Goal: Task Accomplishment & Management: Manage account settings

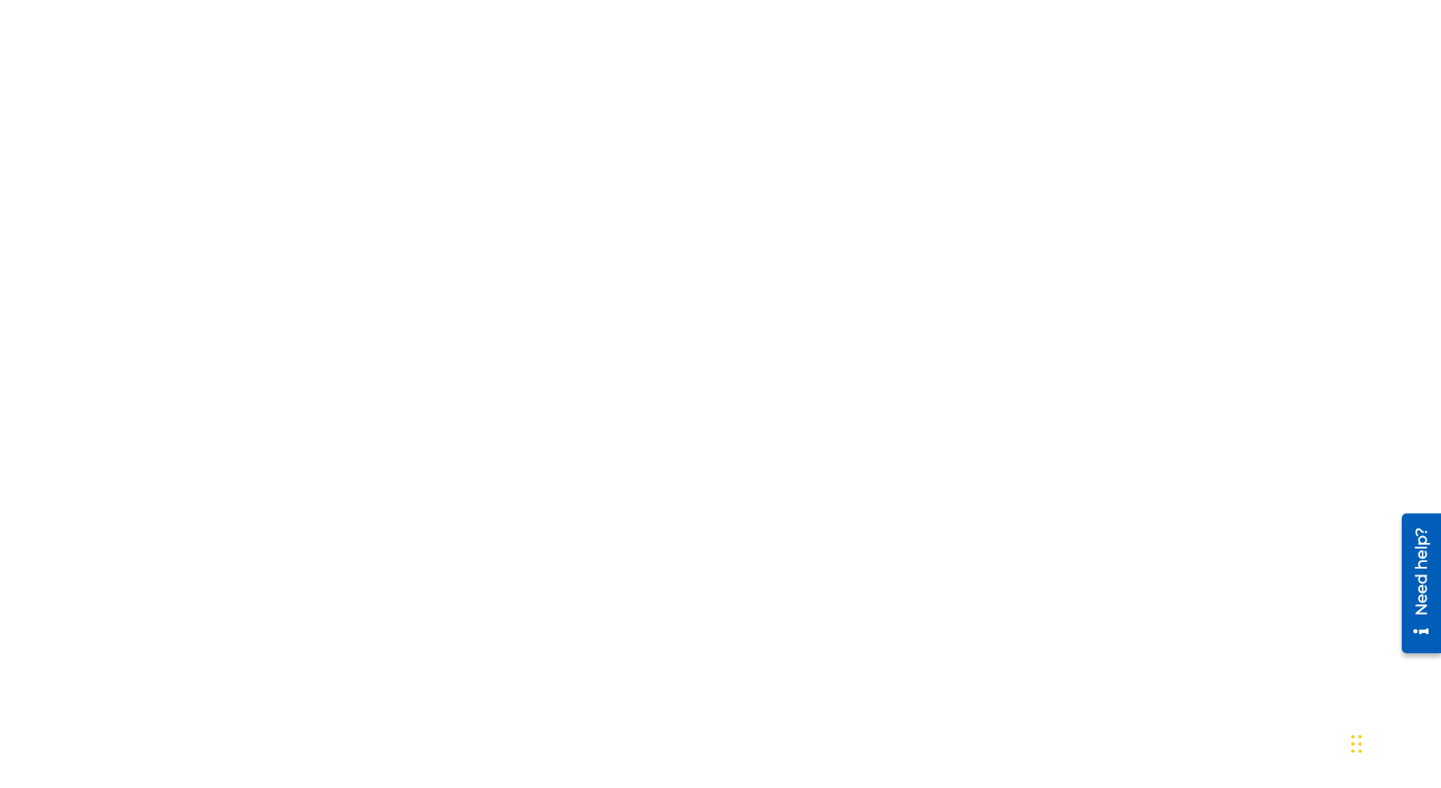
click at [448, 548] on body "honeypot link" at bounding box center [720, 394] width 1441 height 788
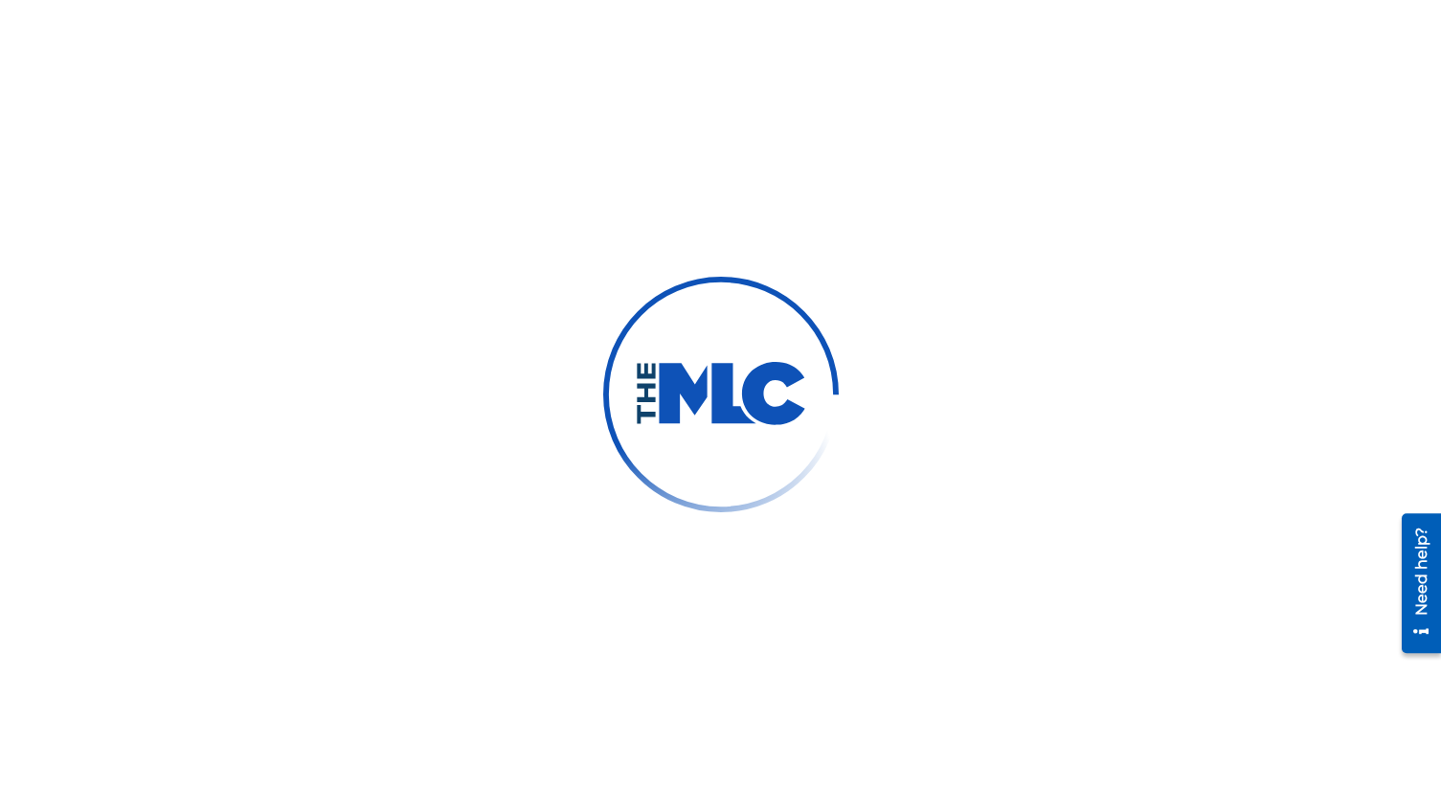
click at [448, 548] on div at bounding box center [720, 394] width 1441 height 788
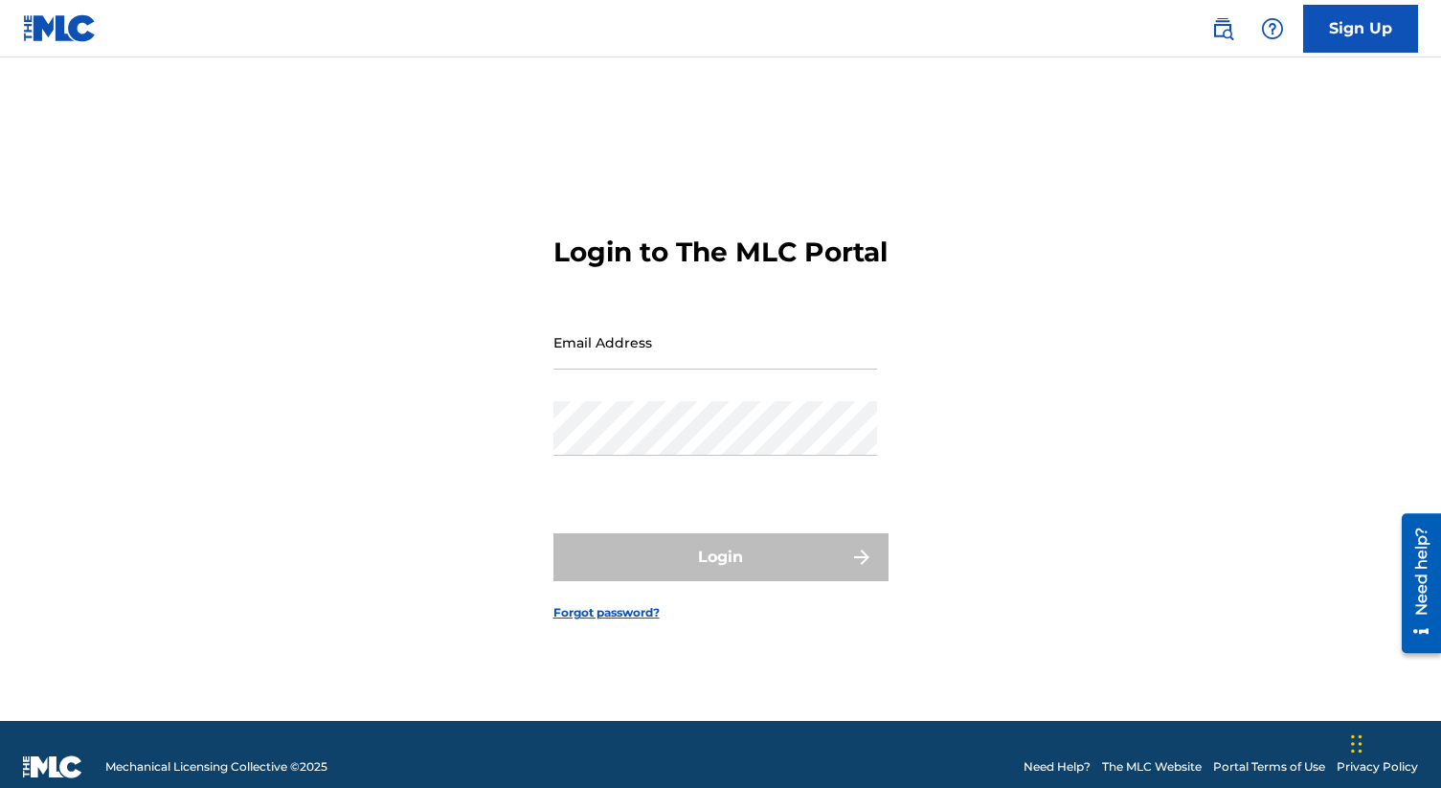
click at [624, 370] on input "Email Address" at bounding box center [715, 342] width 324 height 55
click at [710, 370] on input "[EMAIL_ADDRESS][DOMAIN_NAME]" at bounding box center [715, 342] width 324 height 55
type input "[EMAIL_ADDRESS][DOMAIN_NAME]"
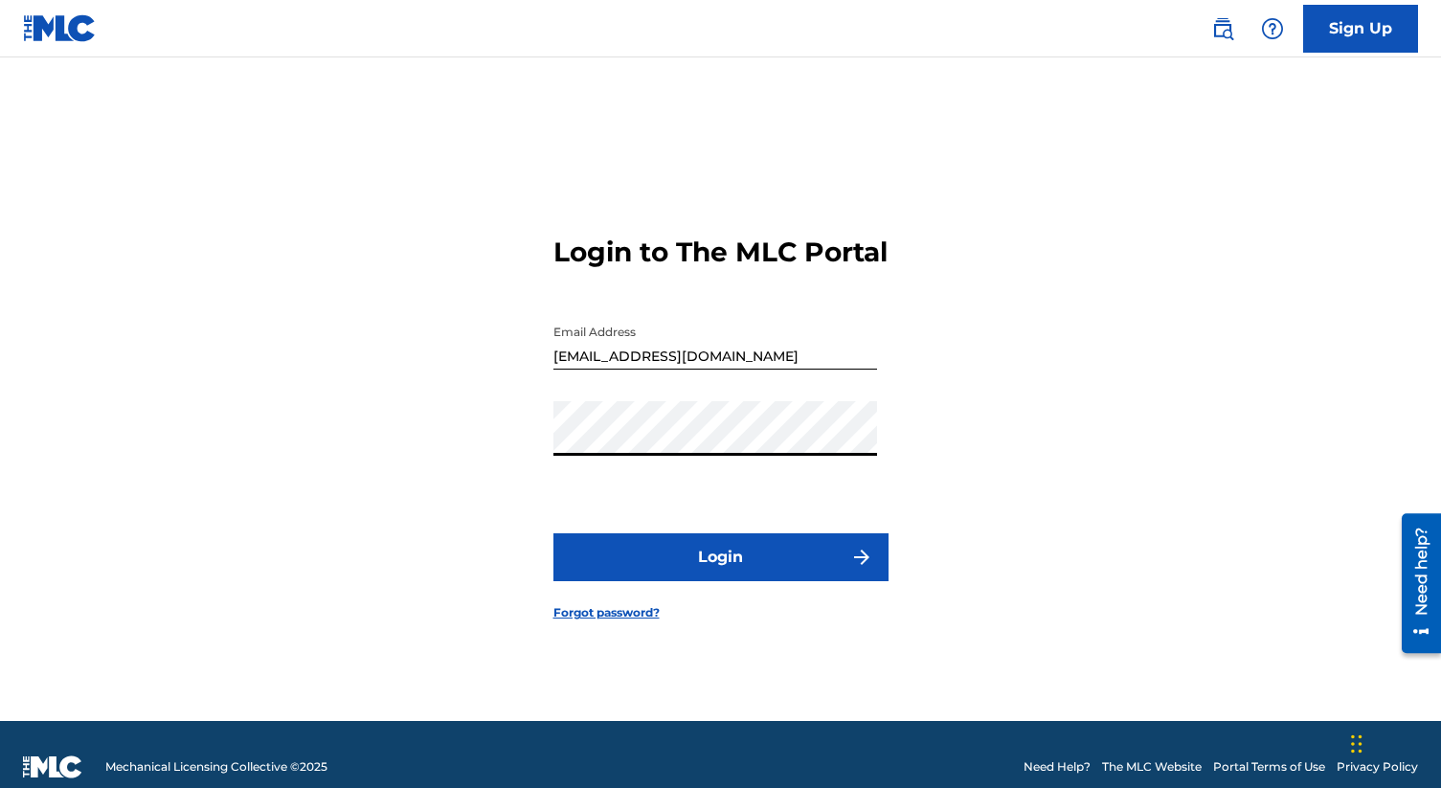
click at [553, 533] on button "Login" at bounding box center [720, 557] width 335 height 48
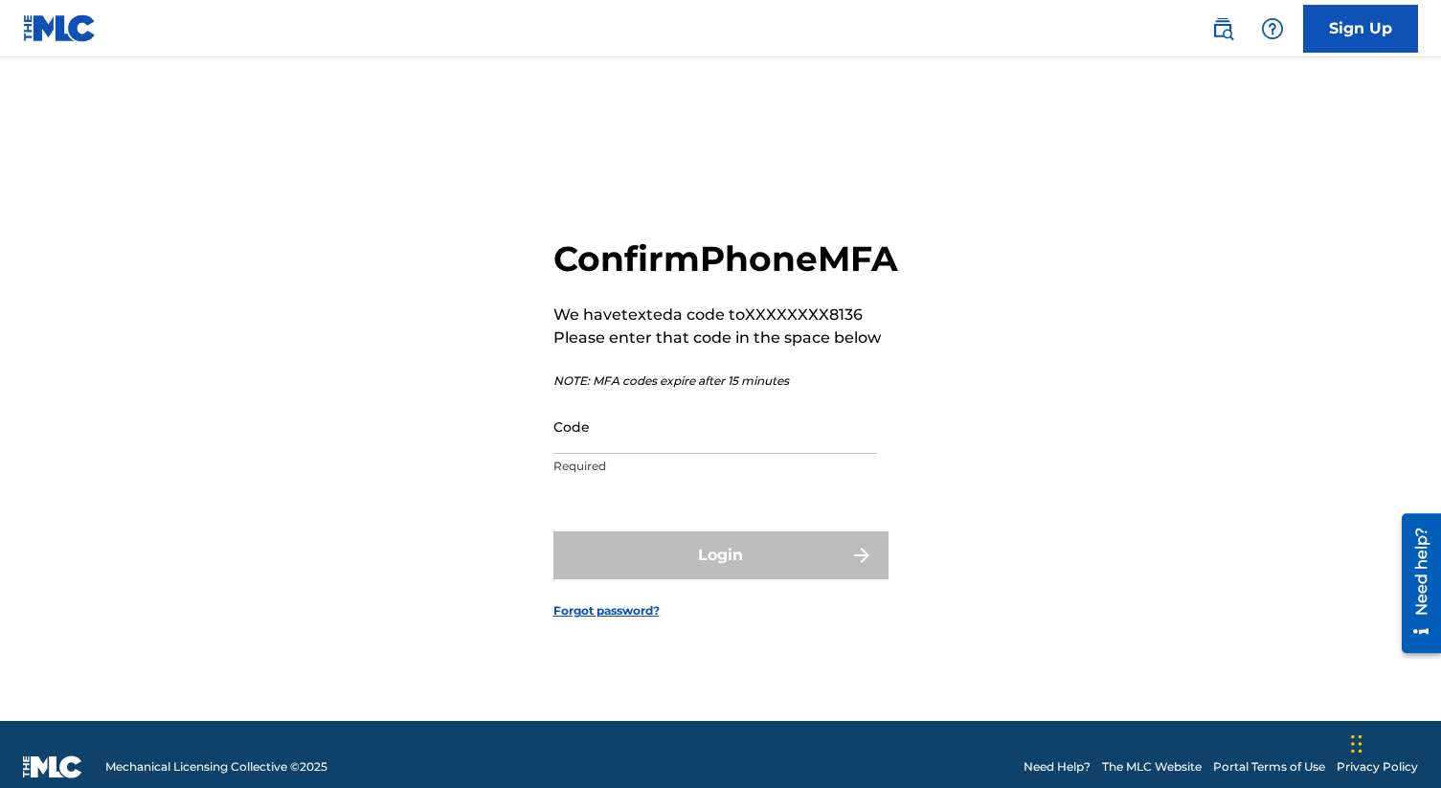
click at [625, 454] on input "Code" at bounding box center [715, 426] width 324 height 55
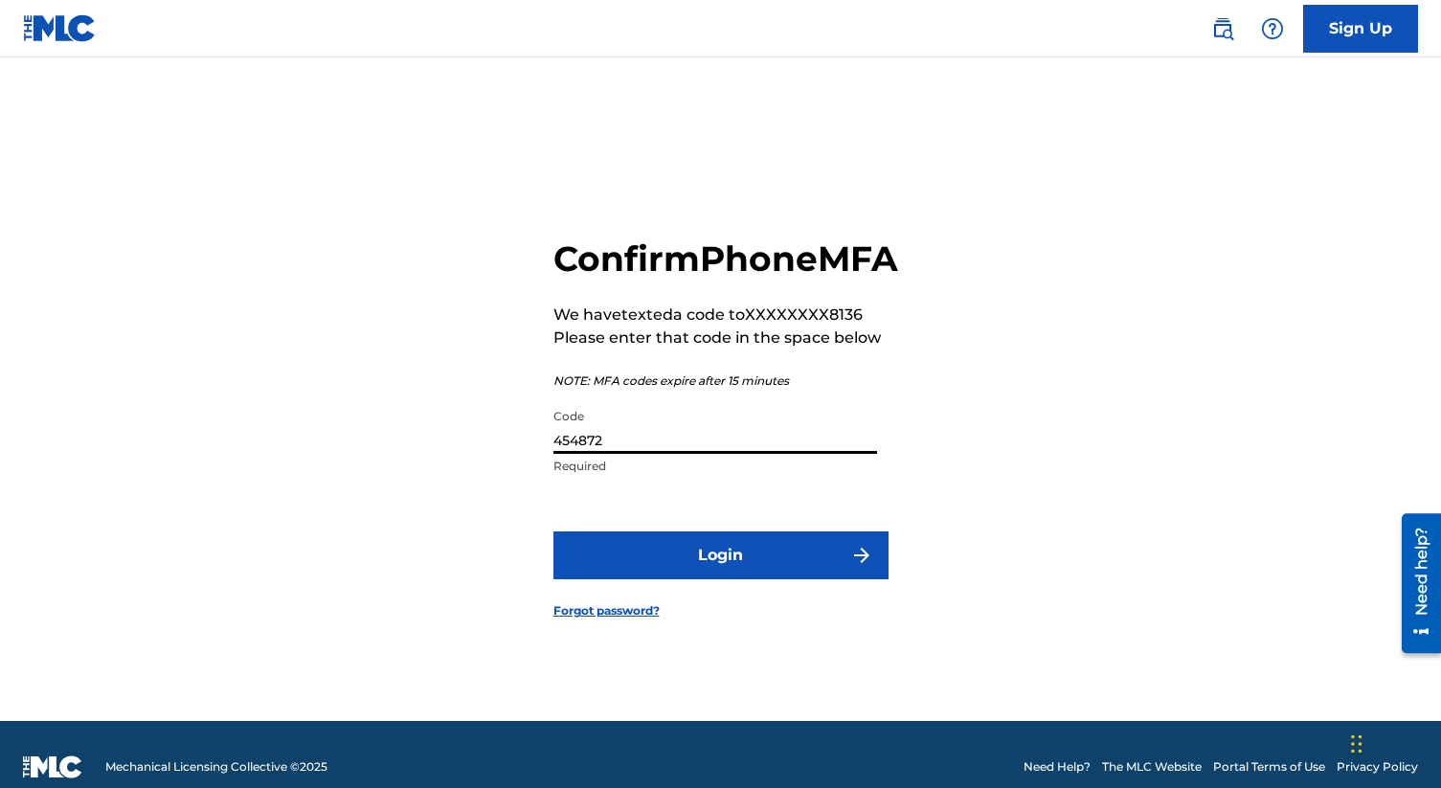
type input "454872"
click at [553, 531] on button "Login" at bounding box center [720, 555] width 335 height 48
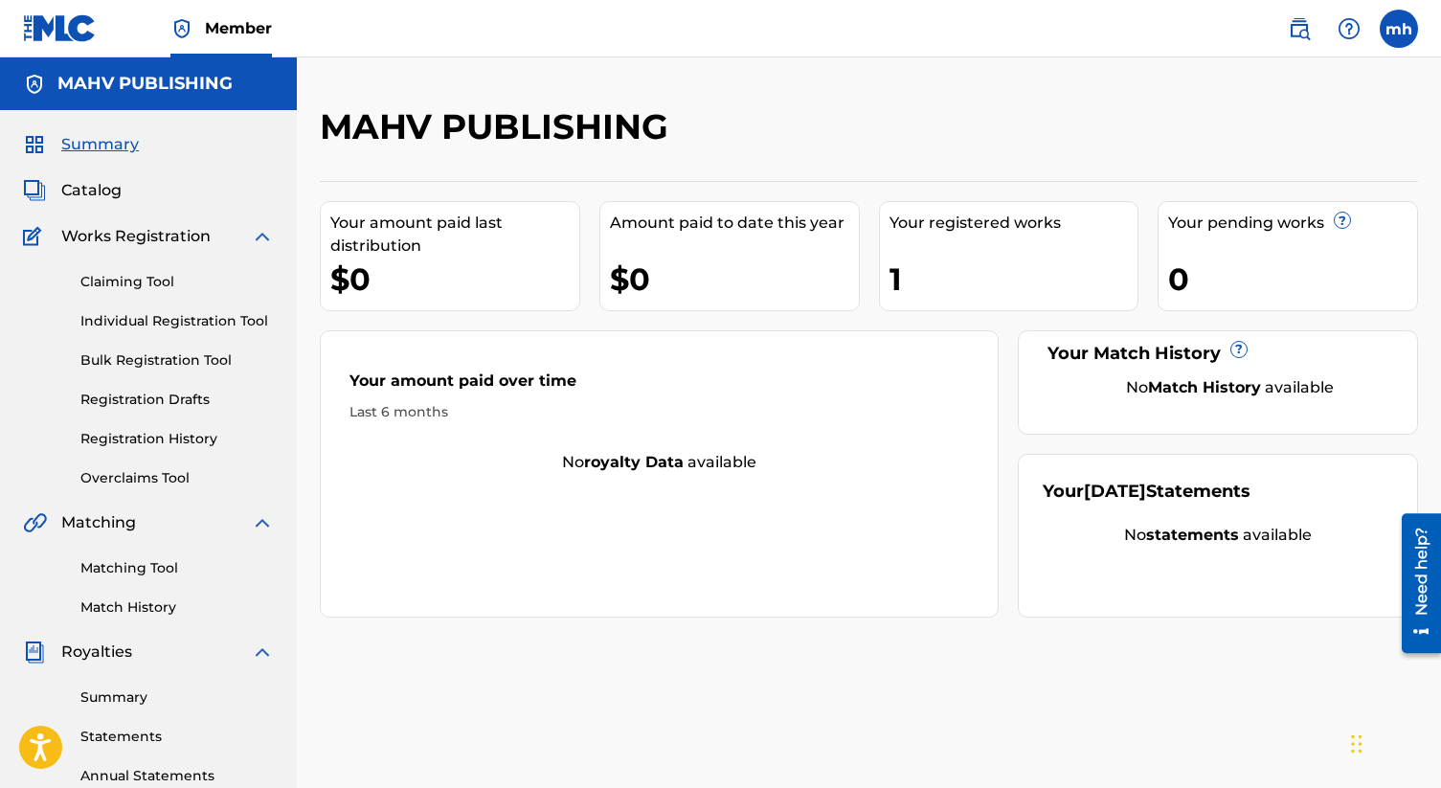
click at [156, 282] on link "Claiming Tool" at bounding box center [176, 282] width 193 height 20
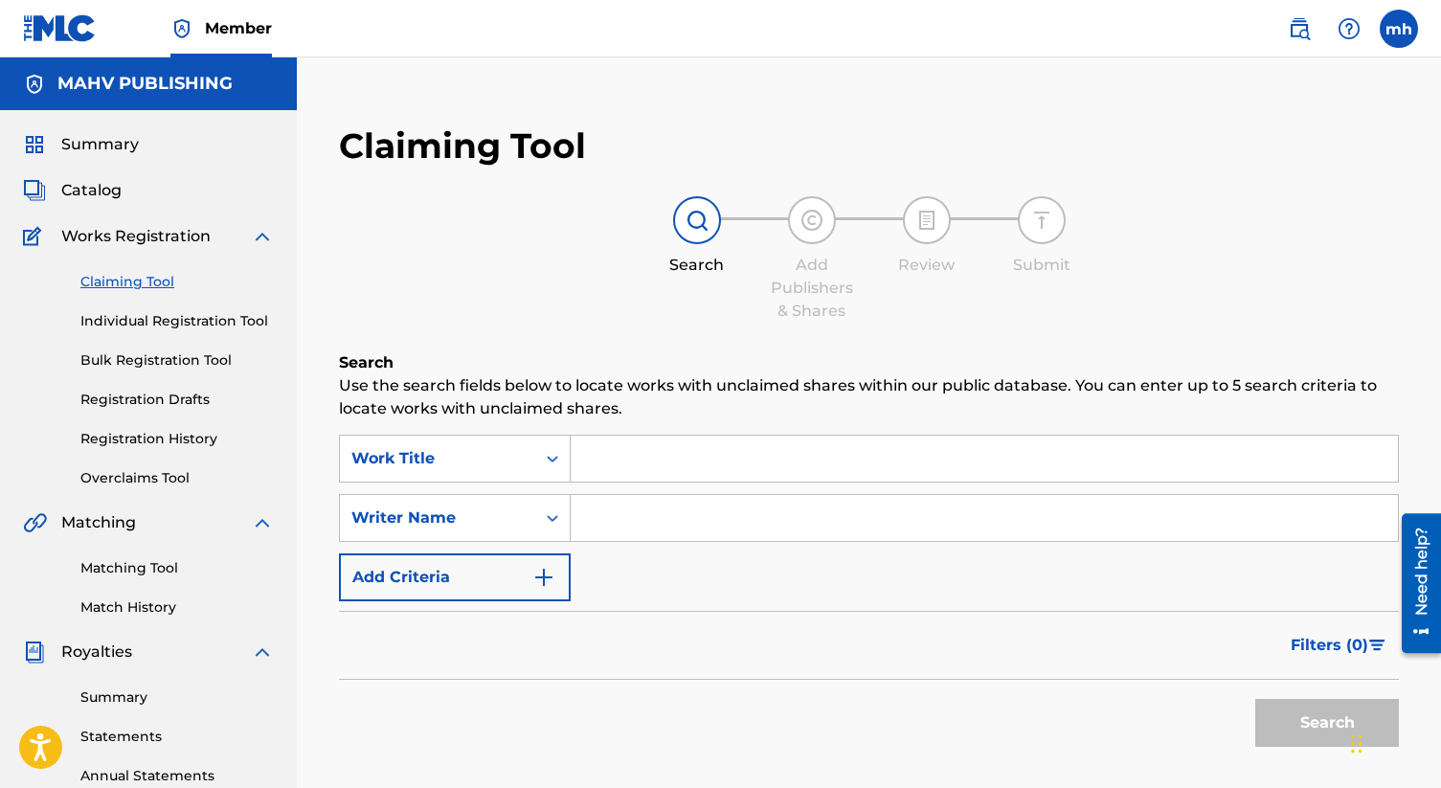
click at [612, 452] on input "Search Form" at bounding box center [984, 459] width 827 height 46
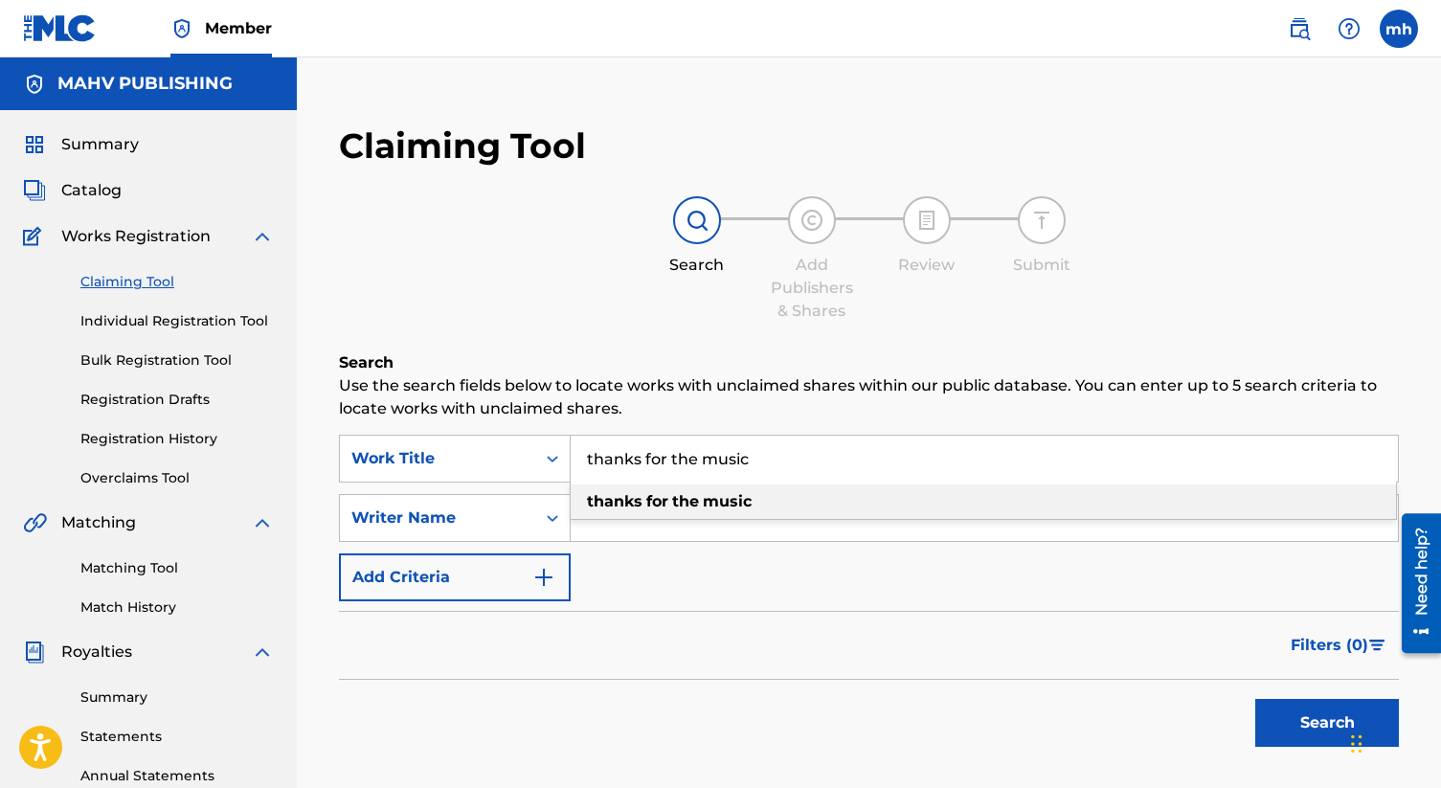
scroll to position [76, 0]
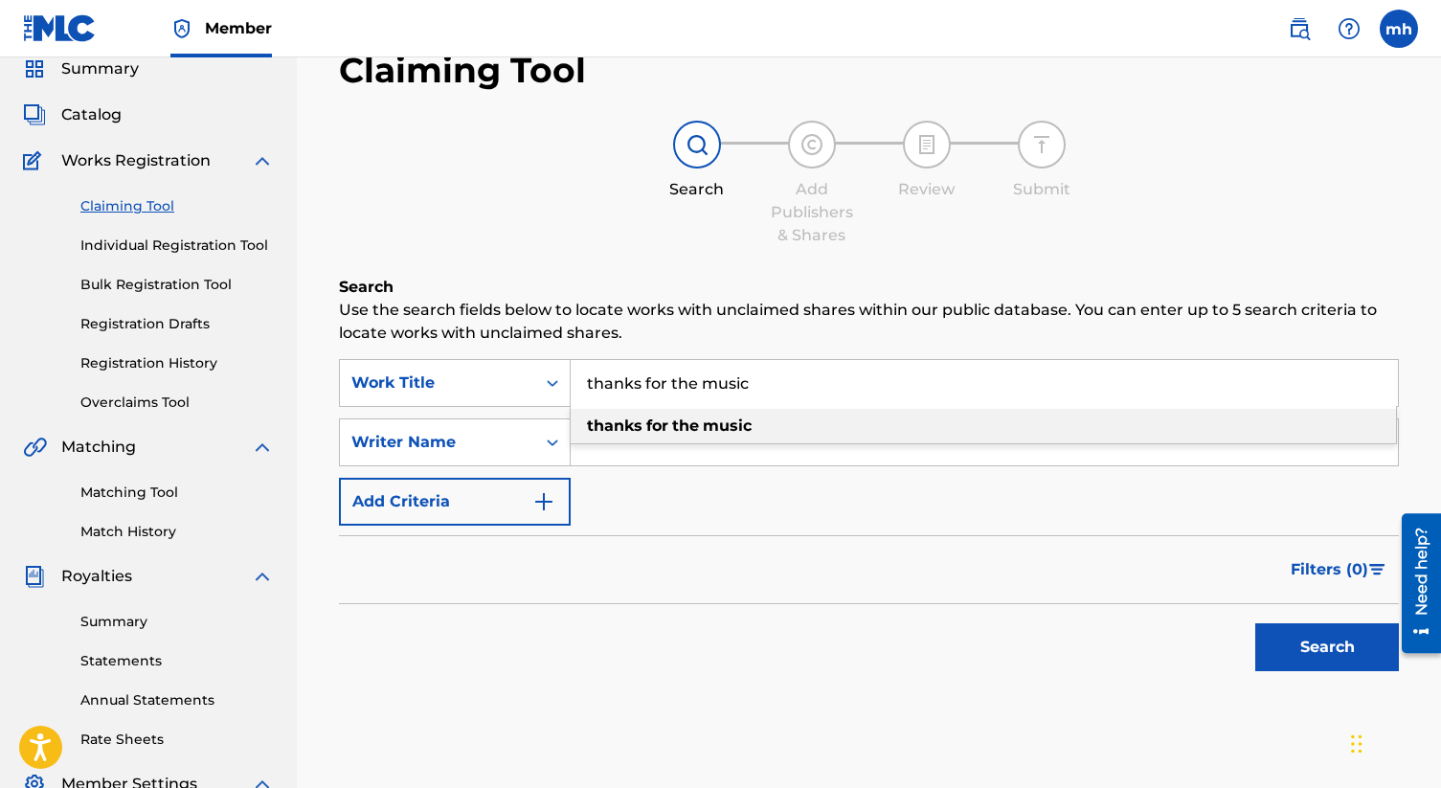
type input "thanks for the music"
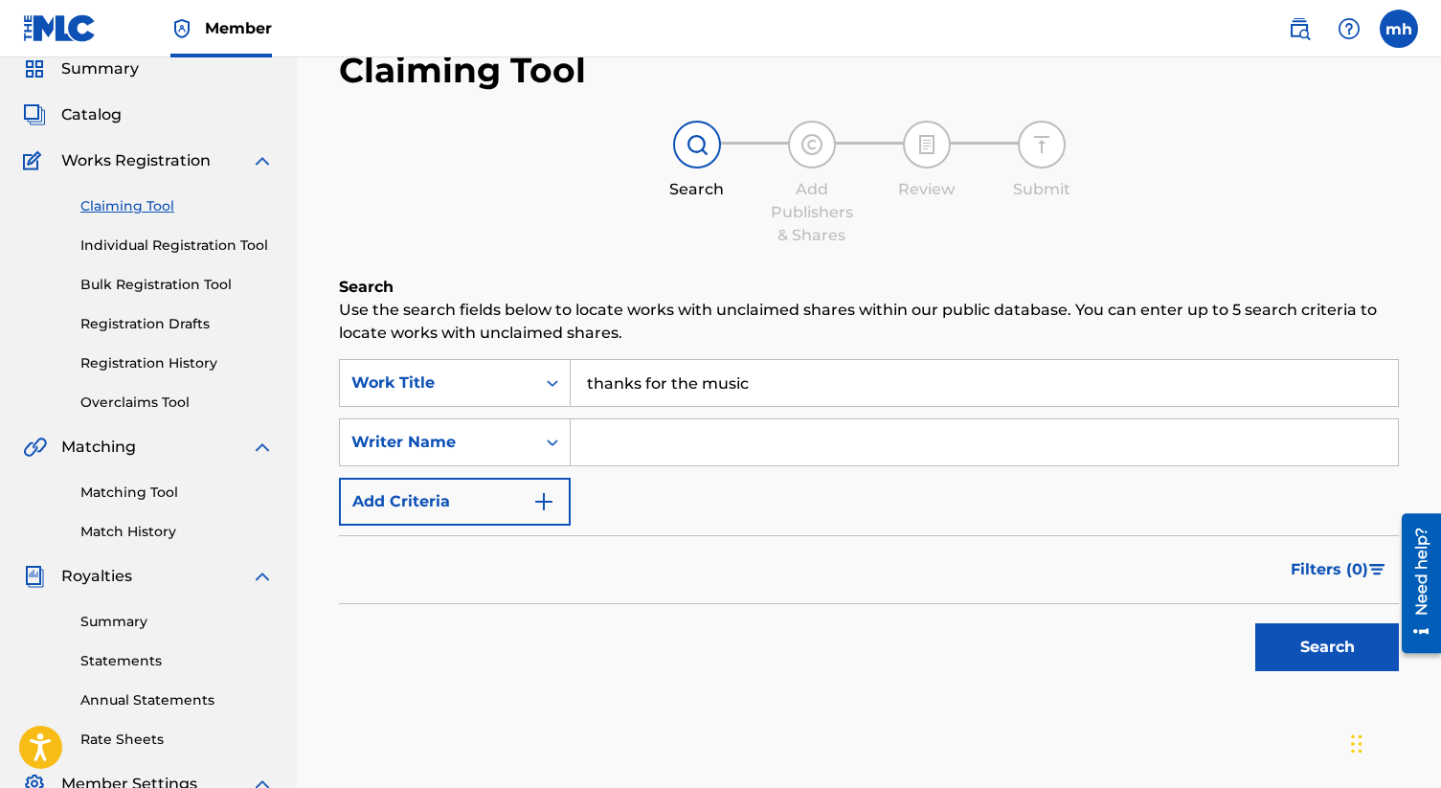
click at [646, 455] on input "Search Form" at bounding box center [984, 442] width 827 height 46
click at [737, 389] on input "thanks for the music" at bounding box center [984, 383] width 827 height 46
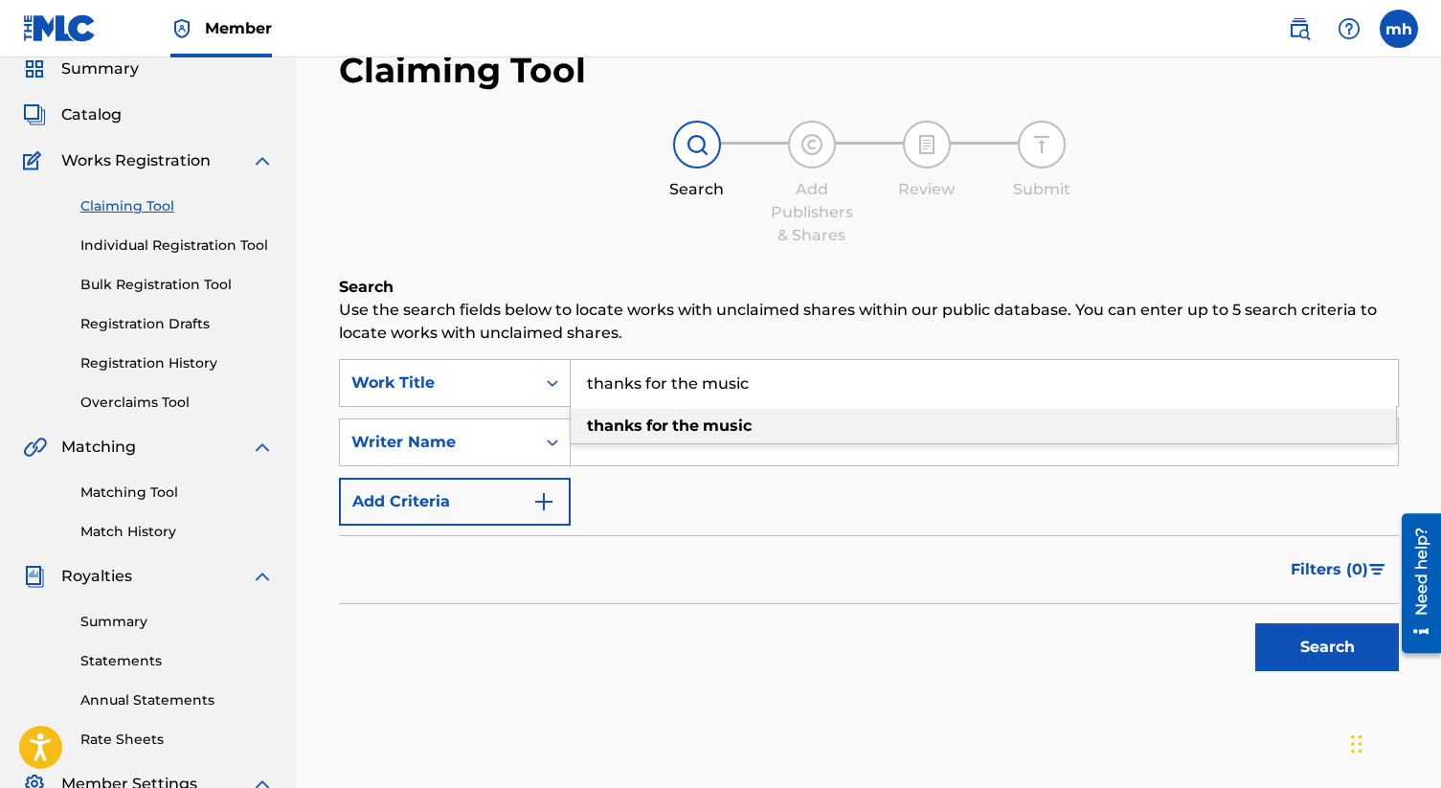
click at [739, 421] on strong "music" at bounding box center [727, 426] width 49 height 18
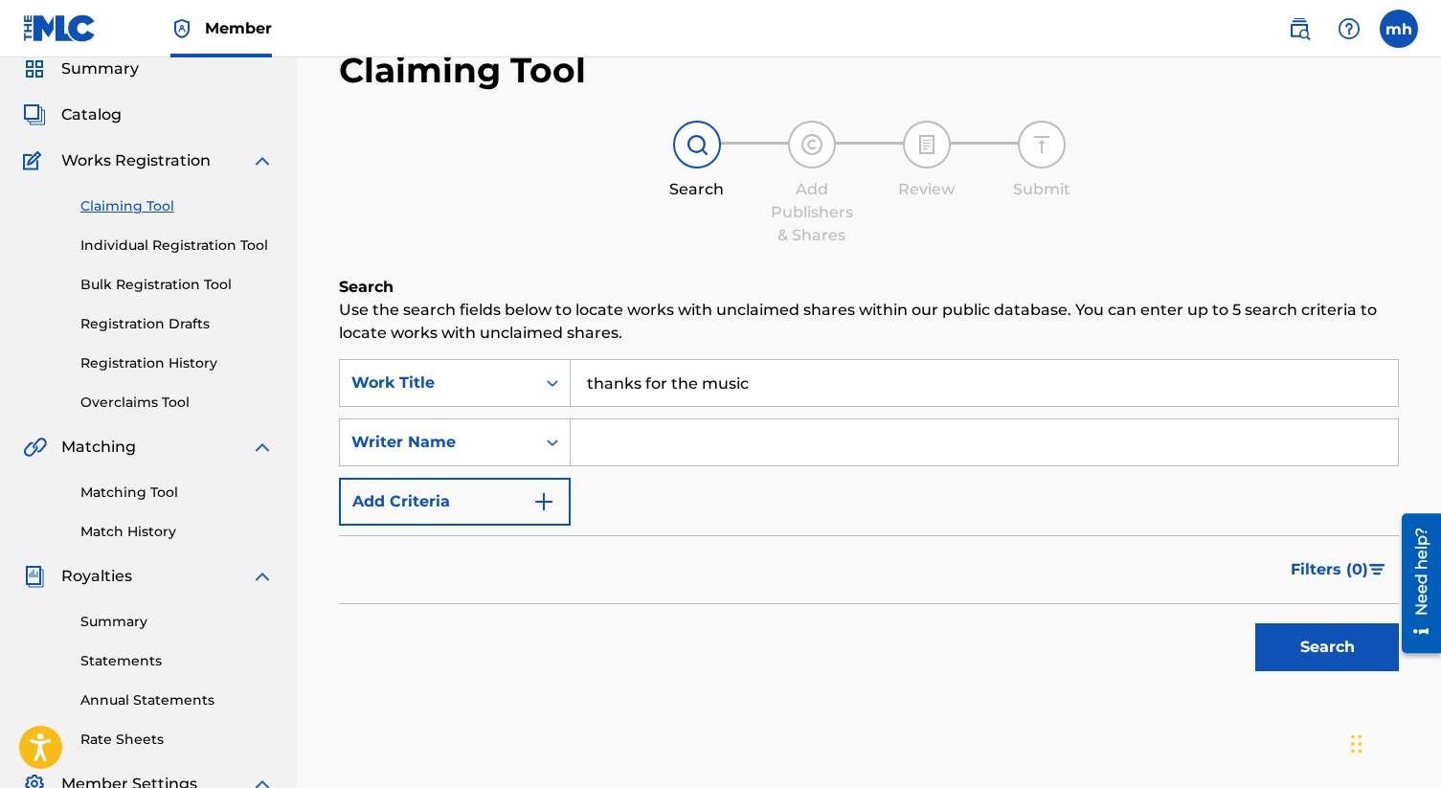
click at [738, 443] on input "Search Form" at bounding box center [984, 442] width 827 height 46
type input "mary ann hurtado"
click at [1323, 644] on button "Search" at bounding box center [1327, 647] width 144 height 48
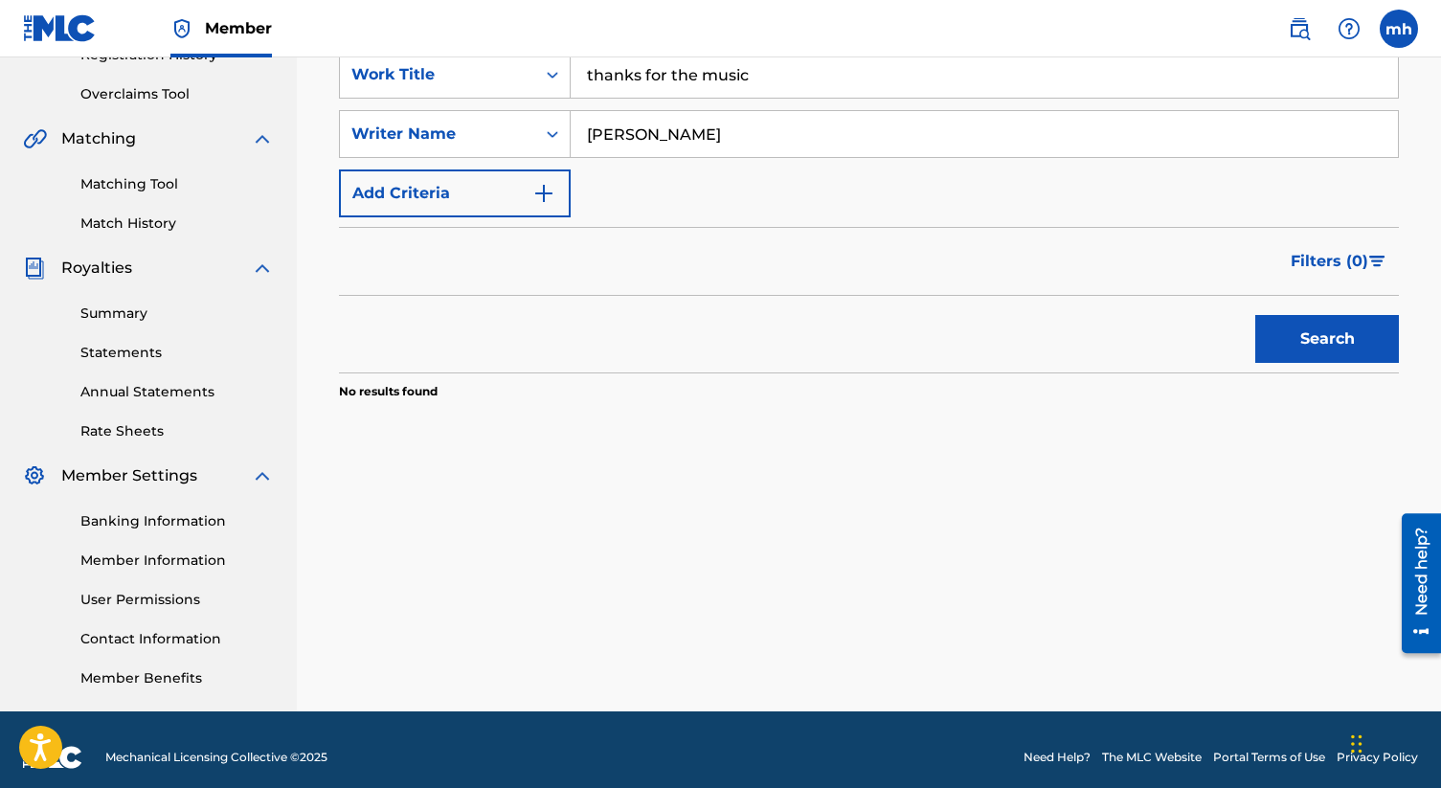
scroll to position [0, 0]
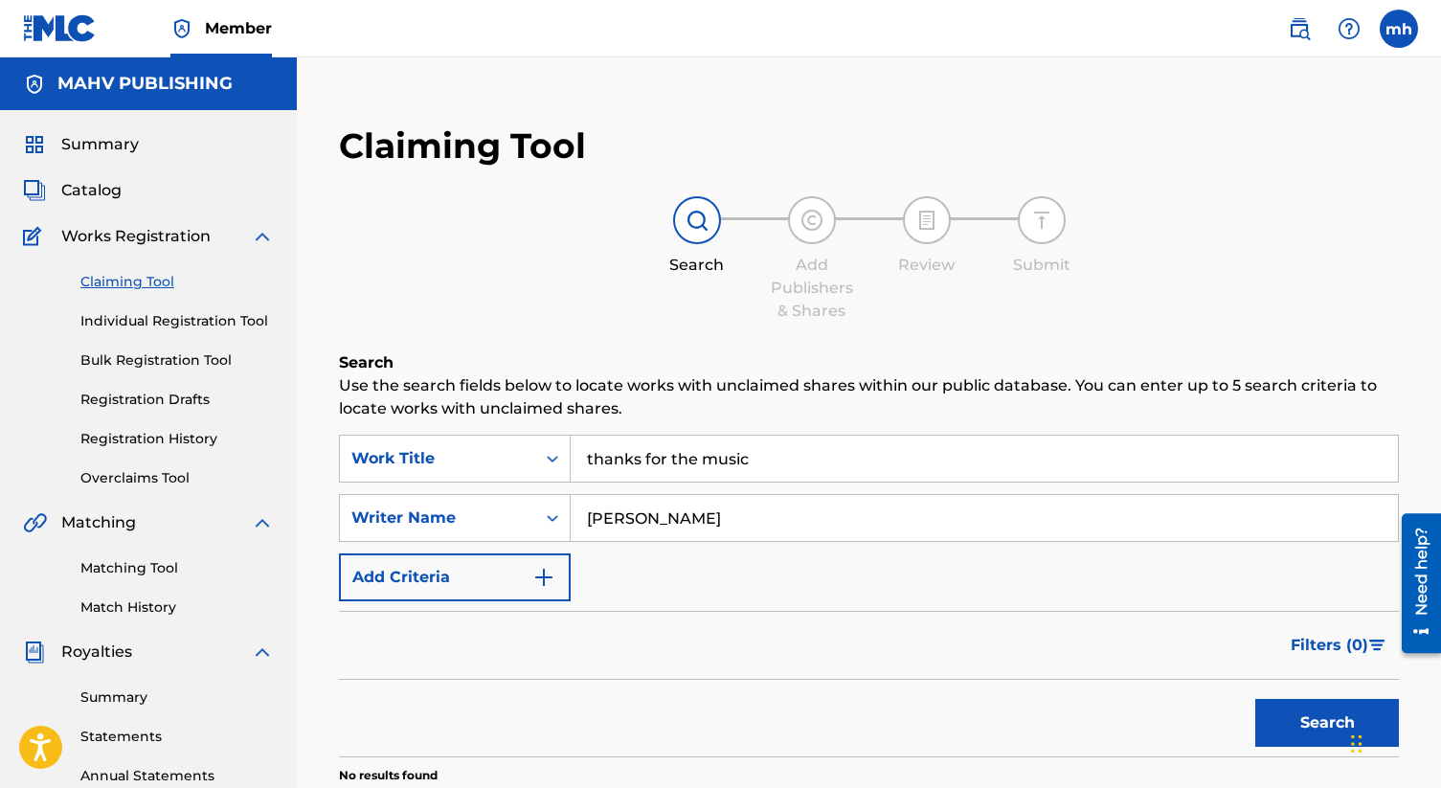
click at [180, 439] on link "Registration History" at bounding box center [176, 439] width 193 height 20
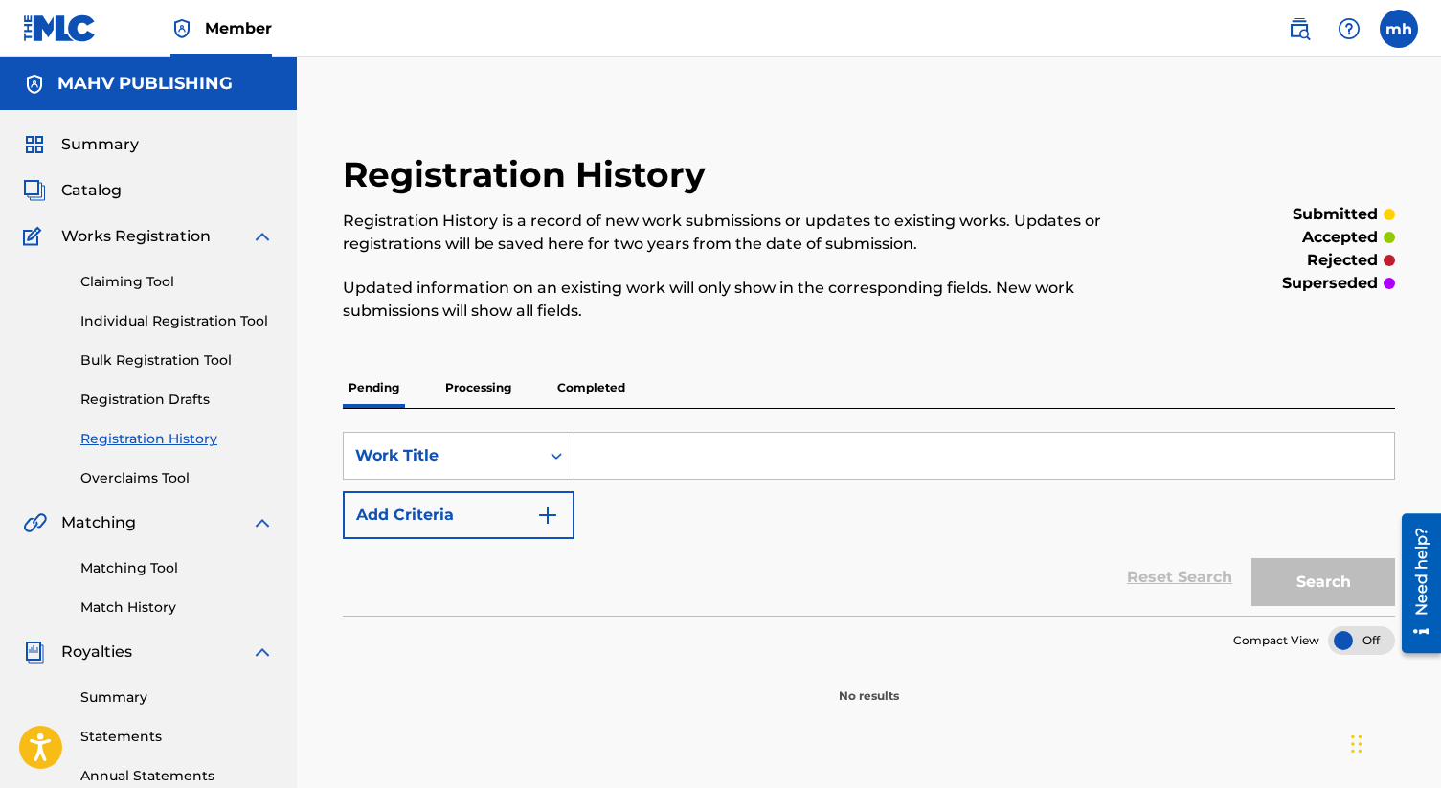
click at [187, 561] on link "Matching Tool" at bounding box center [176, 568] width 193 height 20
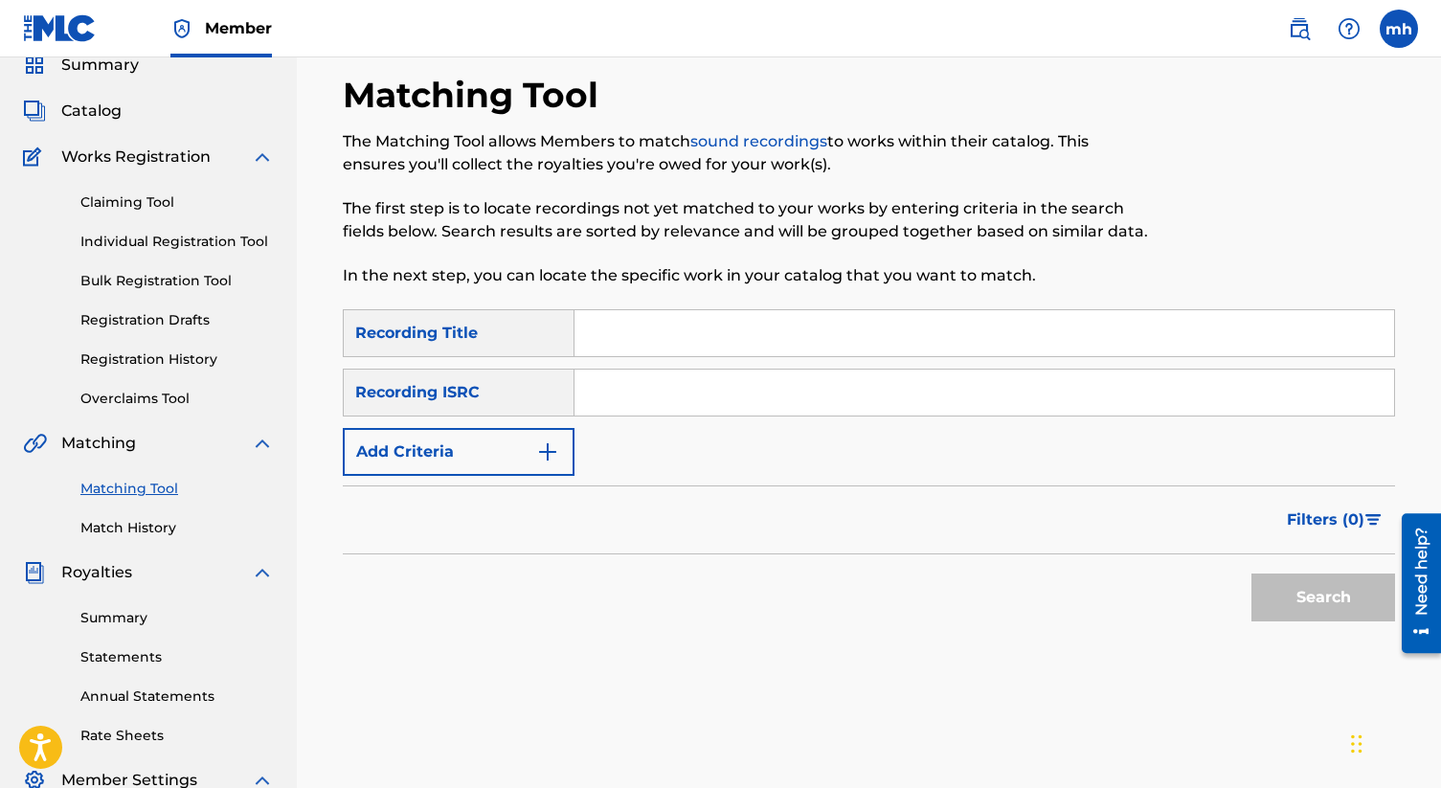
scroll to position [89, 0]
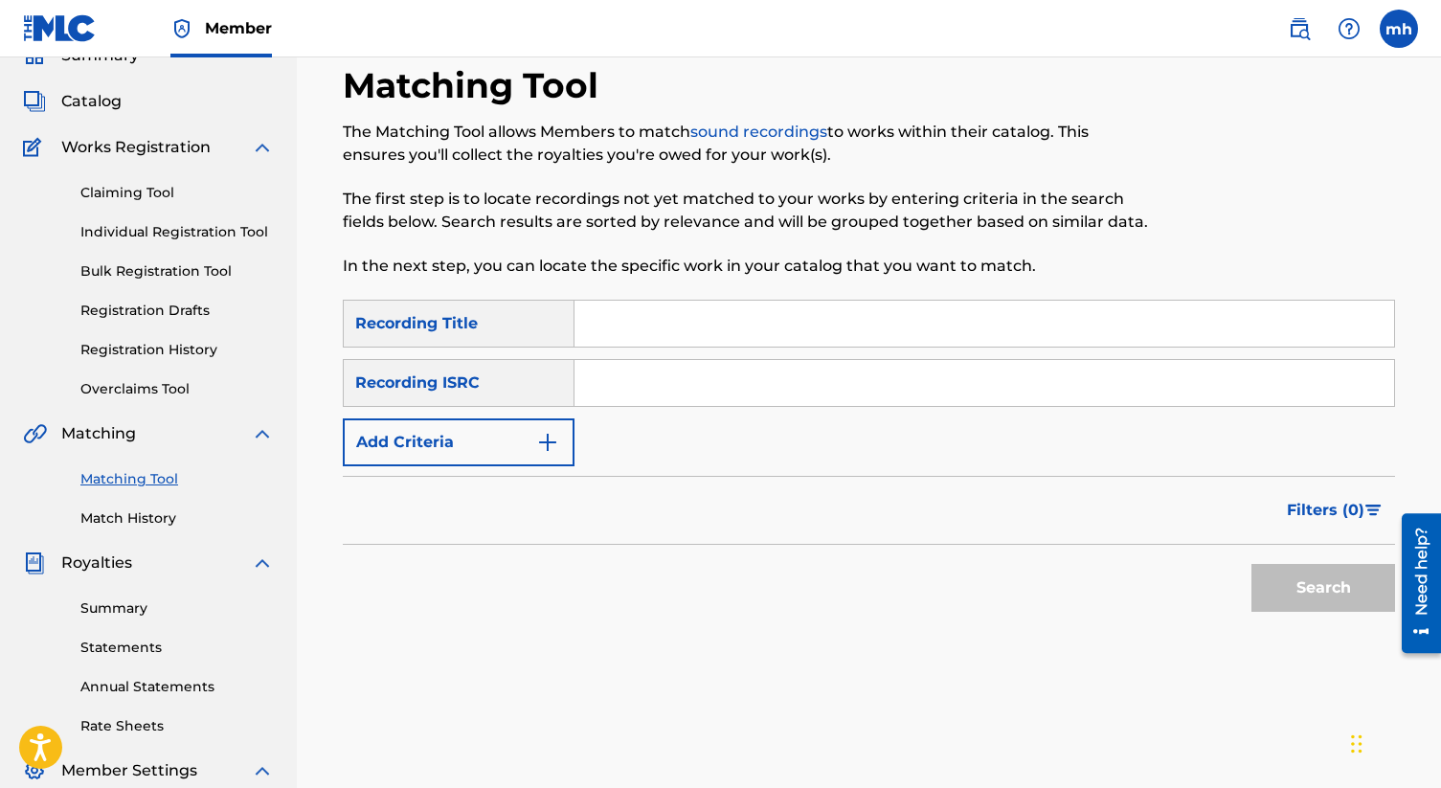
click at [664, 318] on input "Search Form" at bounding box center [985, 324] width 820 height 46
type input "thanks for the music"
click at [1251, 564] on button "Search" at bounding box center [1323, 588] width 144 height 48
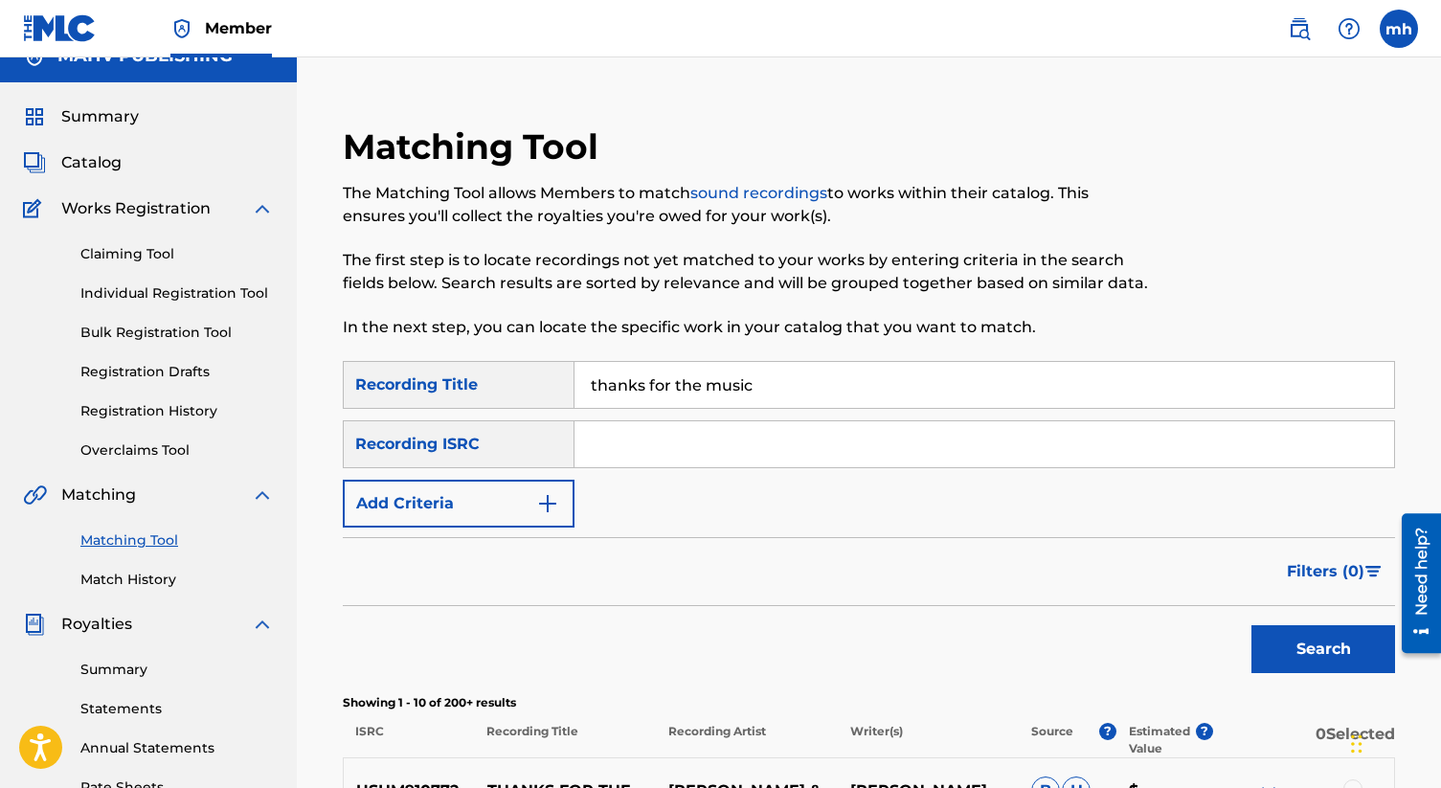
scroll to position [101, 0]
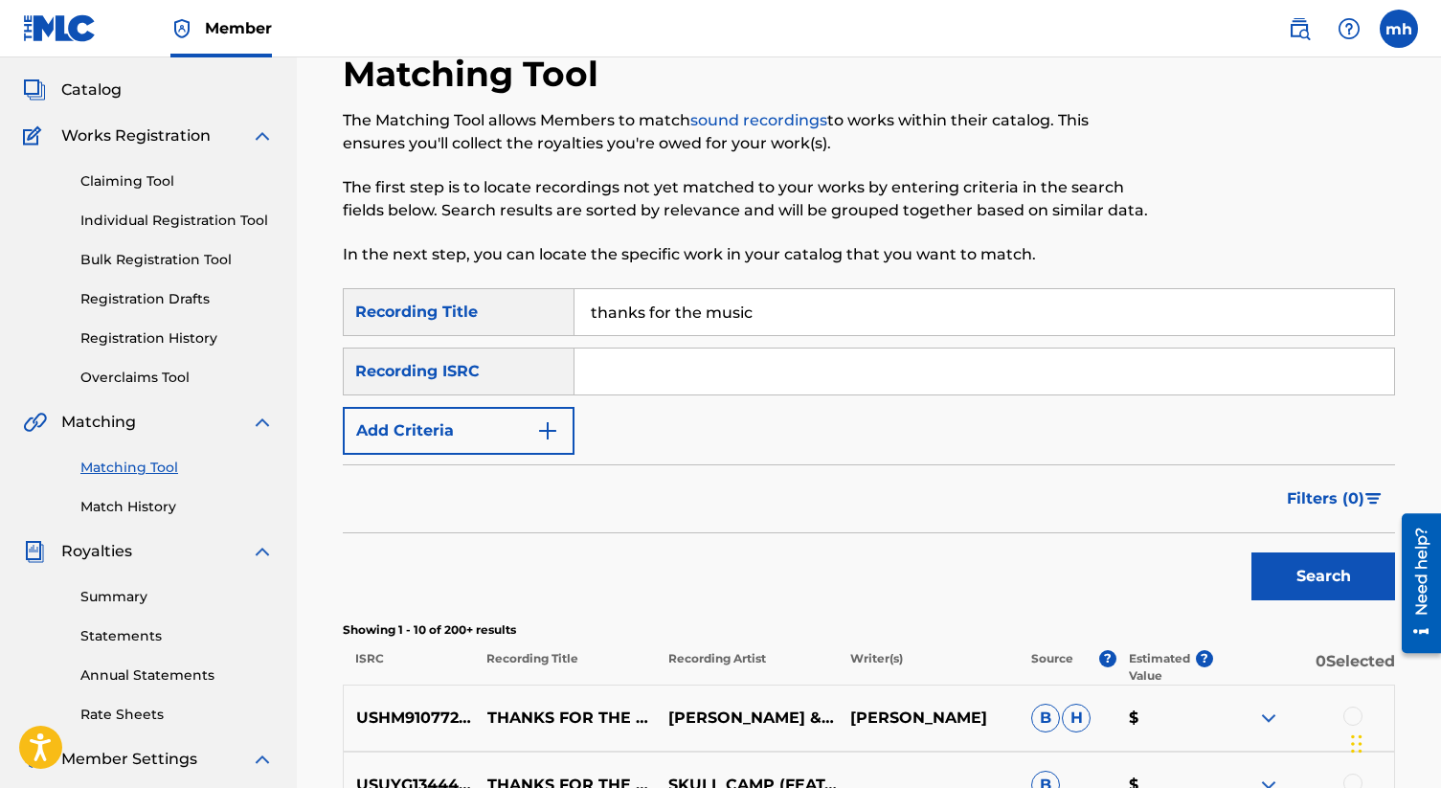
click at [702, 365] on input "Search Form" at bounding box center [985, 372] width 820 height 46
click at [826, 307] on input "thanks for the music" at bounding box center [985, 312] width 820 height 46
click at [665, 398] on div "SearchWithCriteriaf1a669e5-5049-45f2-8324-98c2fa4b6ce0 Recording Title thanks f…" at bounding box center [869, 371] width 1052 height 167
click at [609, 383] on input "Search Form" at bounding box center [985, 372] width 820 height 46
click at [552, 423] on img "Search Form" at bounding box center [547, 430] width 23 height 23
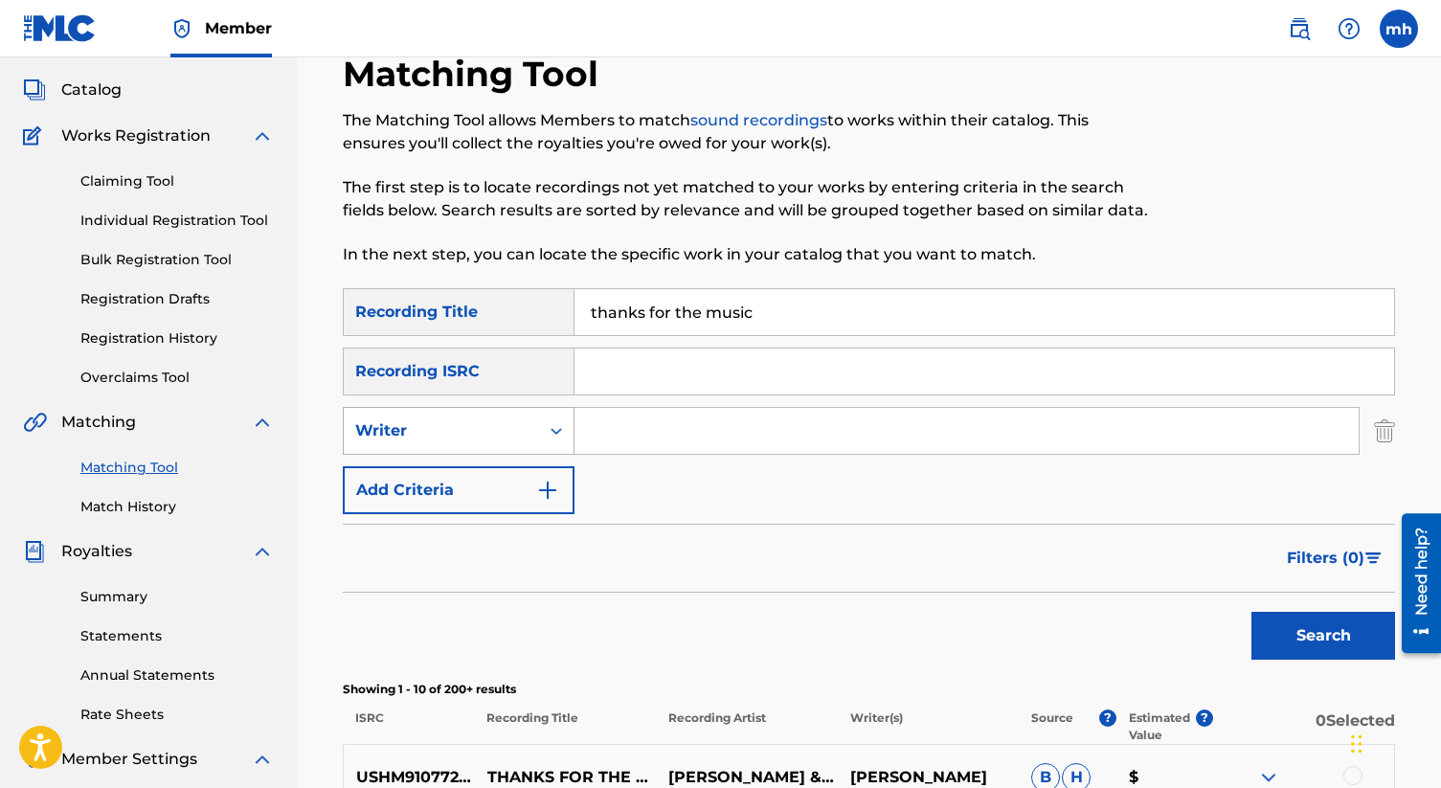
click at [535, 425] on div "Writer" at bounding box center [441, 431] width 195 height 36
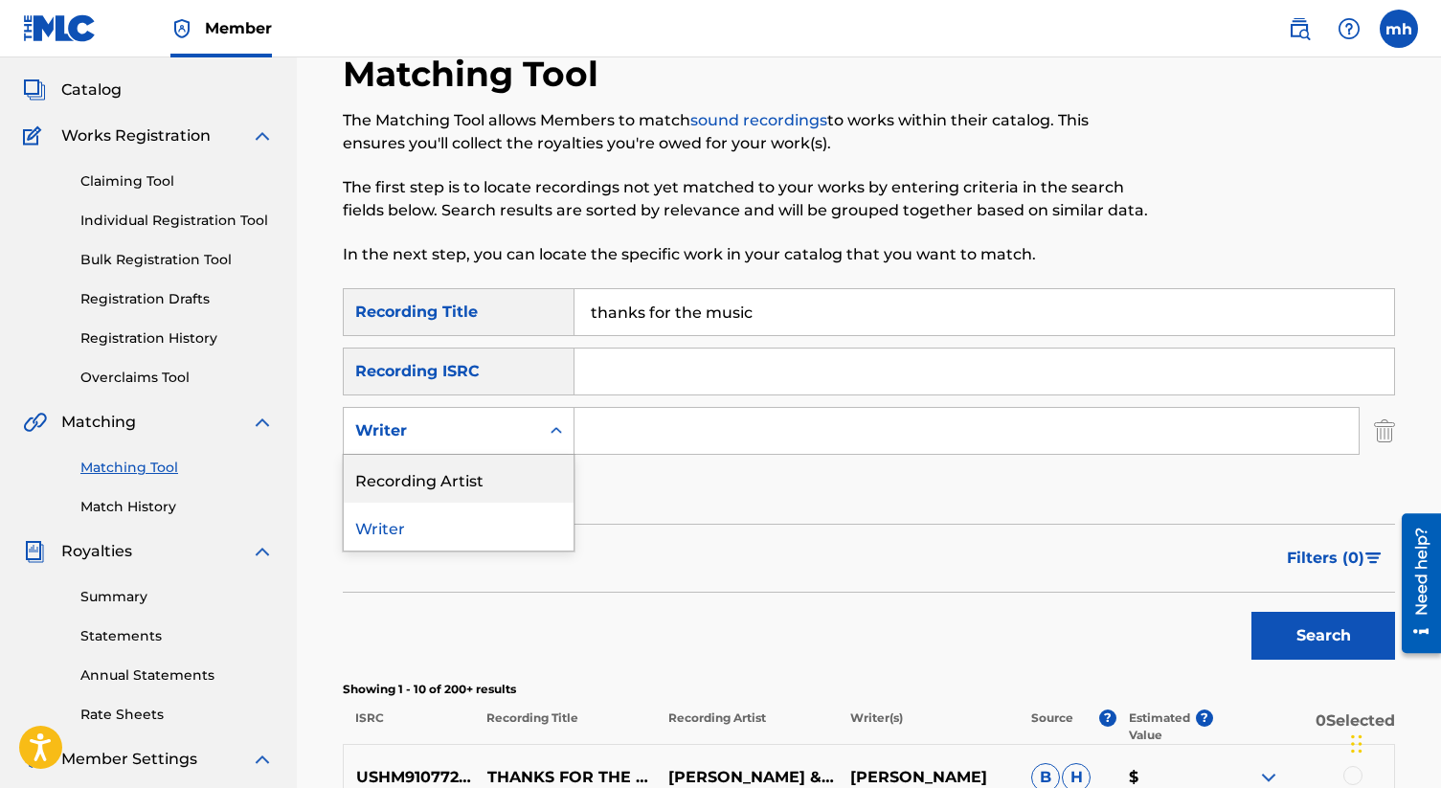
click at [522, 473] on div "Recording Artist" at bounding box center [459, 479] width 230 height 48
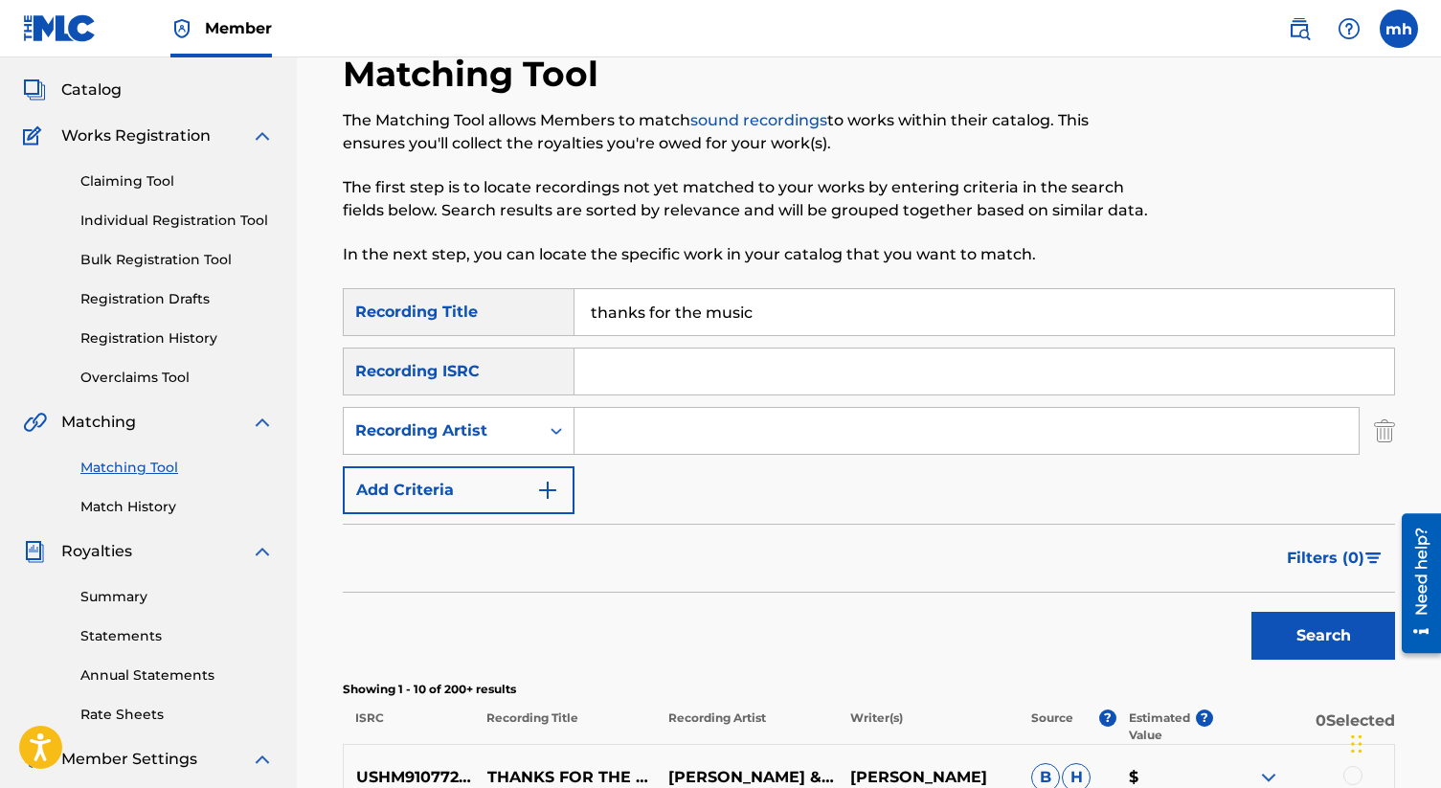
click at [642, 447] on input "Search Form" at bounding box center [967, 431] width 784 height 46
type input "a"
type input "mary ann hurtado"
click at [1296, 654] on button "Search" at bounding box center [1323, 636] width 144 height 48
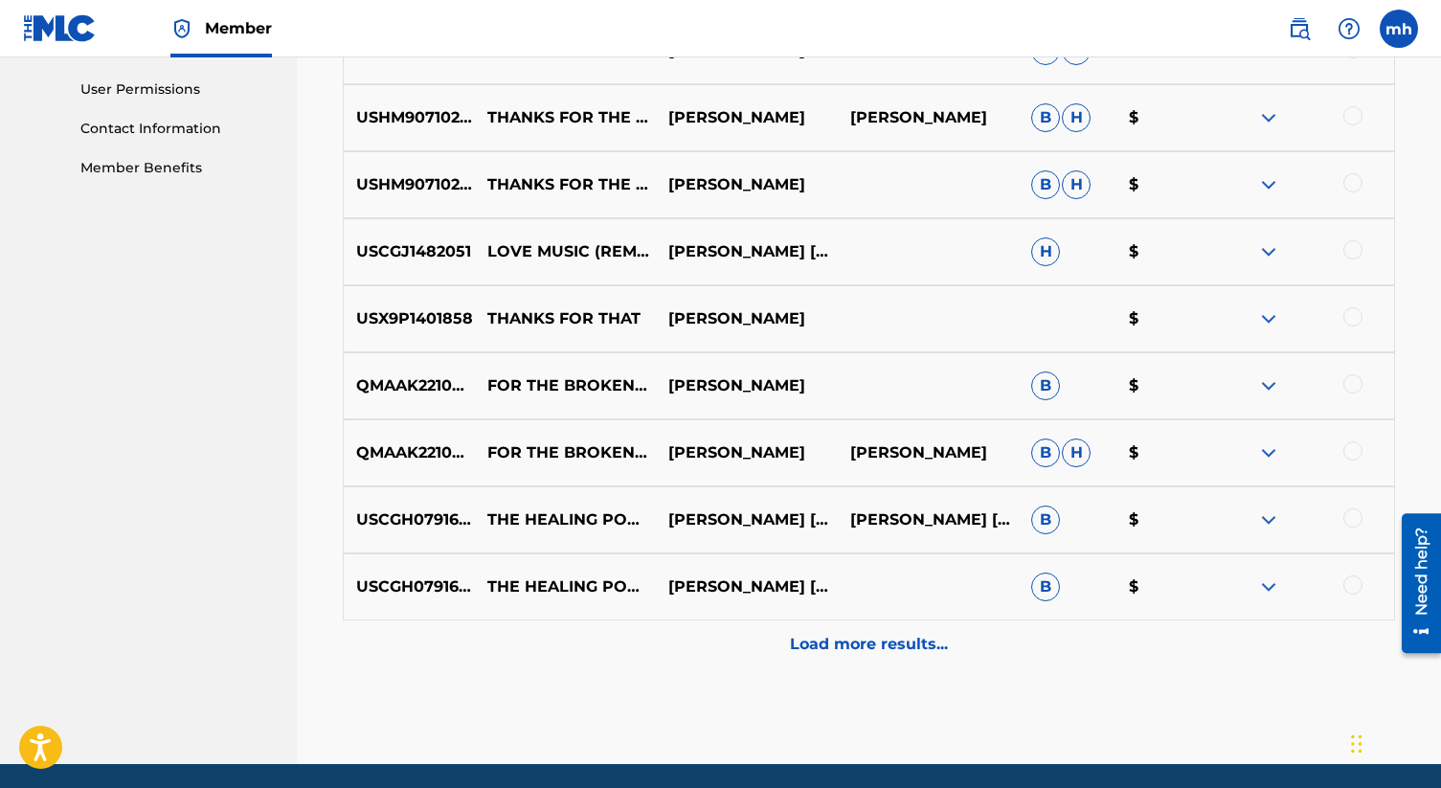
click at [857, 639] on p "Load more results..." at bounding box center [869, 644] width 158 height 23
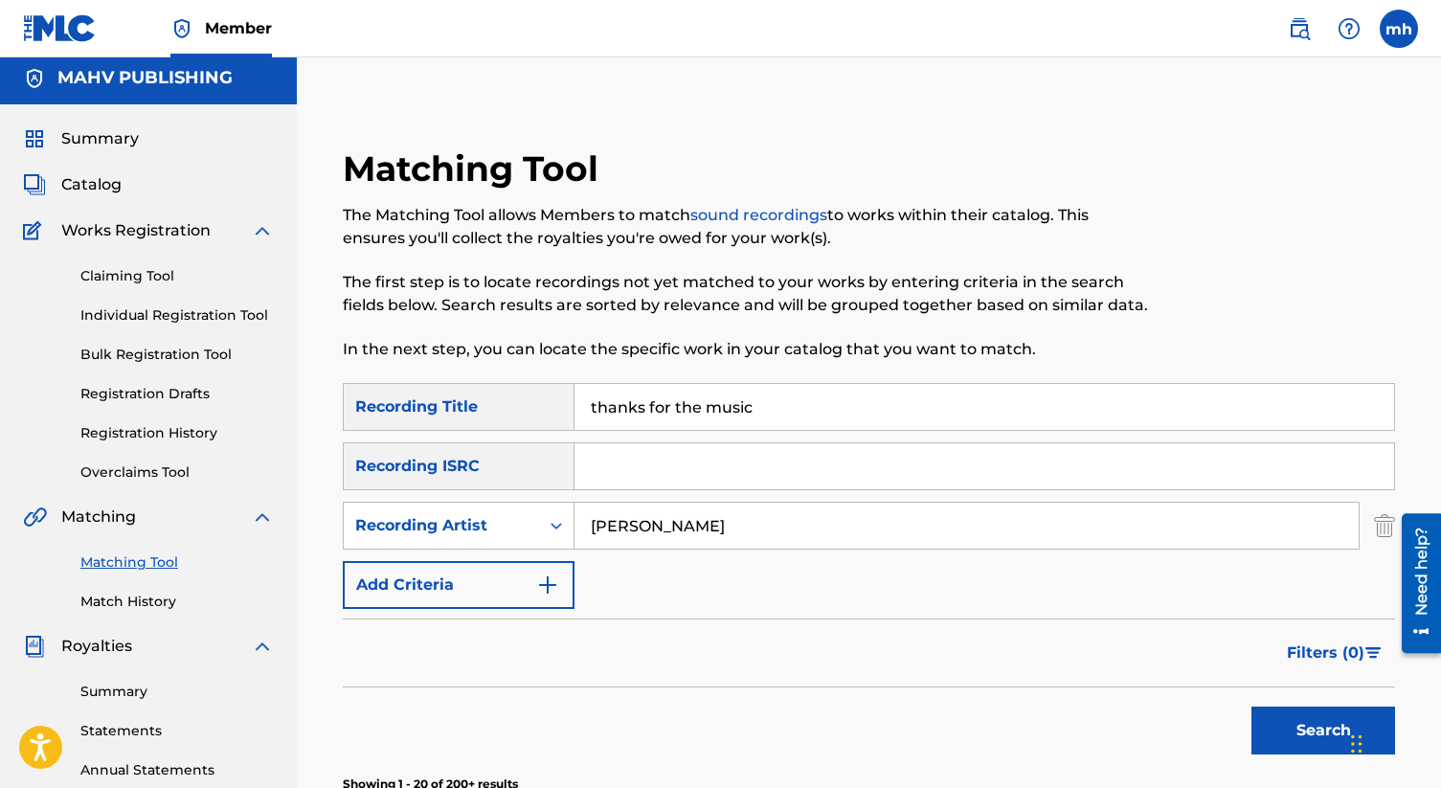
scroll to position [0, 0]
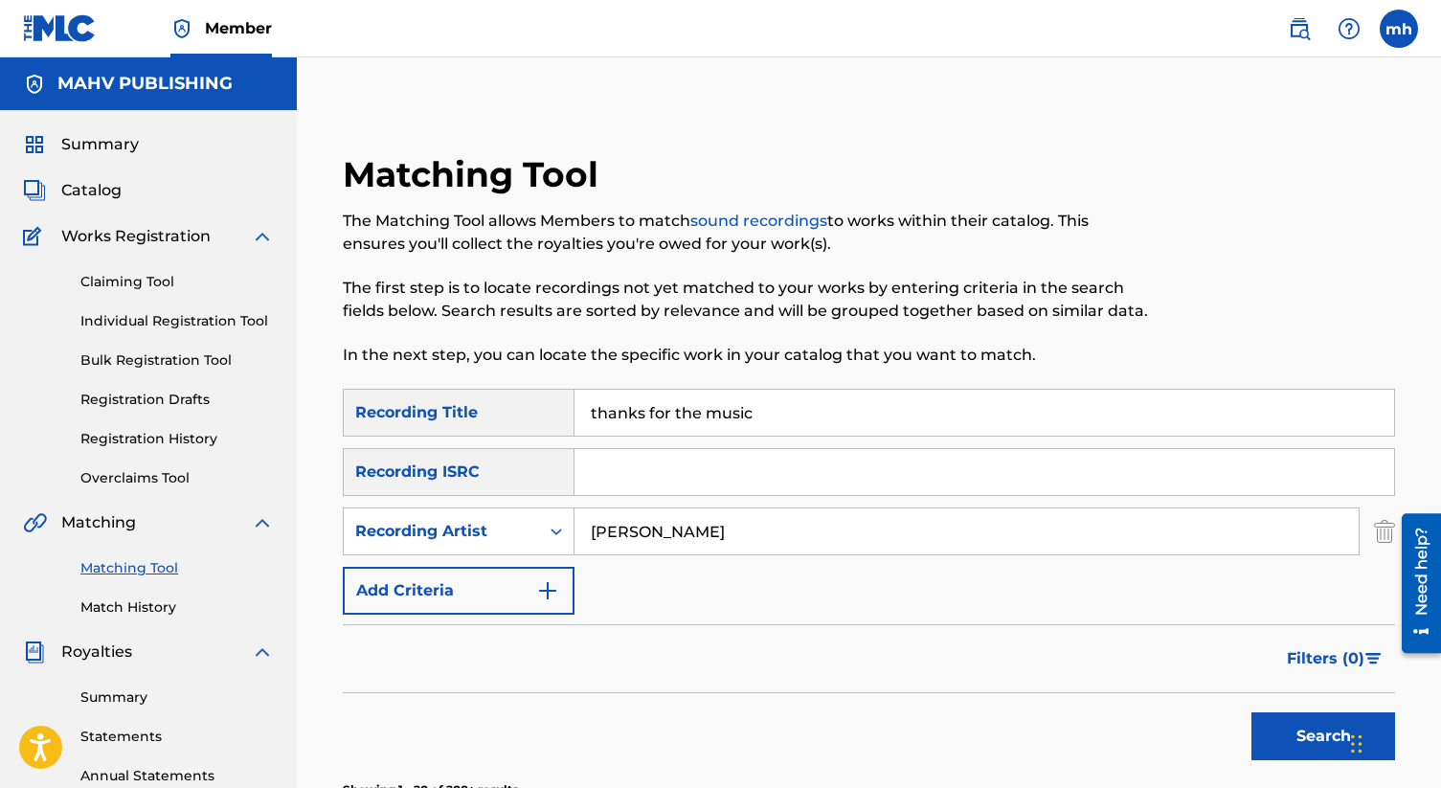
click at [171, 434] on link "Registration History" at bounding box center [176, 439] width 193 height 20
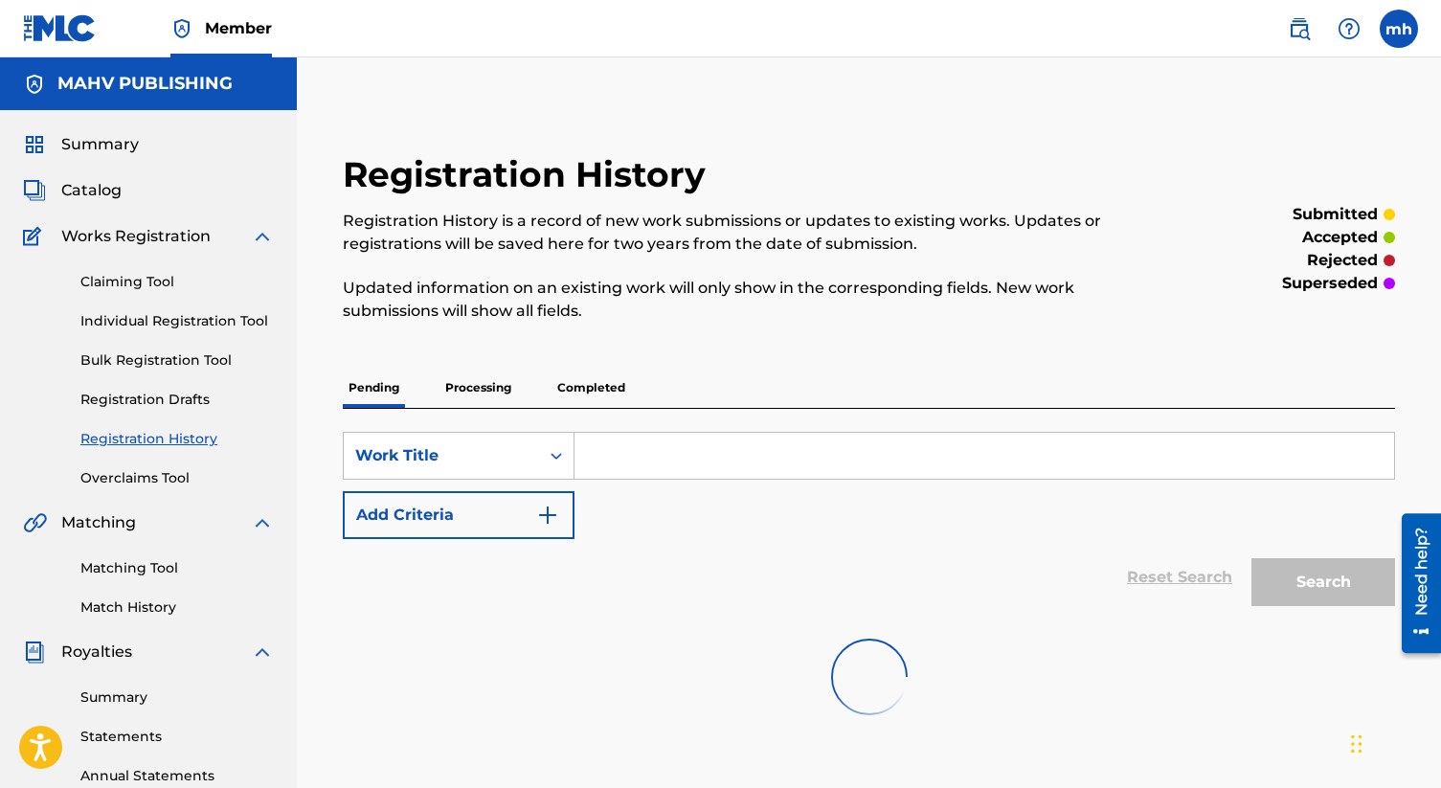
click at [476, 383] on p "Processing" at bounding box center [478, 388] width 78 height 40
click at [607, 399] on p "Completed" at bounding box center [591, 388] width 79 height 40
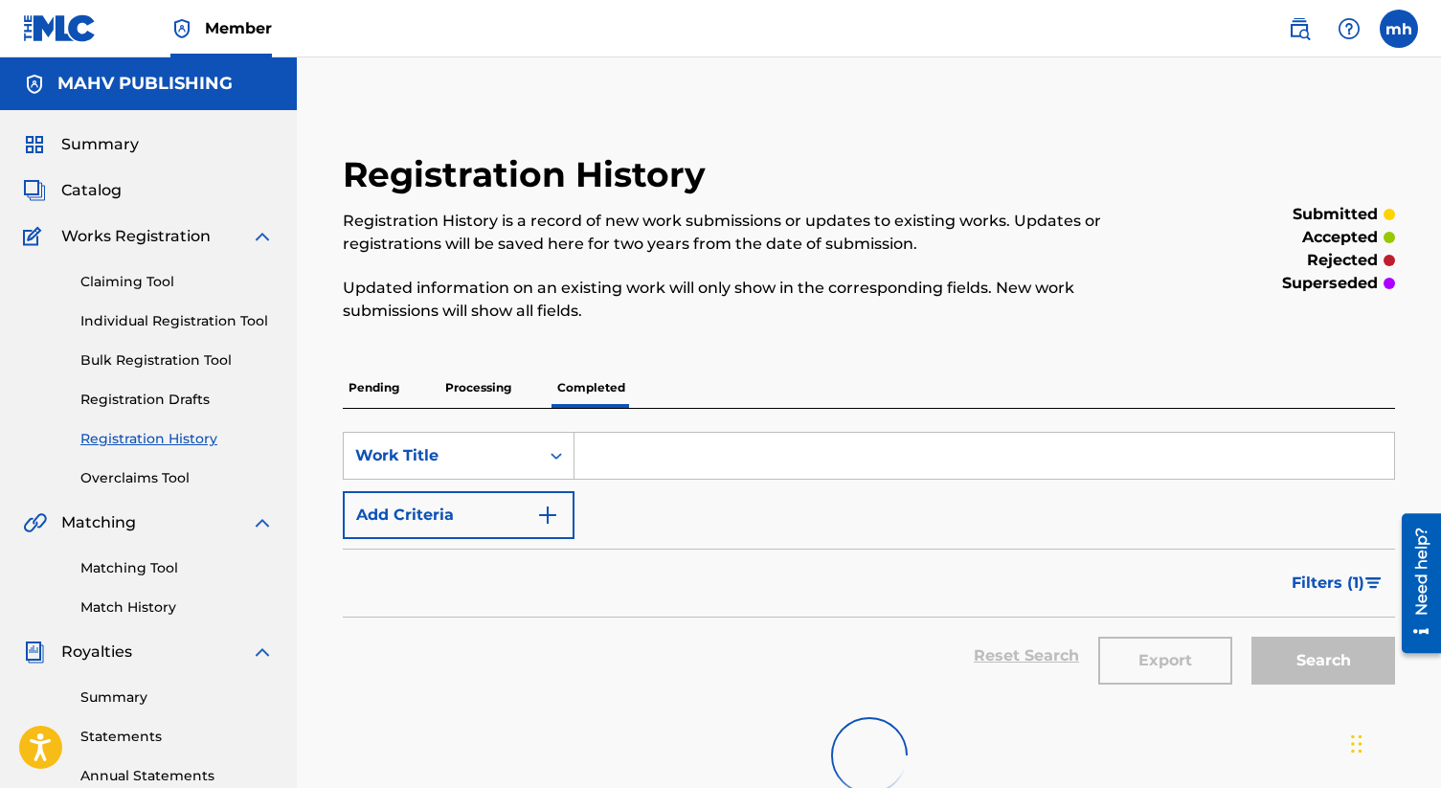
click at [526, 387] on div "Pending Processing Completed" at bounding box center [869, 388] width 1052 height 40
click at [500, 384] on p "Processing" at bounding box center [478, 388] width 78 height 40
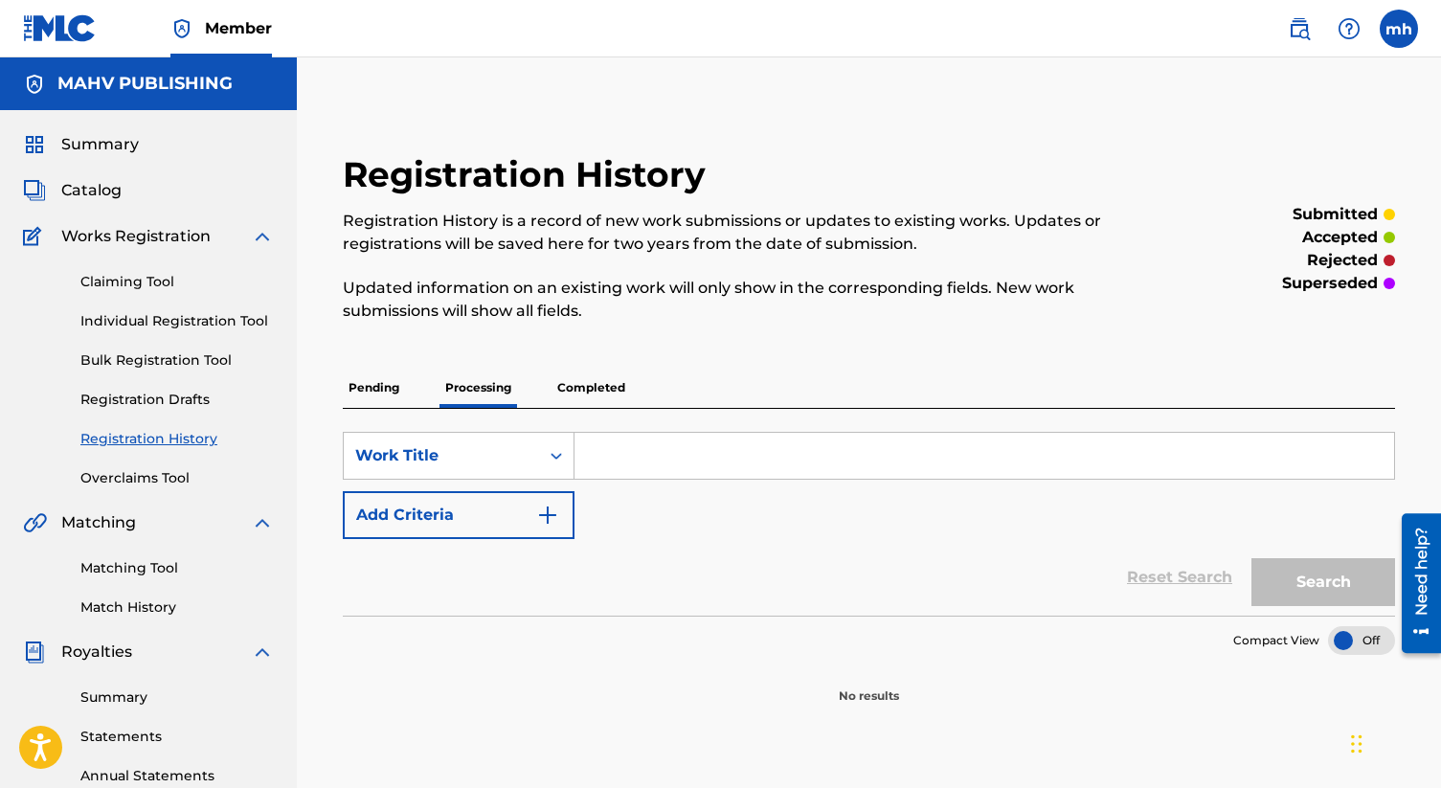
click at [594, 386] on p "Completed" at bounding box center [591, 388] width 79 height 40
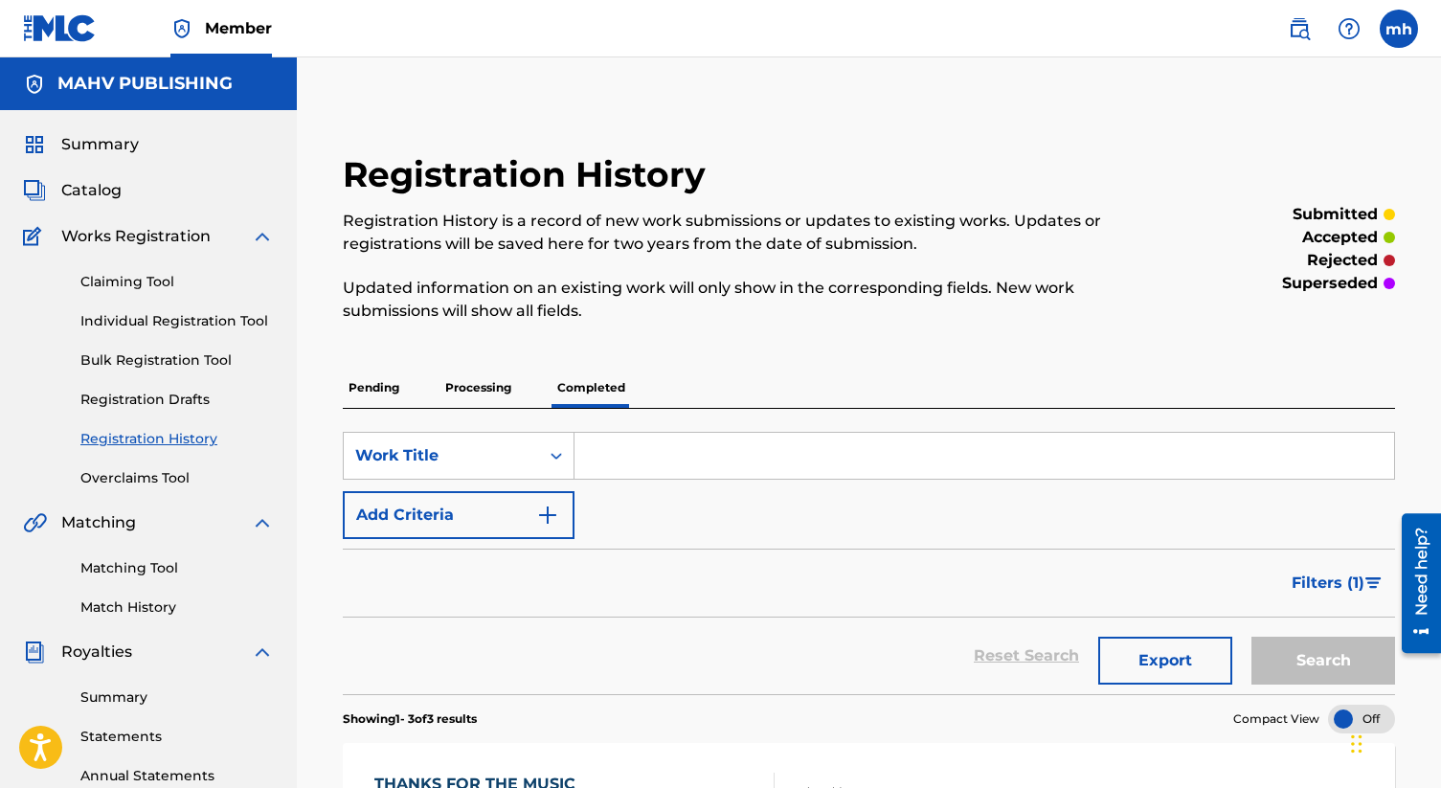
click at [388, 386] on p "Pending" at bounding box center [374, 388] width 62 height 40
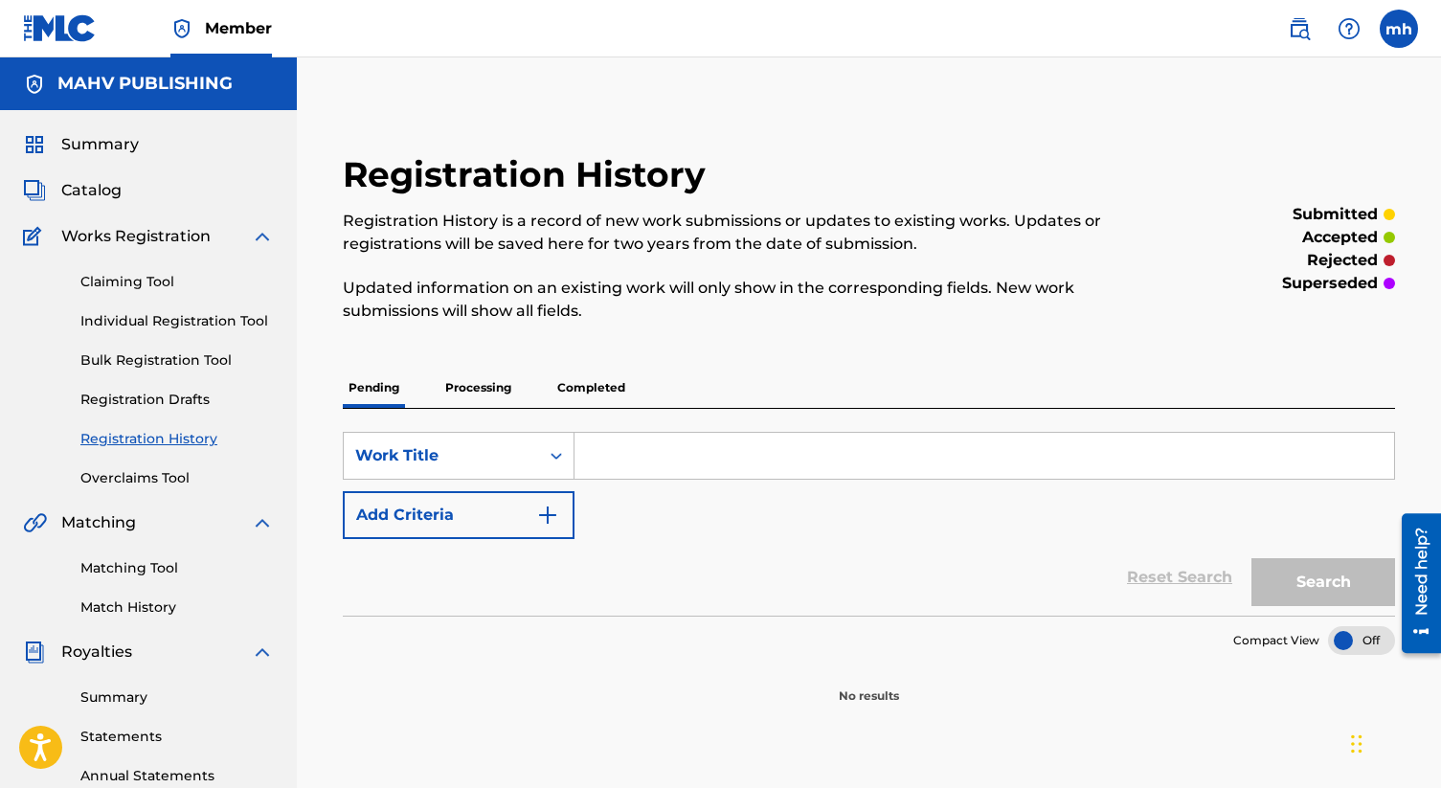
click at [501, 397] on p "Processing" at bounding box center [478, 388] width 78 height 40
click at [640, 259] on div "Registration History is a record of new work submissions or updates to existing…" at bounding box center [748, 266] width 810 height 113
click at [607, 397] on p "Completed" at bounding box center [591, 388] width 79 height 40
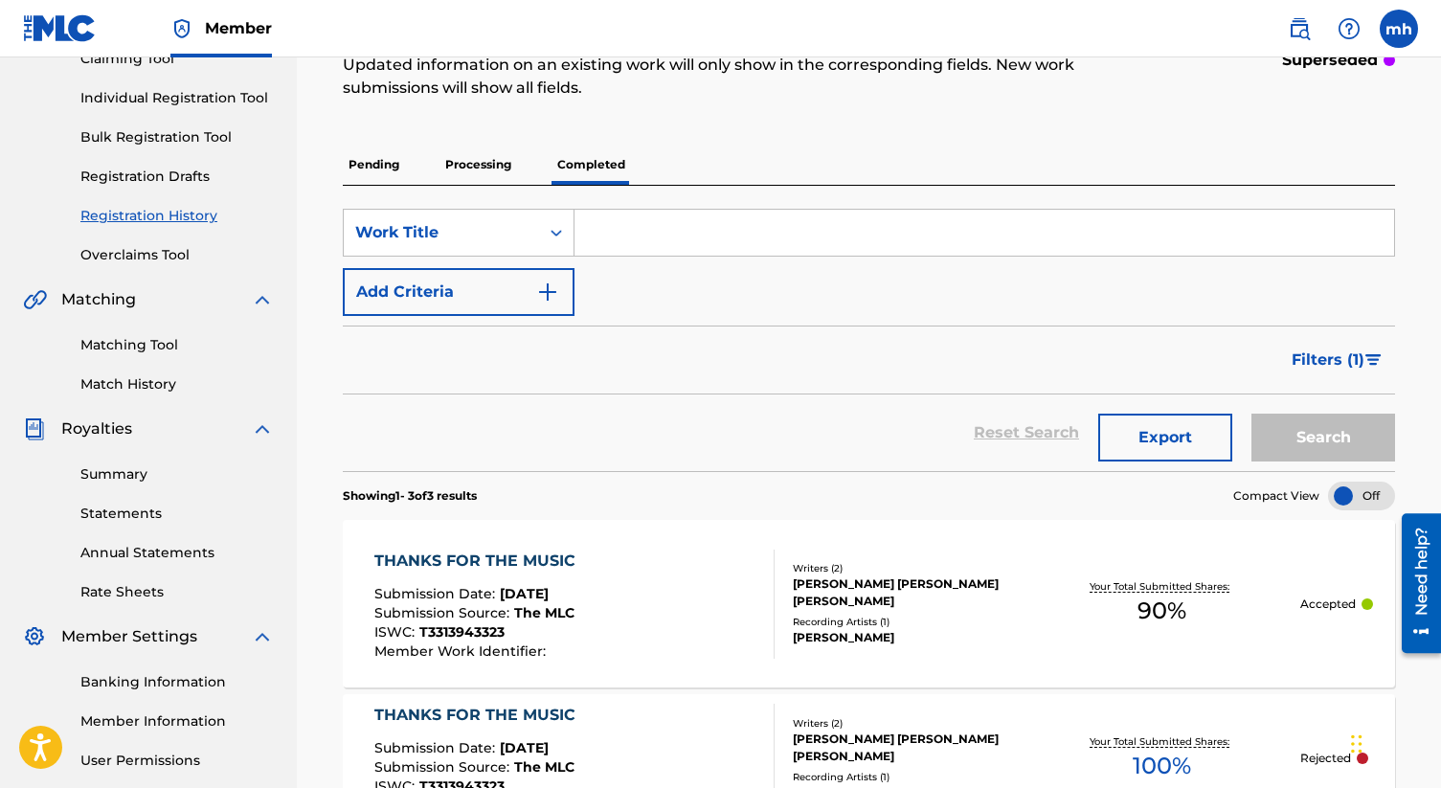
scroll to position [237, 0]
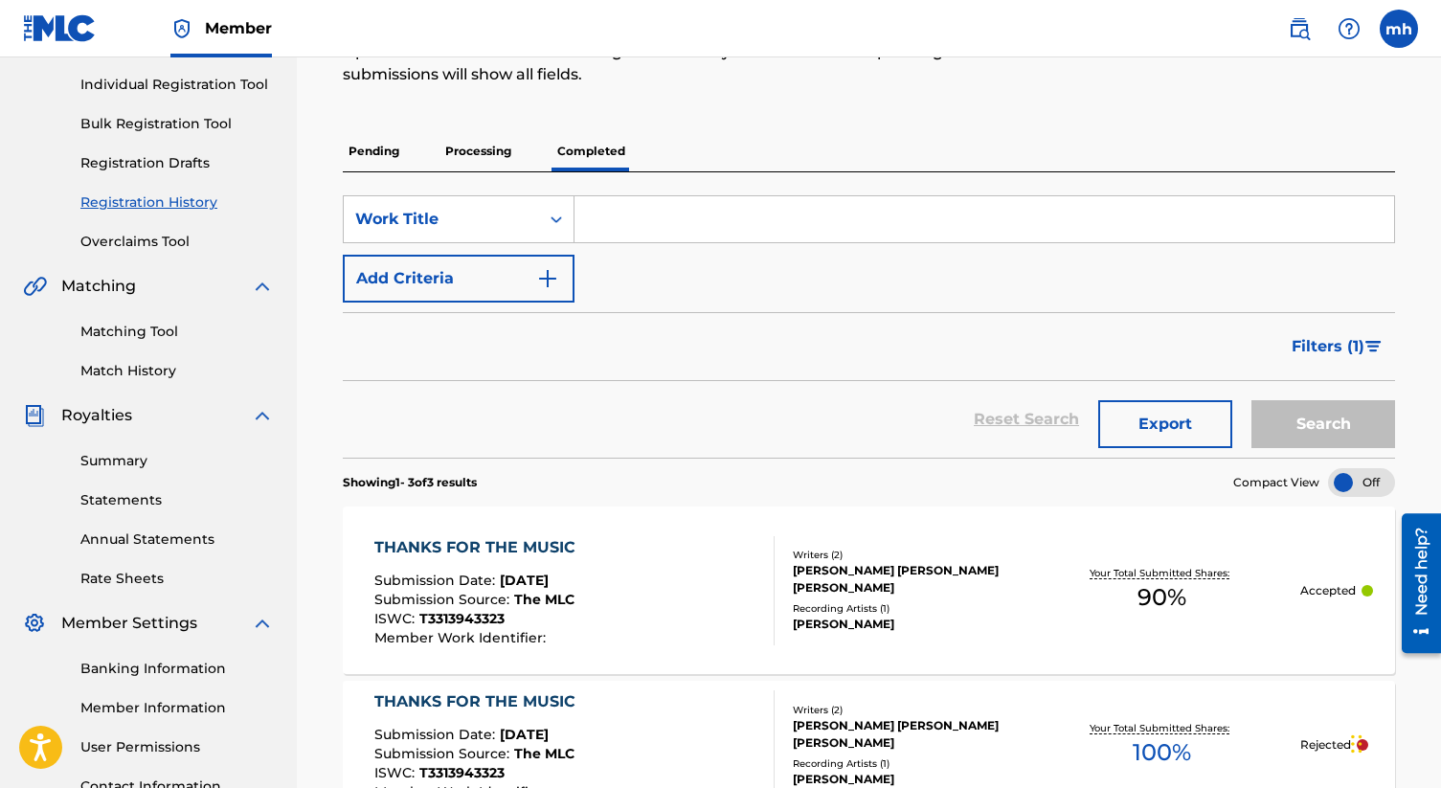
click at [655, 557] on div "THANKS FOR THE MUSIC Submission Date : Jul 30, 2025 Submission Source : The MLC…" at bounding box center [574, 590] width 400 height 109
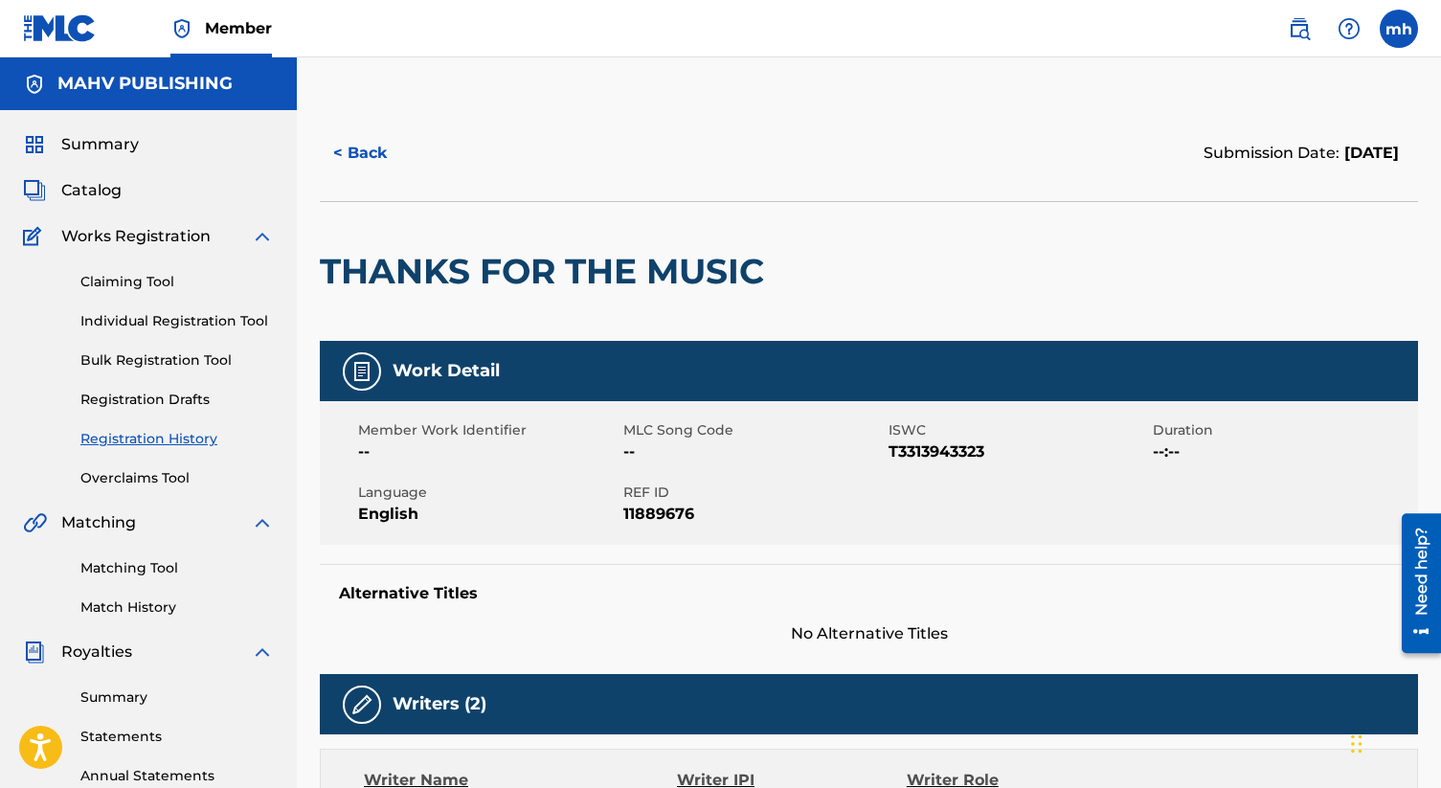
click at [176, 282] on link "Claiming Tool" at bounding box center [176, 282] width 193 height 20
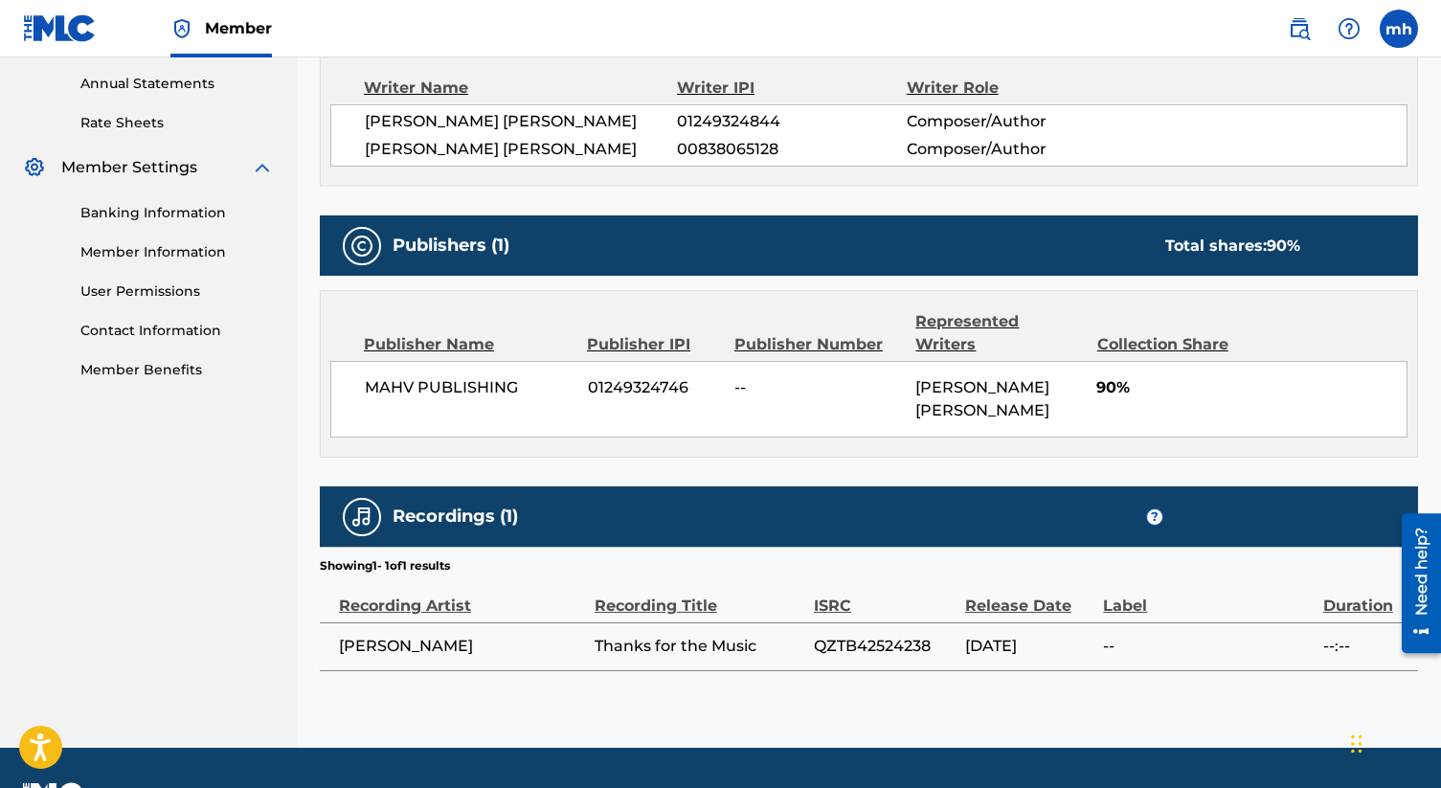
scroll to position [741, 0]
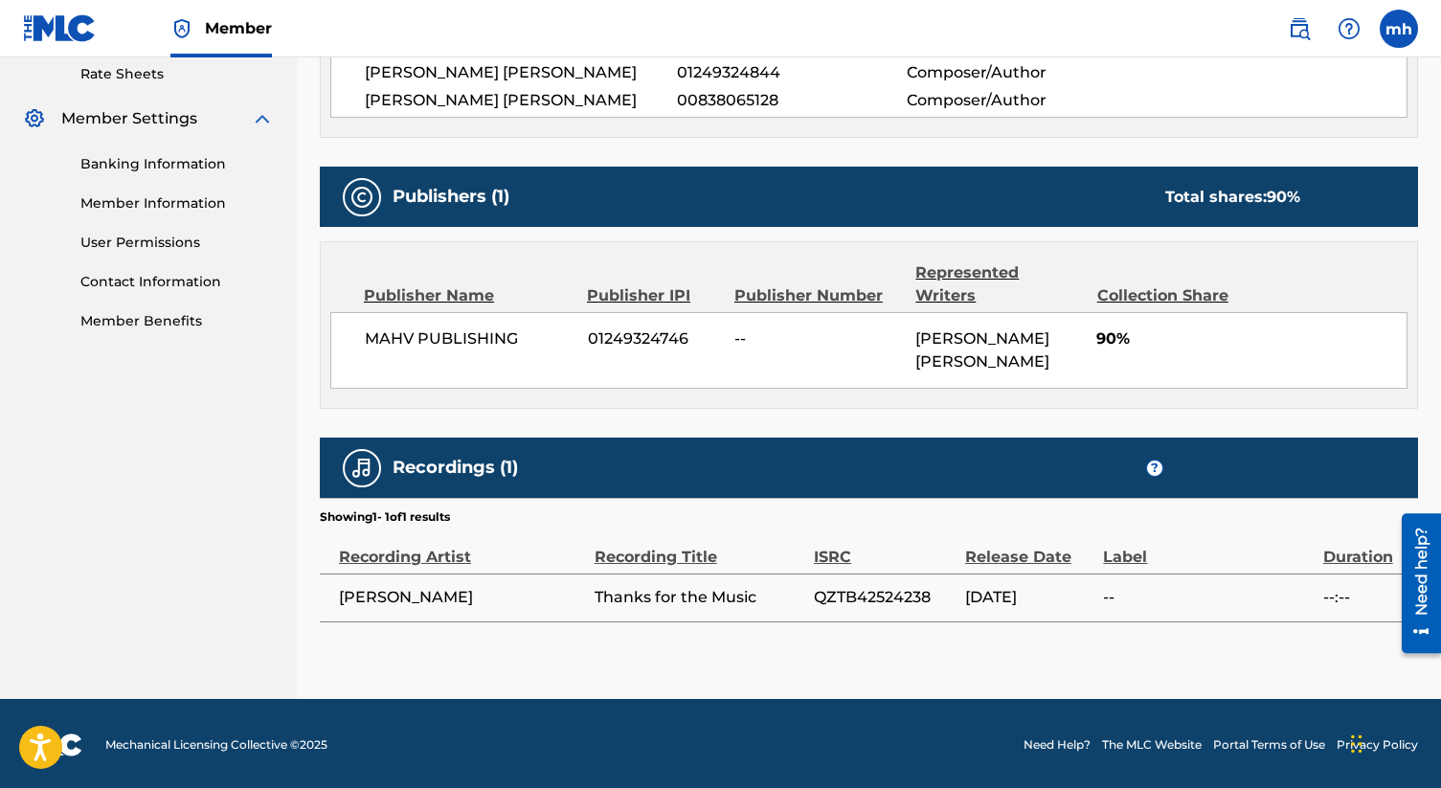
click at [852, 600] on span "QZTB42524238" at bounding box center [885, 597] width 142 height 23
click at [852, 599] on span "QZTB42524238" at bounding box center [885, 597] width 142 height 23
copy span "QZTB42524238"
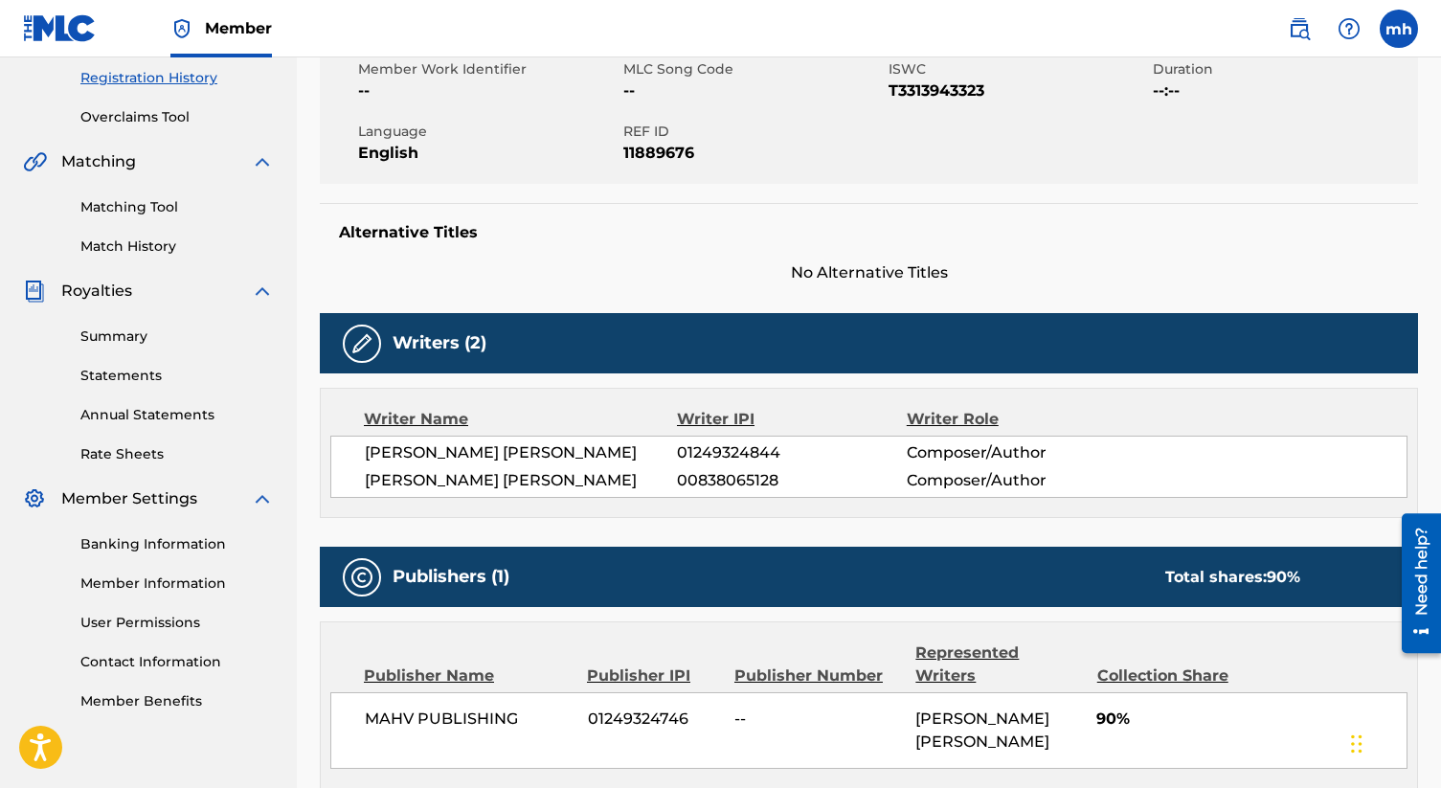
scroll to position [0, 0]
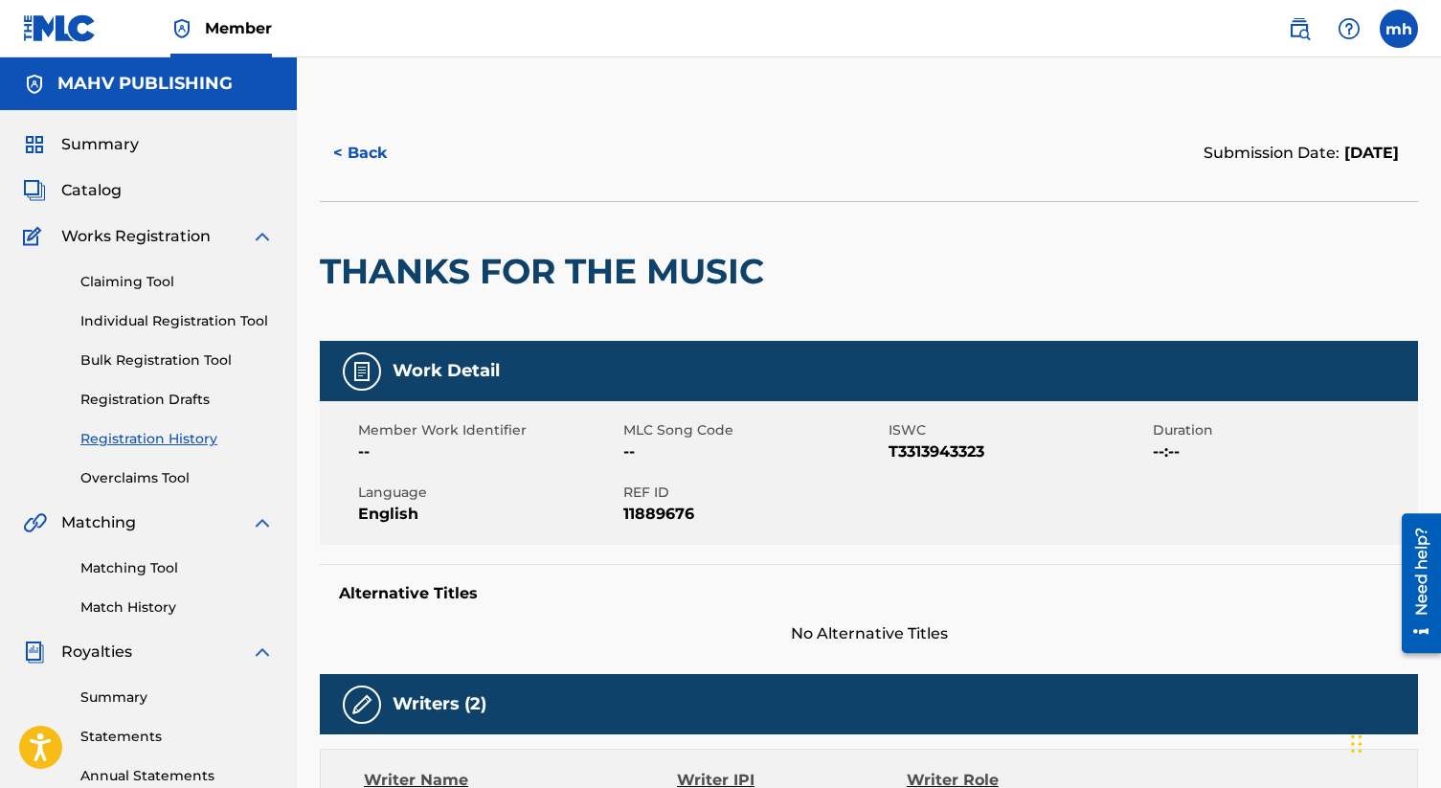
click at [867, 284] on div at bounding box center [900, 271] width 253 height 139
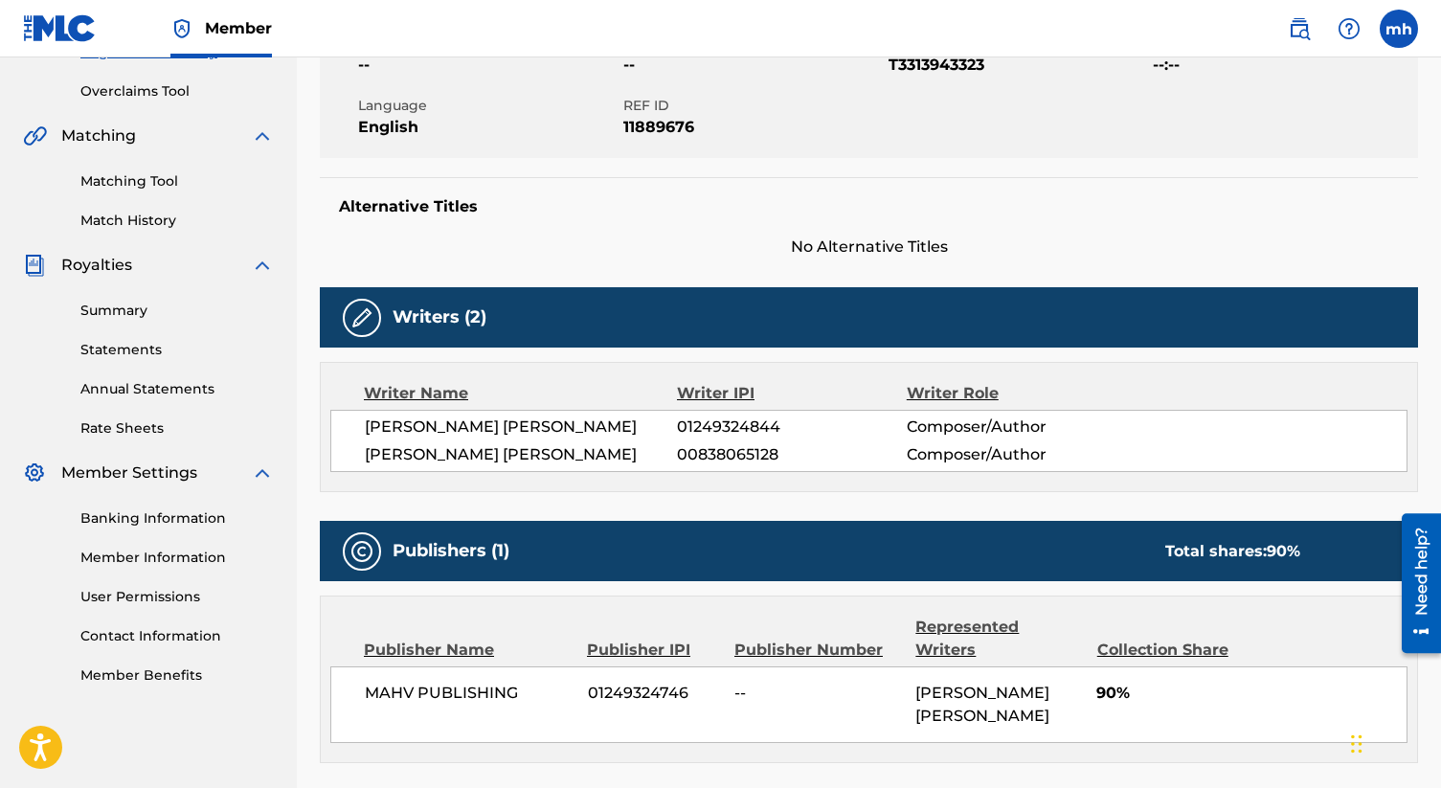
scroll to position [426, 0]
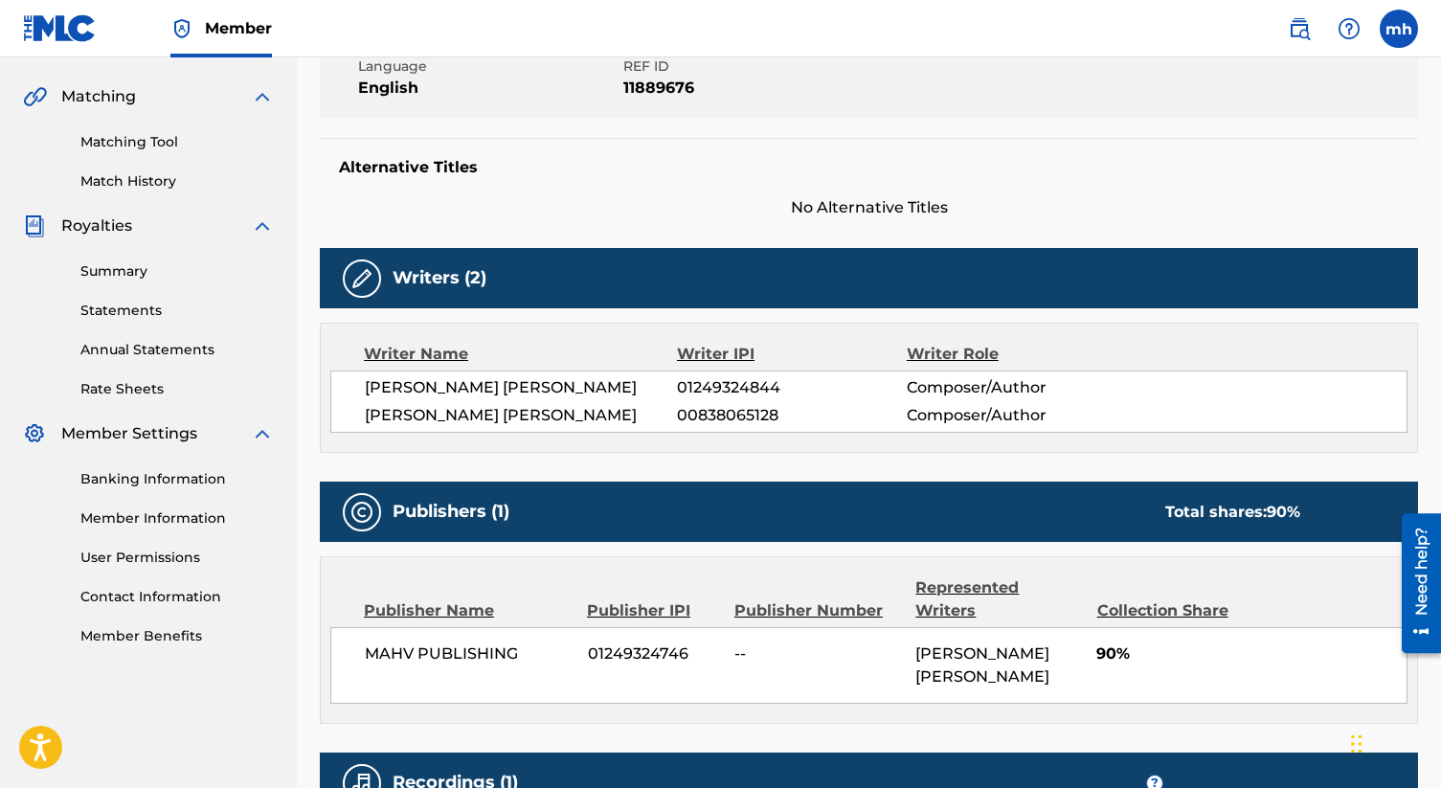
click at [756, 465] on div "Work Detail Member Work Identifier -- MLC Song Code -- ISWC T3313943323 Duratio…" at bounding box center [869, 426] width 1098 height 1023
click at [759, 465] on div "Work Detail Member Work Identifier -- MLC Song Code -- ISWC T3313943323 Duratio…" at bounding box center [869, 426] width 1098 height 1023
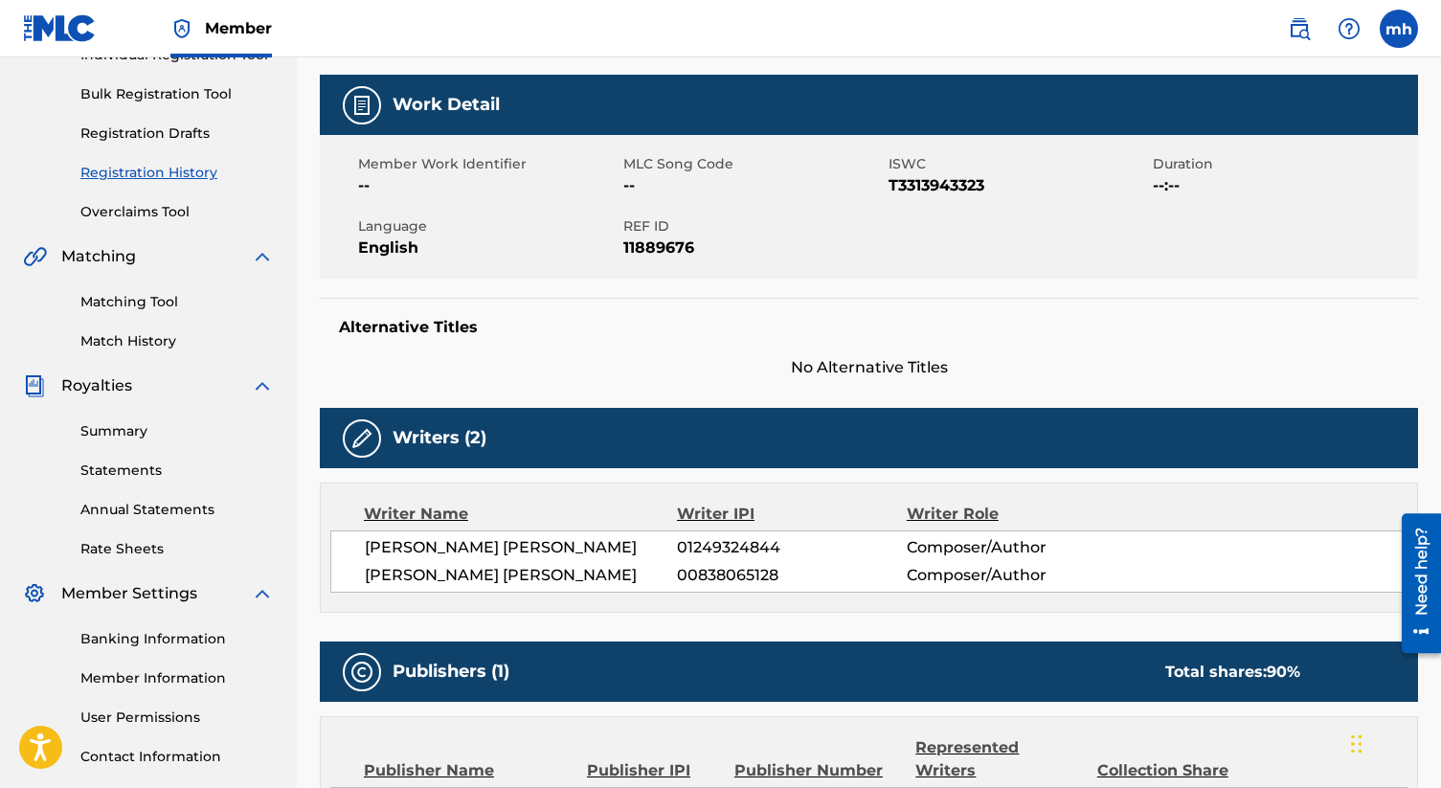
click at [703, 342] on div "Alternative Titles No Alternative Titles" at bounding box center [869, 338] width 1098 height 81
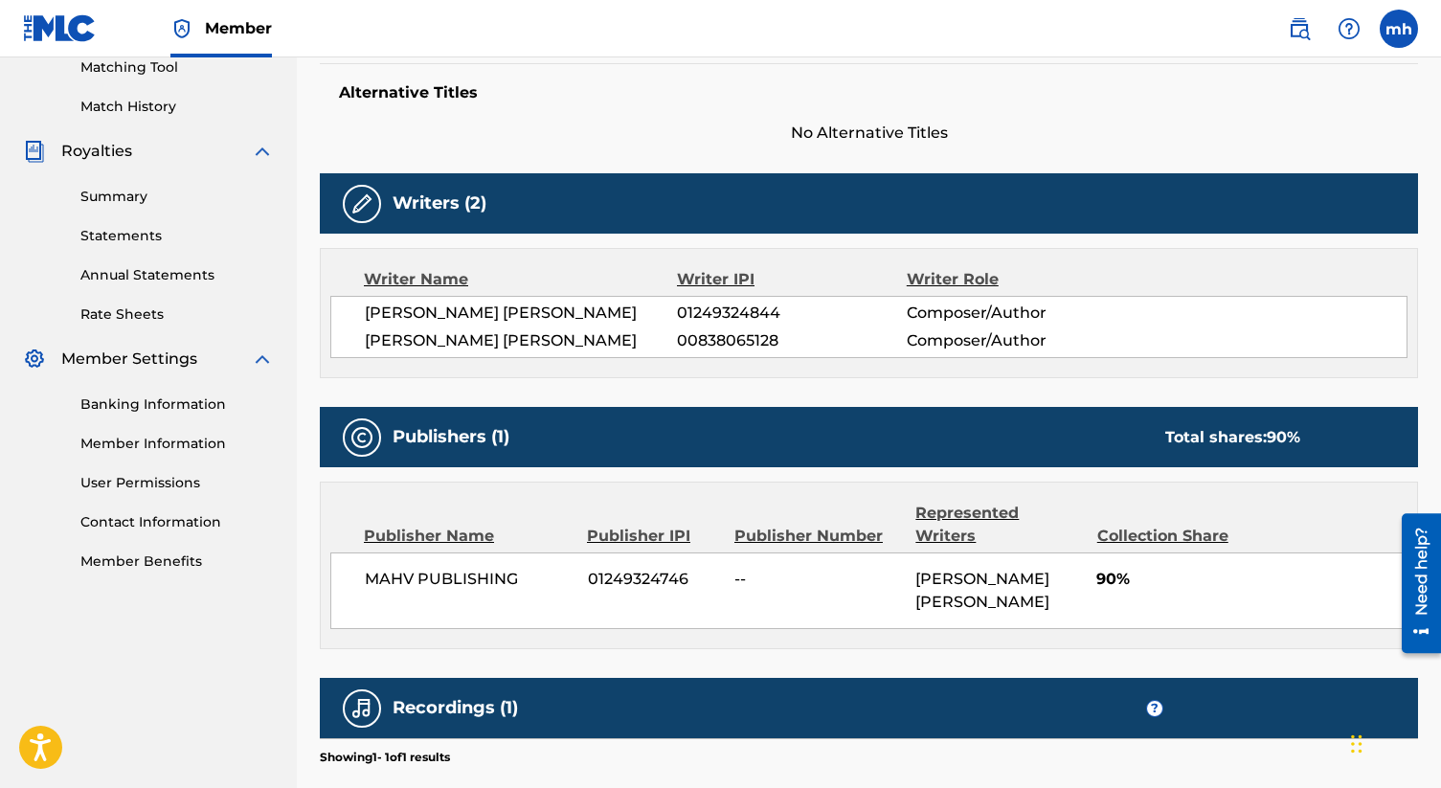
scroll to position [0, 0]
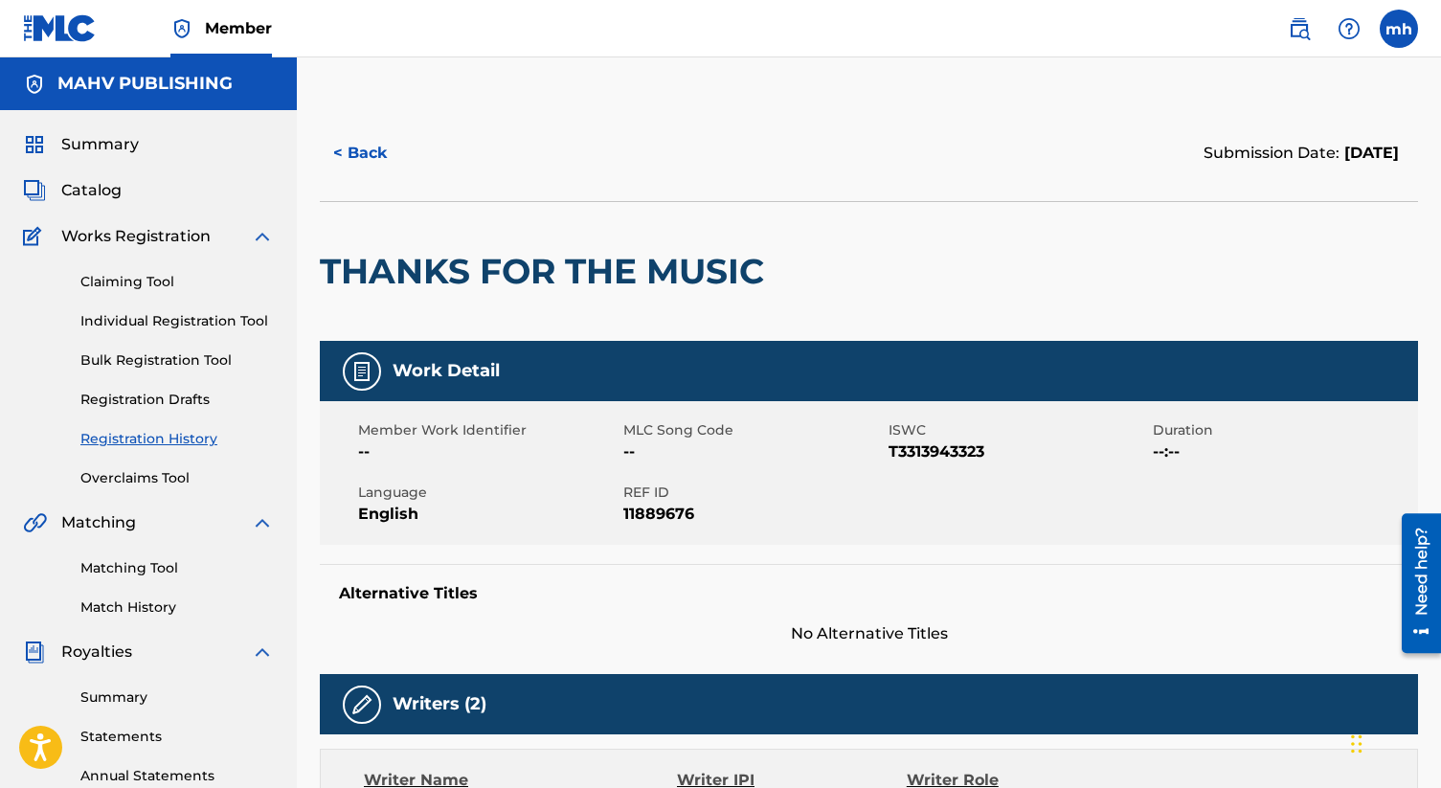
click at [169, 282] on link "Claiming Tool" at bounding box center [176, 282] width 193 height 20
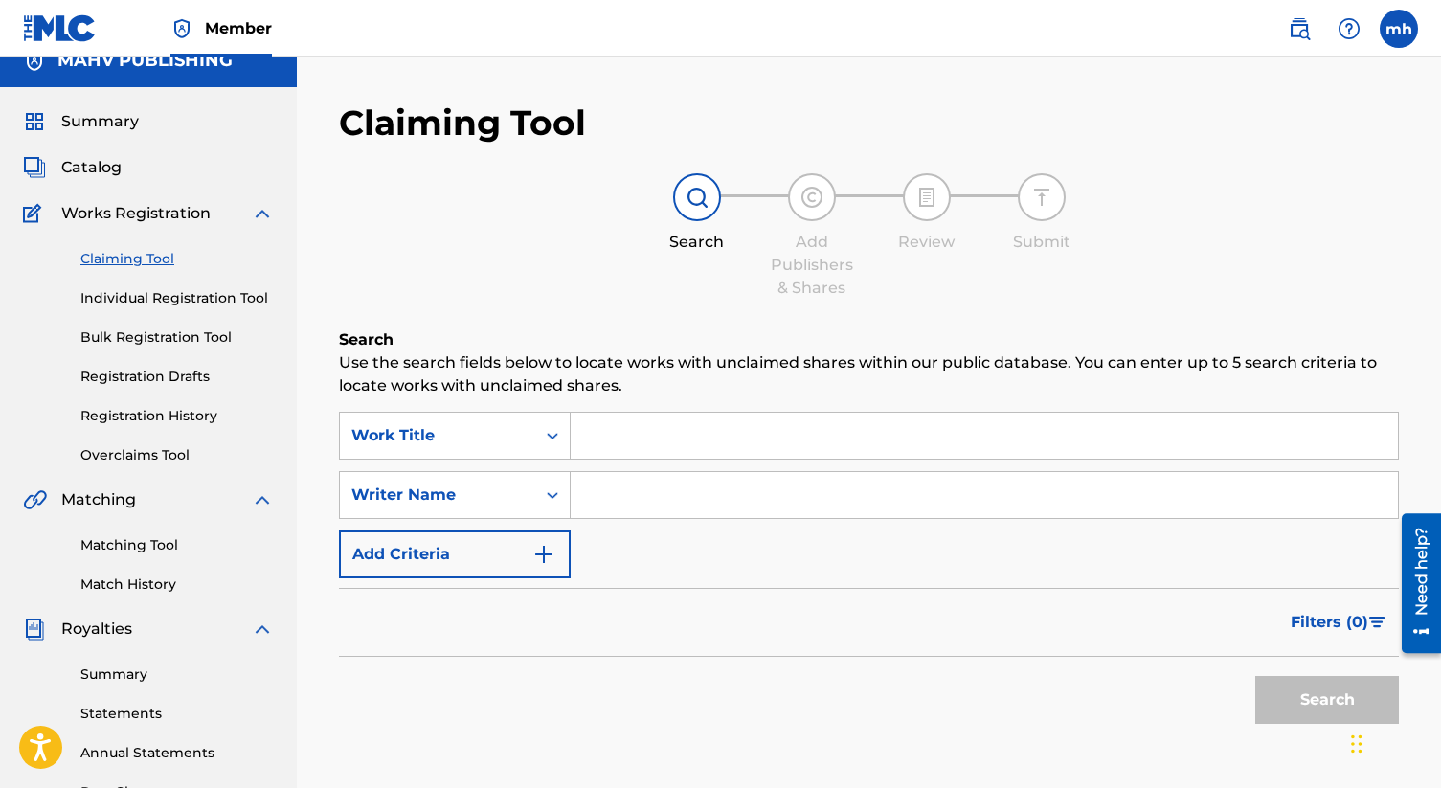
scroll to position [50, 0]
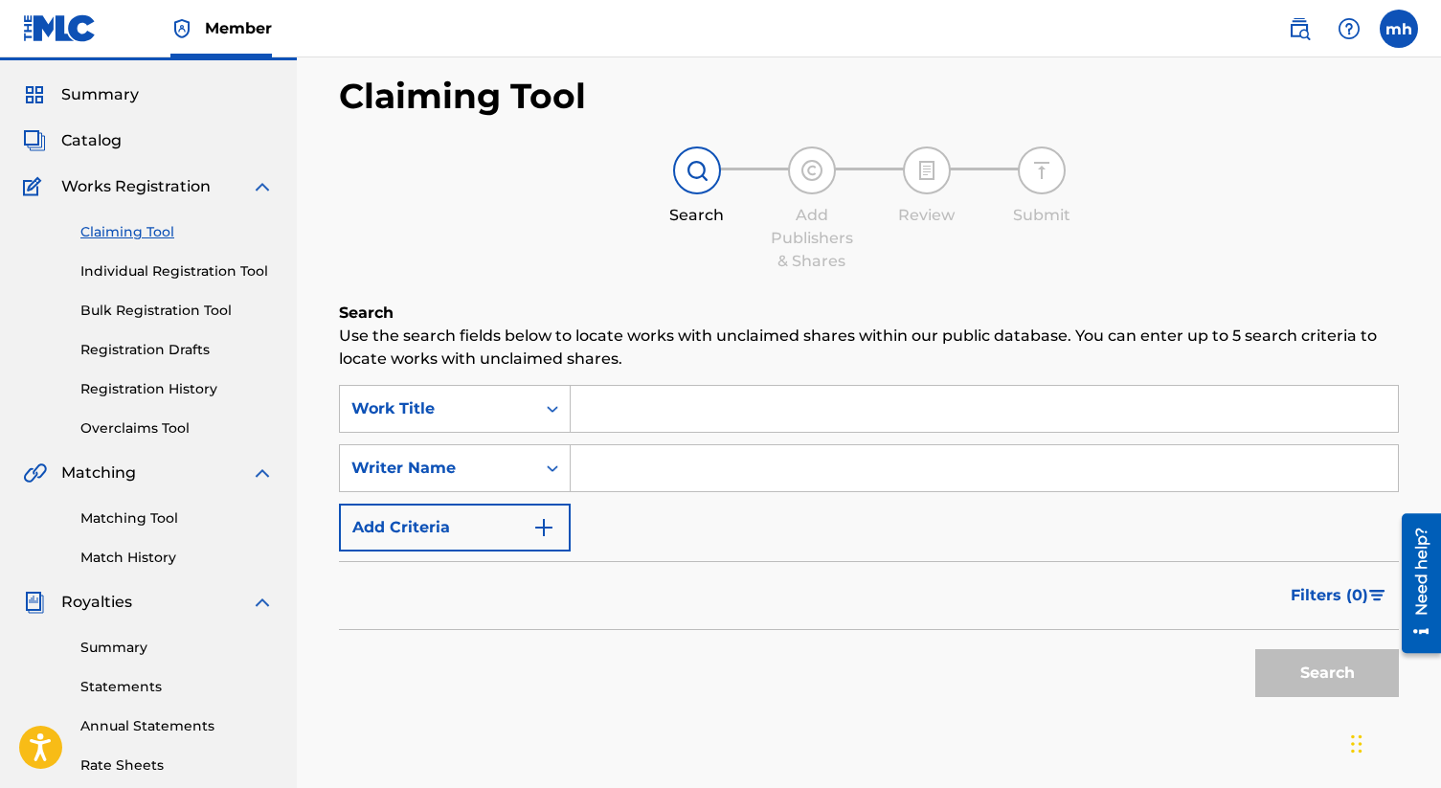
click at [485, 536] on button "Add Criteria" at bounding box center [455, 528] width 232 height 48
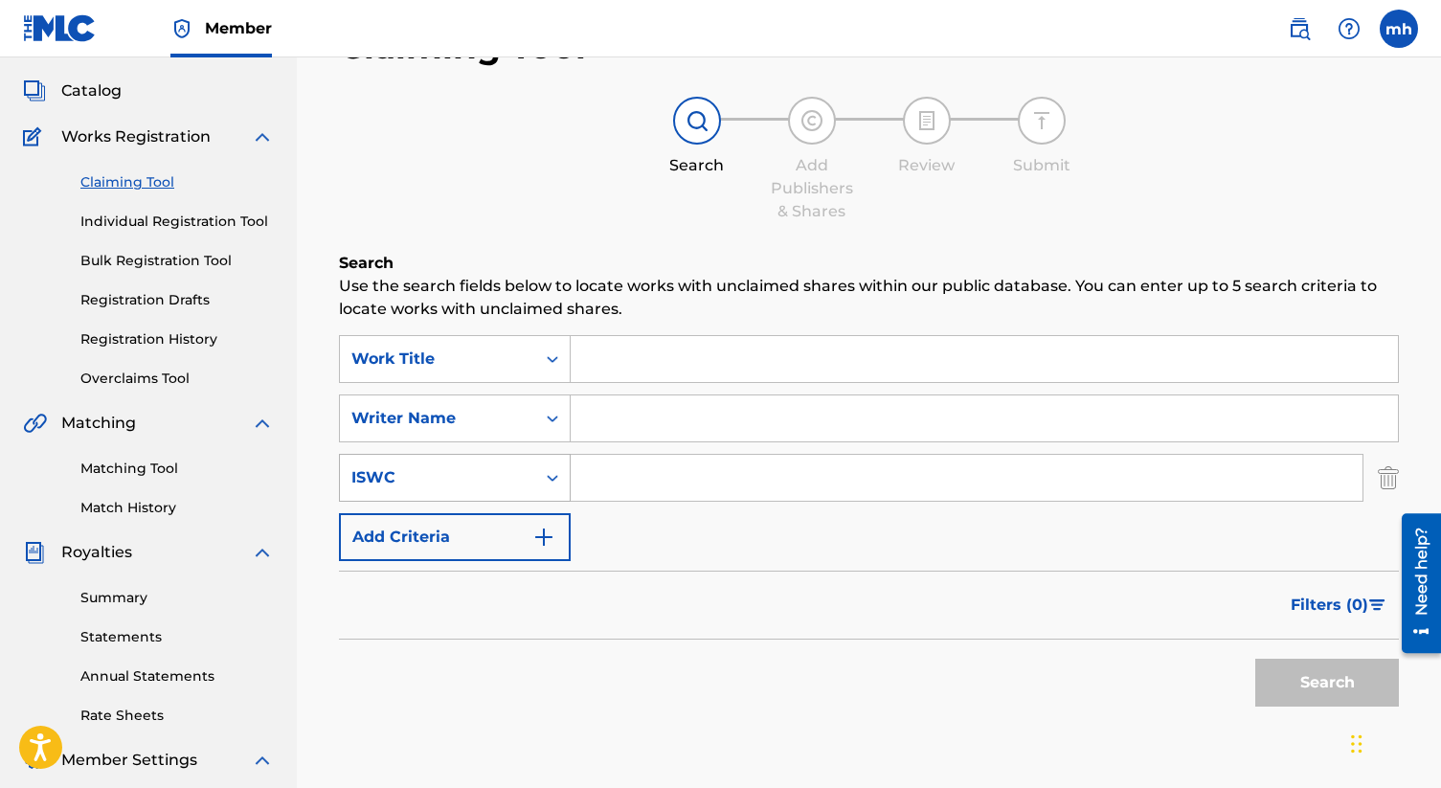
click at [452, 502] on div "ISWC" at bounding box center [455, 478] width 232 height 48
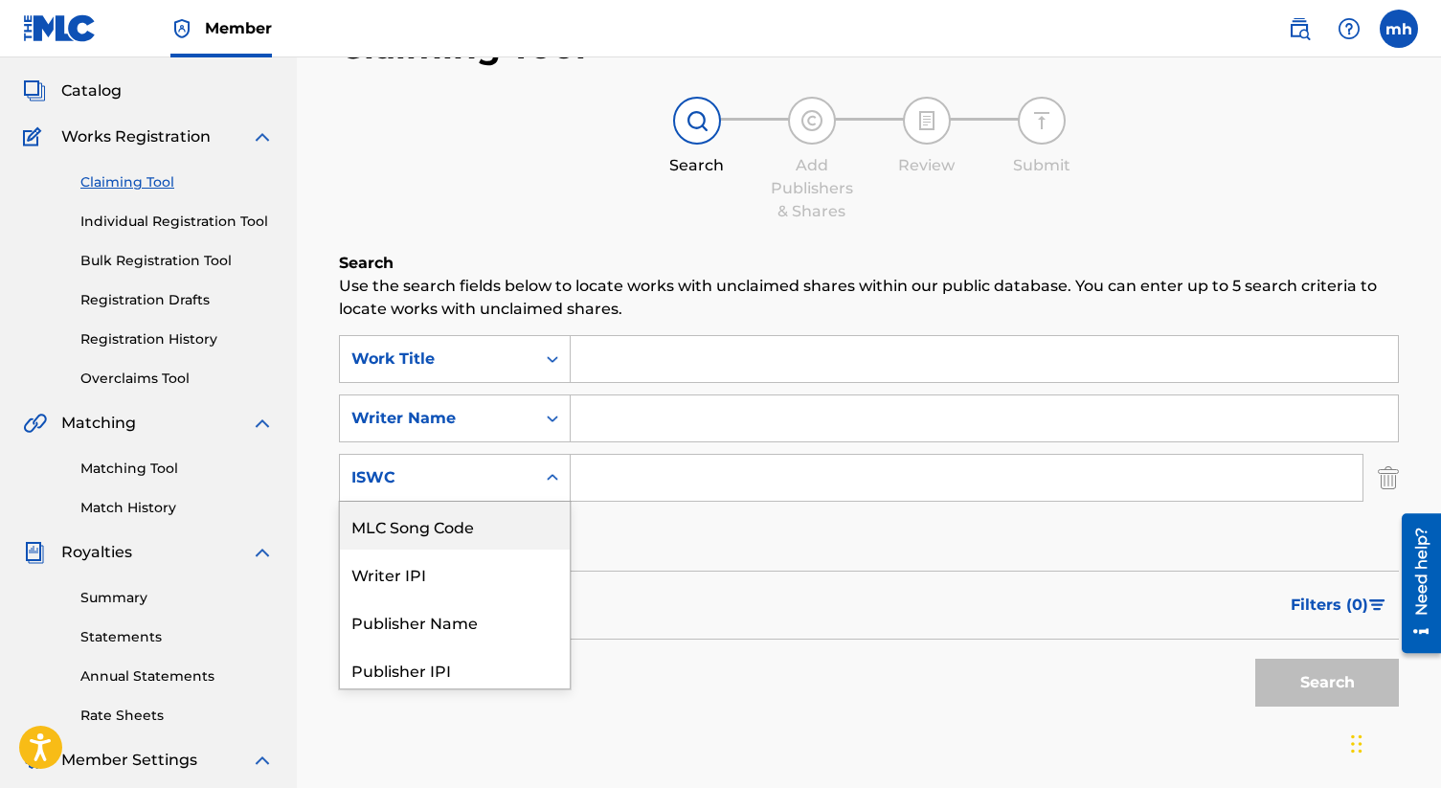
scroll to position [101, 0]
click at [436, 468] on div "ISWC" at bounding box center [437, 475] width 172 height 23
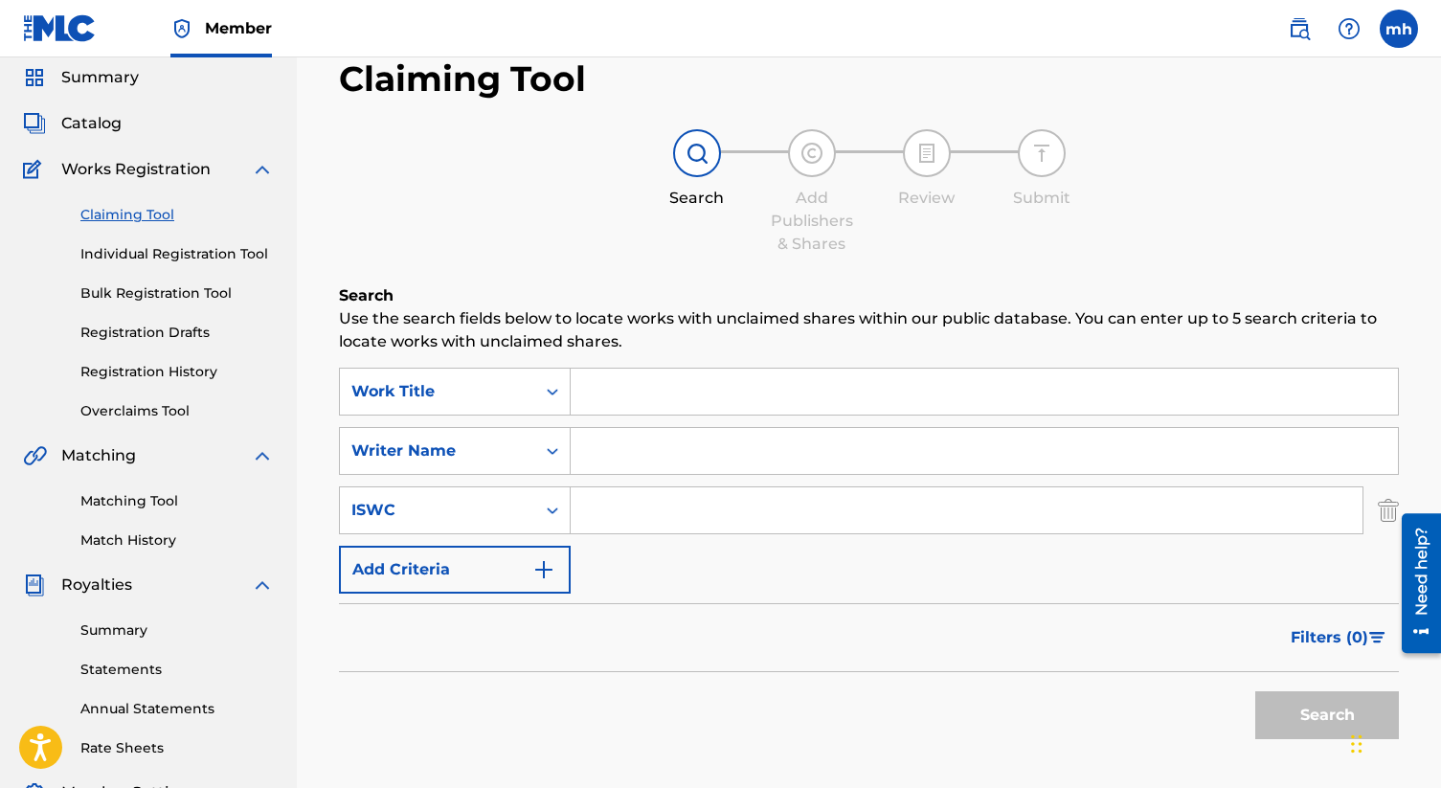
scroll to position [56, 0]
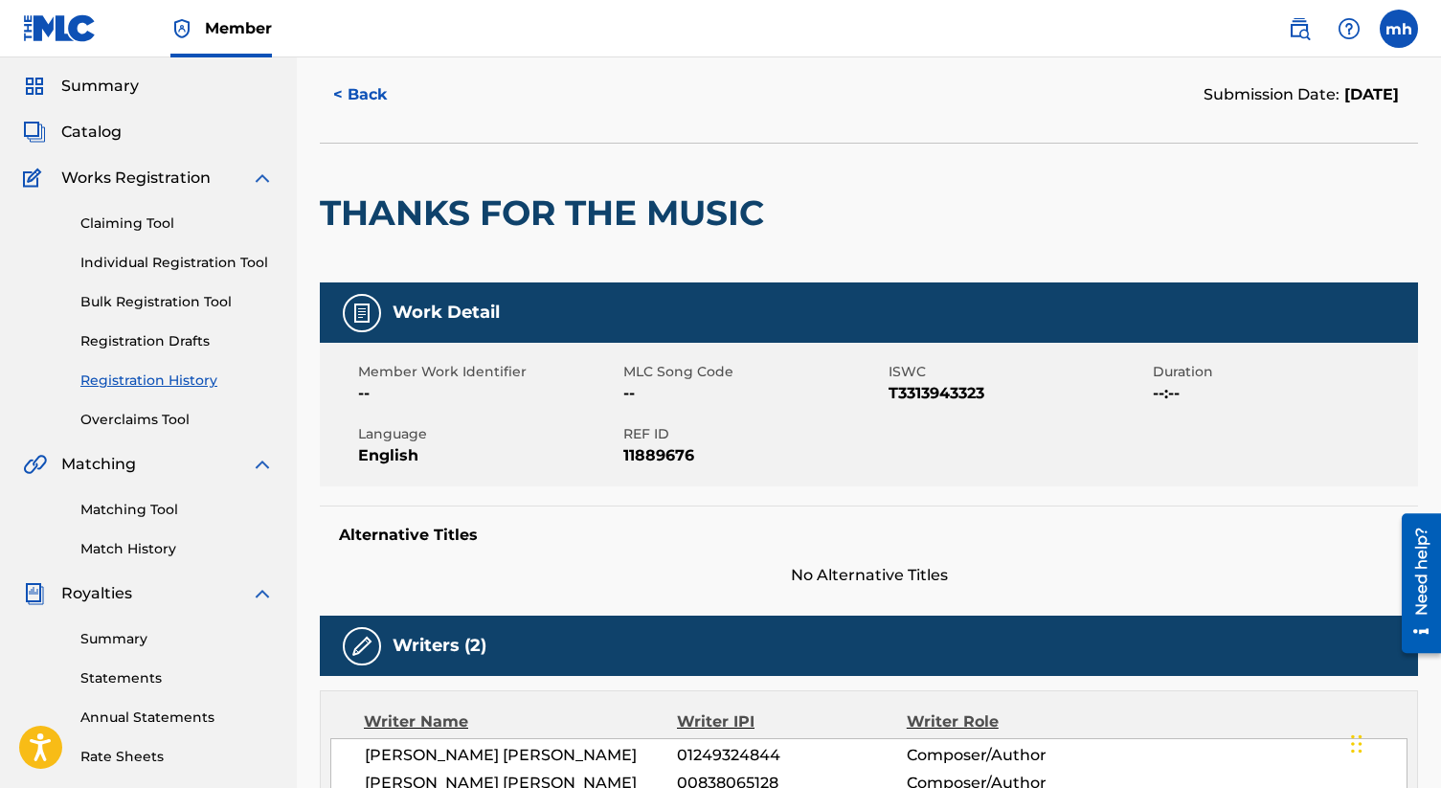
scroll to position [139, 0]
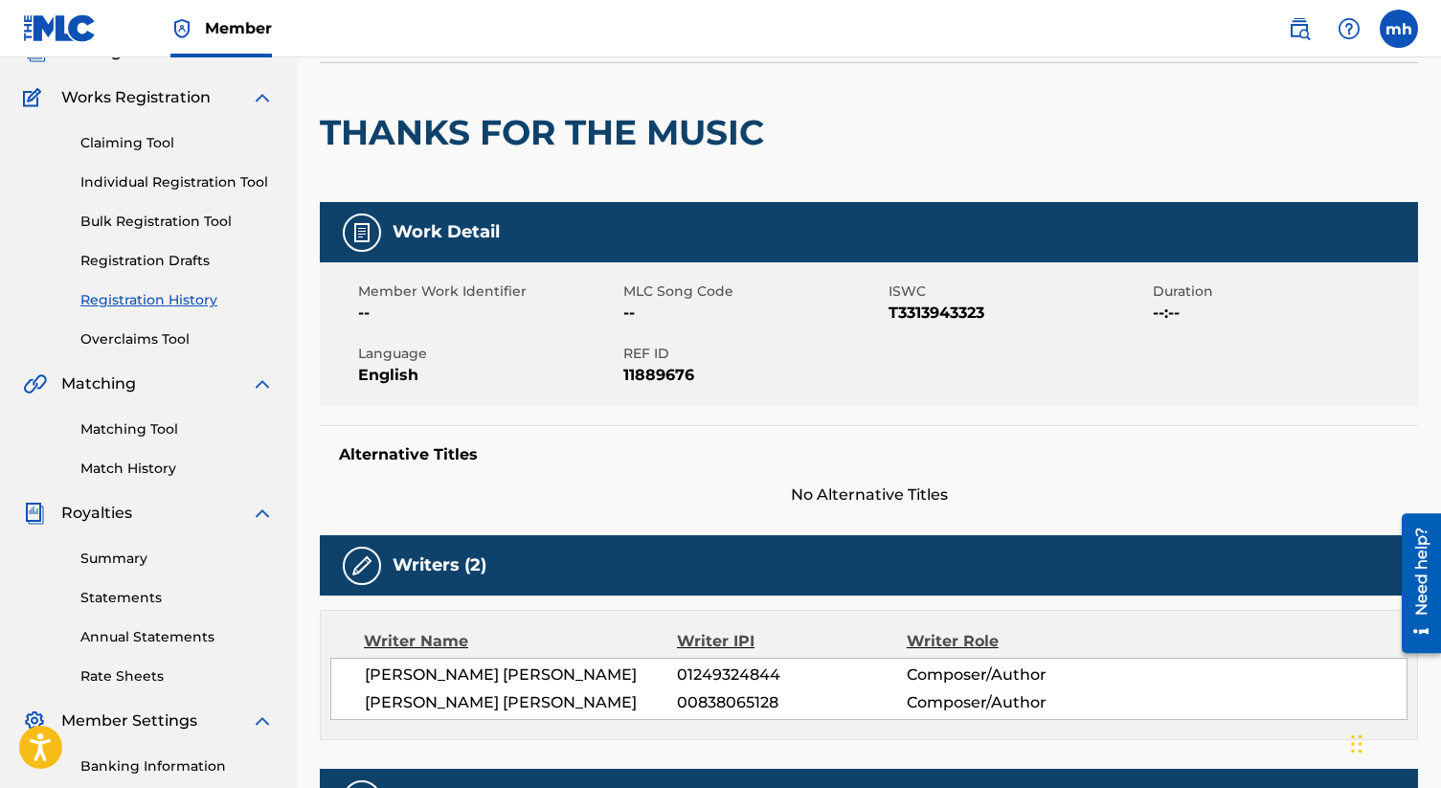
click at [916, 323] on span "T3313943323" at bounding box center [1019, 313] width 260 height 23
click at [916, 322] on span "T3313943323" at bounding box center [1019, 313] width 260 height 23
copy span "T3313943323"
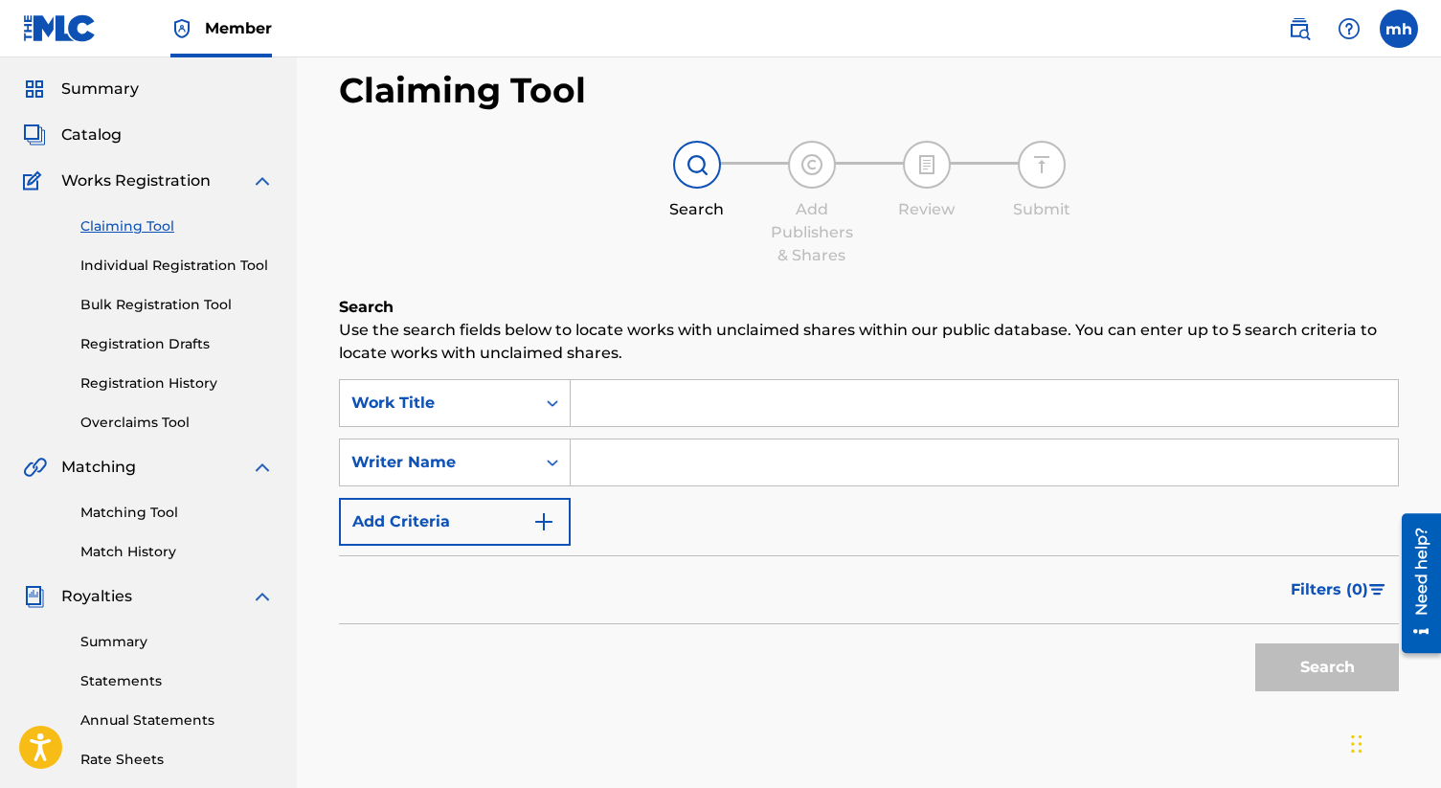
click at [468, 487] on div "SearchWithCriteria8daab3bf-b410-417f-91ca-6cfa431e9dfc Work Title SearchWithCri…" at bounding box center [869, 462] width 1060 height 167
click at [468, 465] on div "Writer Name" at bounding box center [437, 462] width 172 height 23
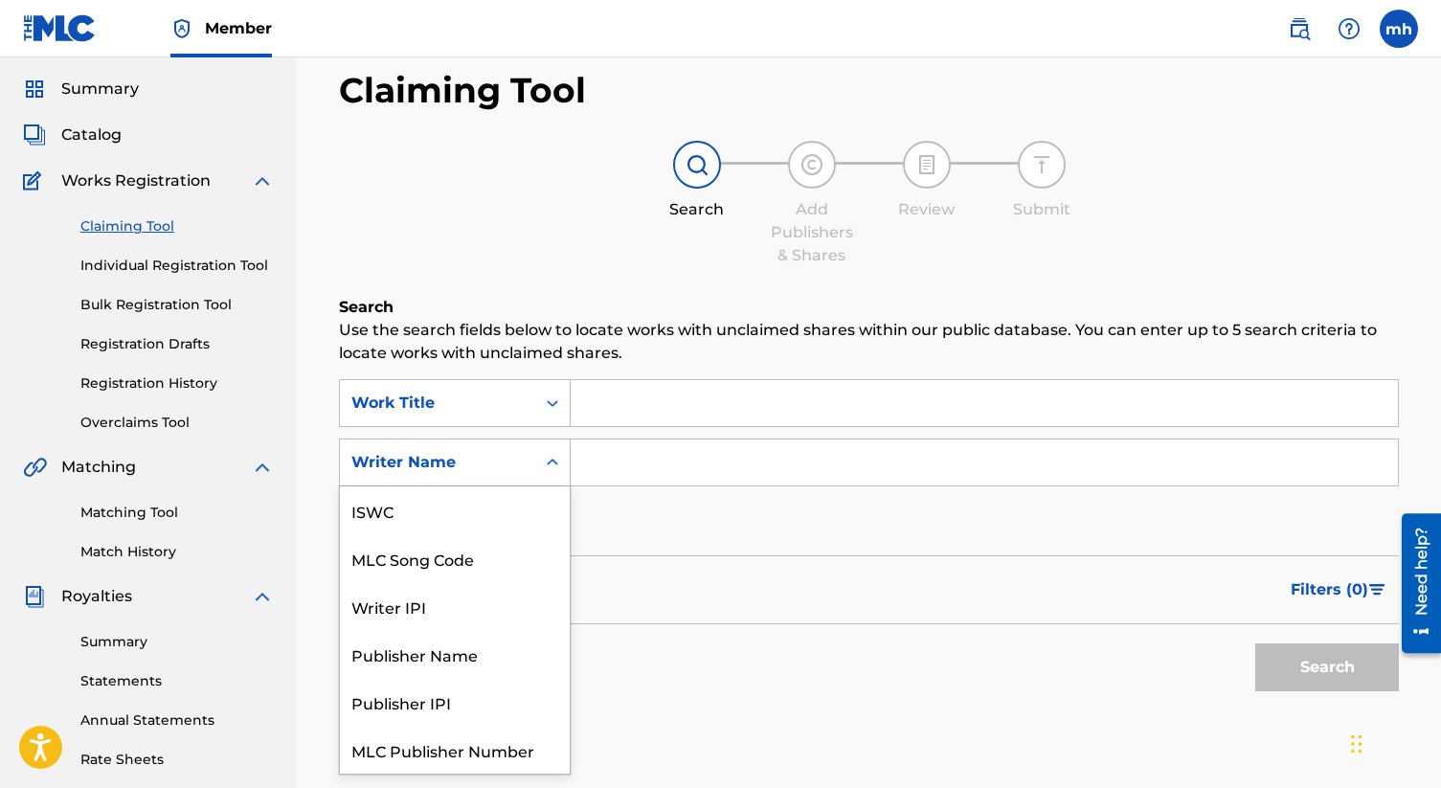
scroll to position [48, 0]
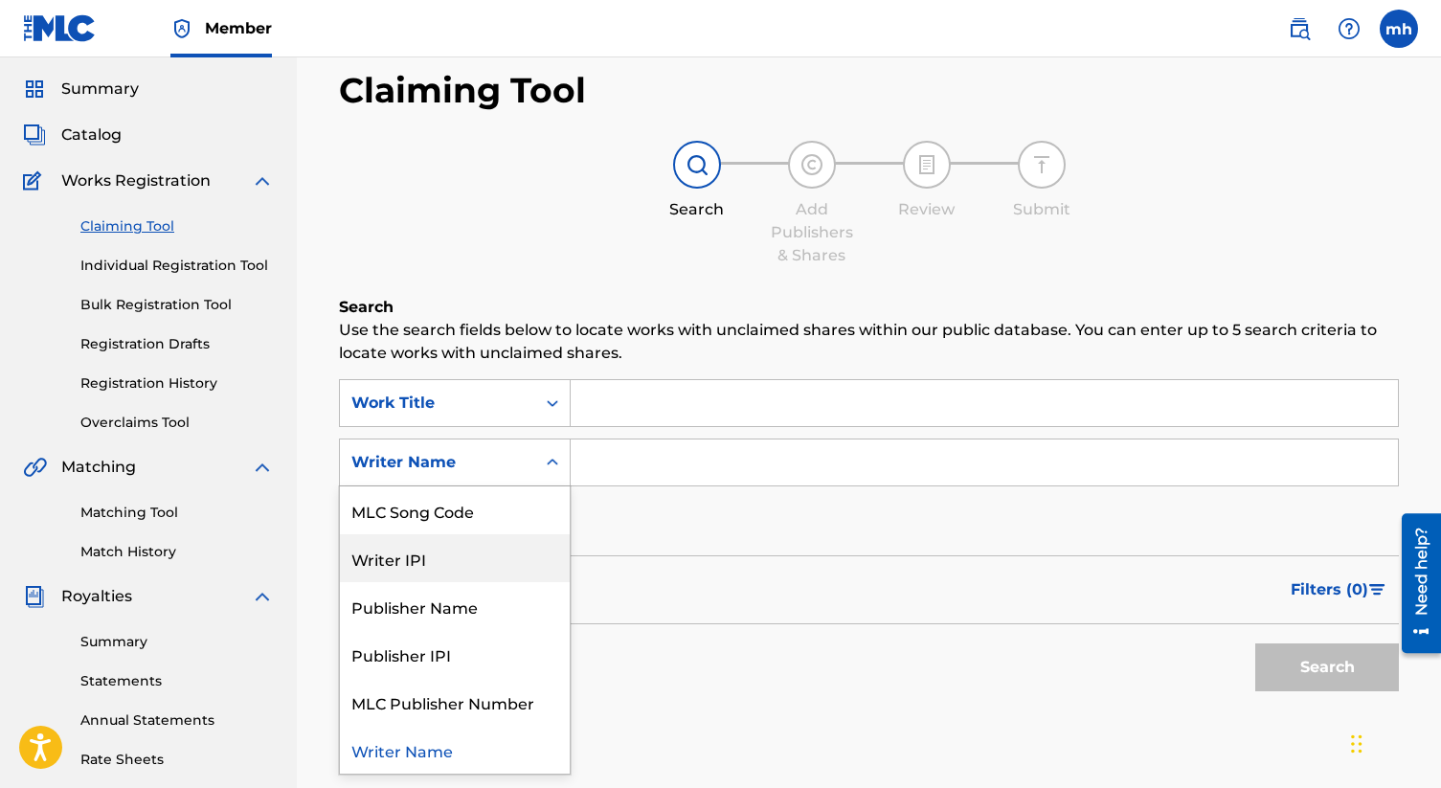
click at [761, 549] on form "SearchWithCriteria8daab3bf-b410-417f-91ca-6cfa431e9dfc Work Title SearchWithCri…" at bounding box center [869, 540] width 1060 height 322
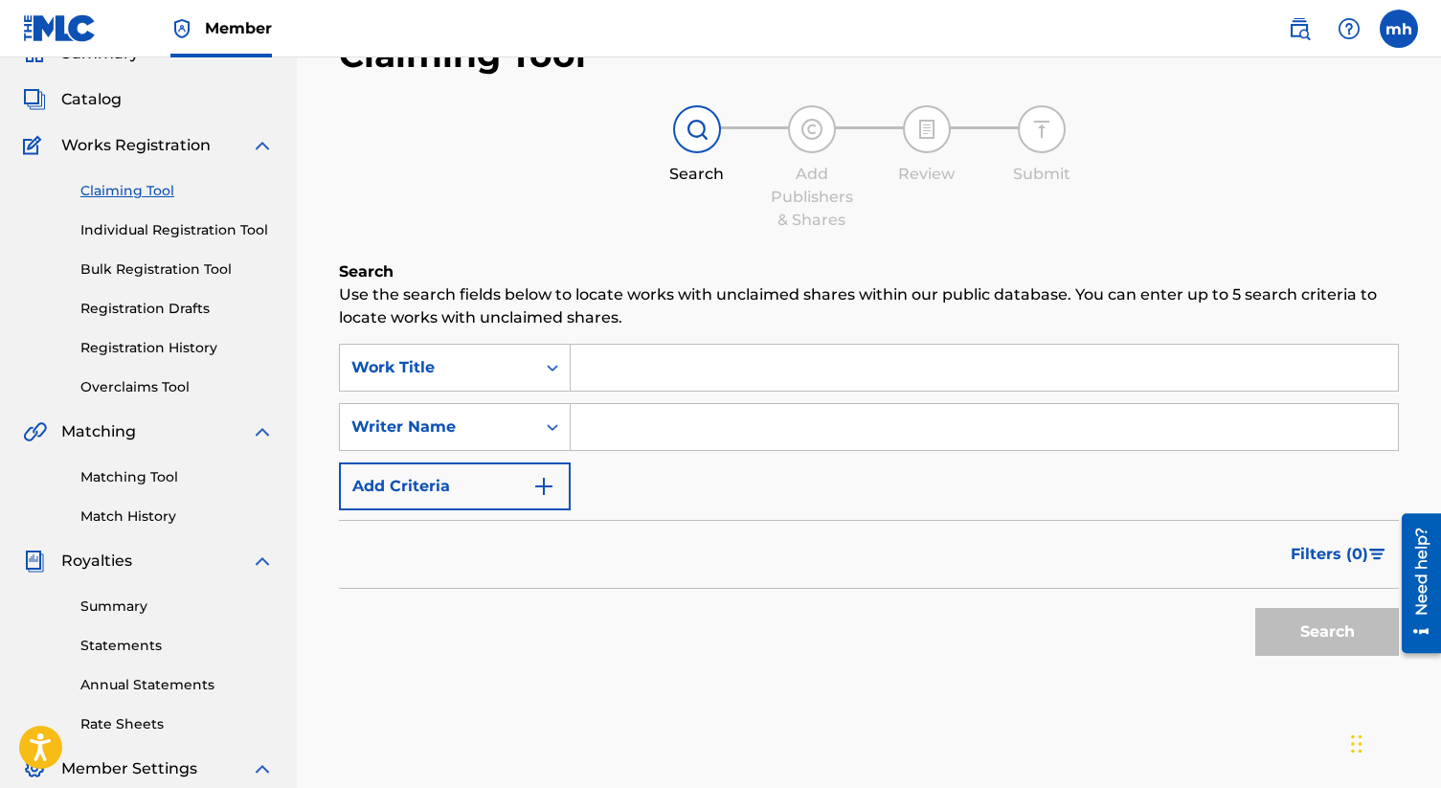
scroll to position [110, 0]
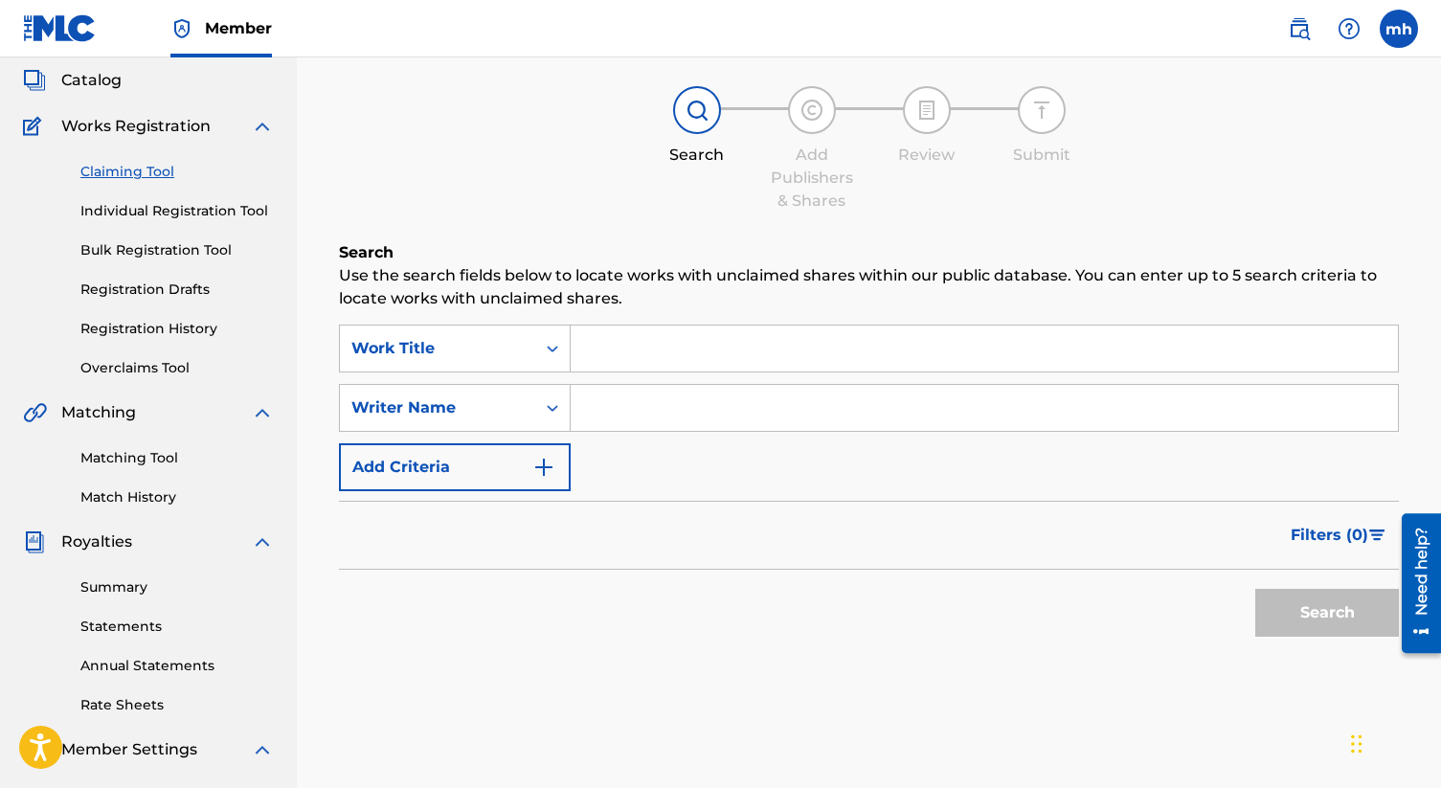
click at [467, 146] on div "Search Add Publishers & Shares Review Submit" at bounding box center [869, 149] width 1060 height 126
click at [459, 417] on div "Writer Name" at bounding box center [437, 407] width 172 height 23
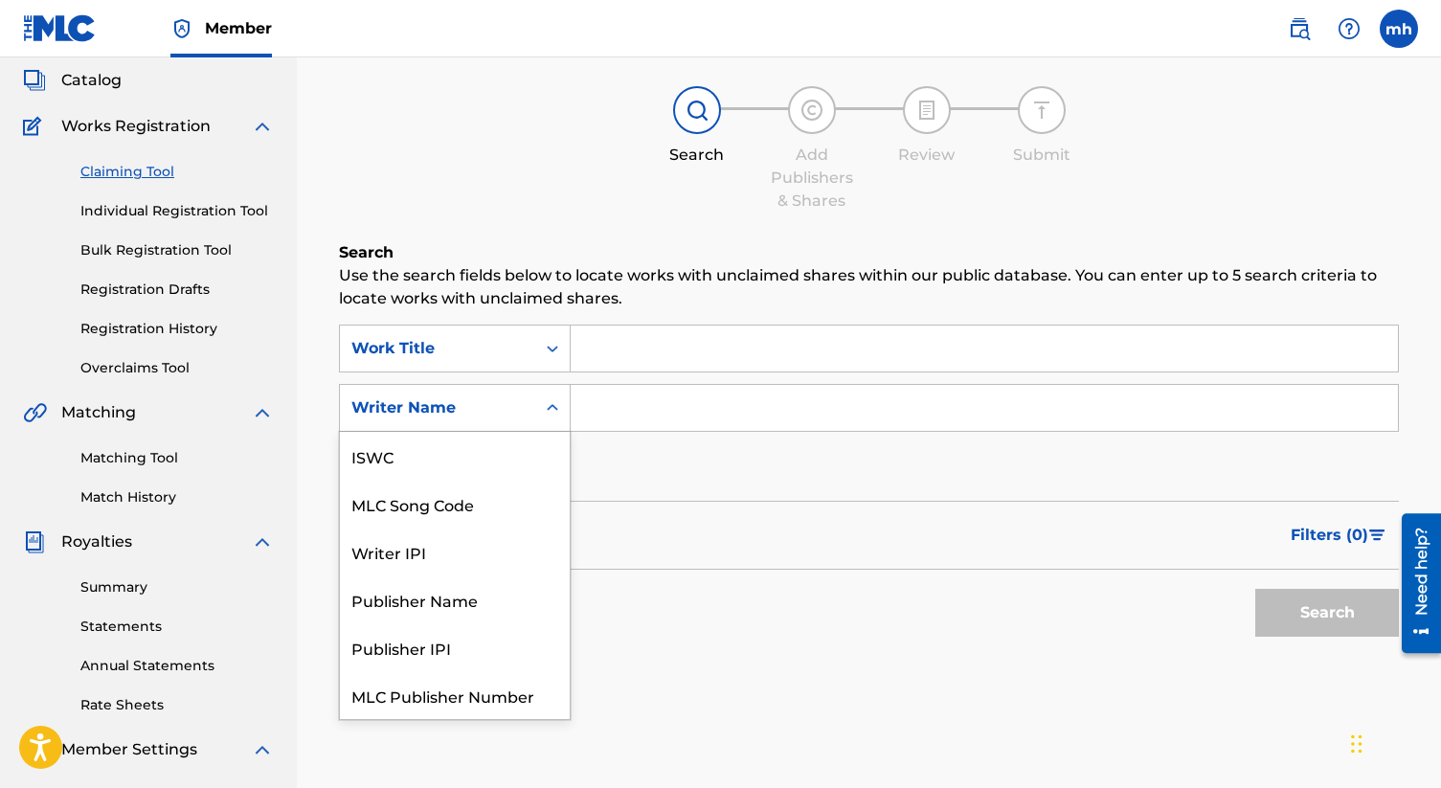
scroll to position [48, 0]
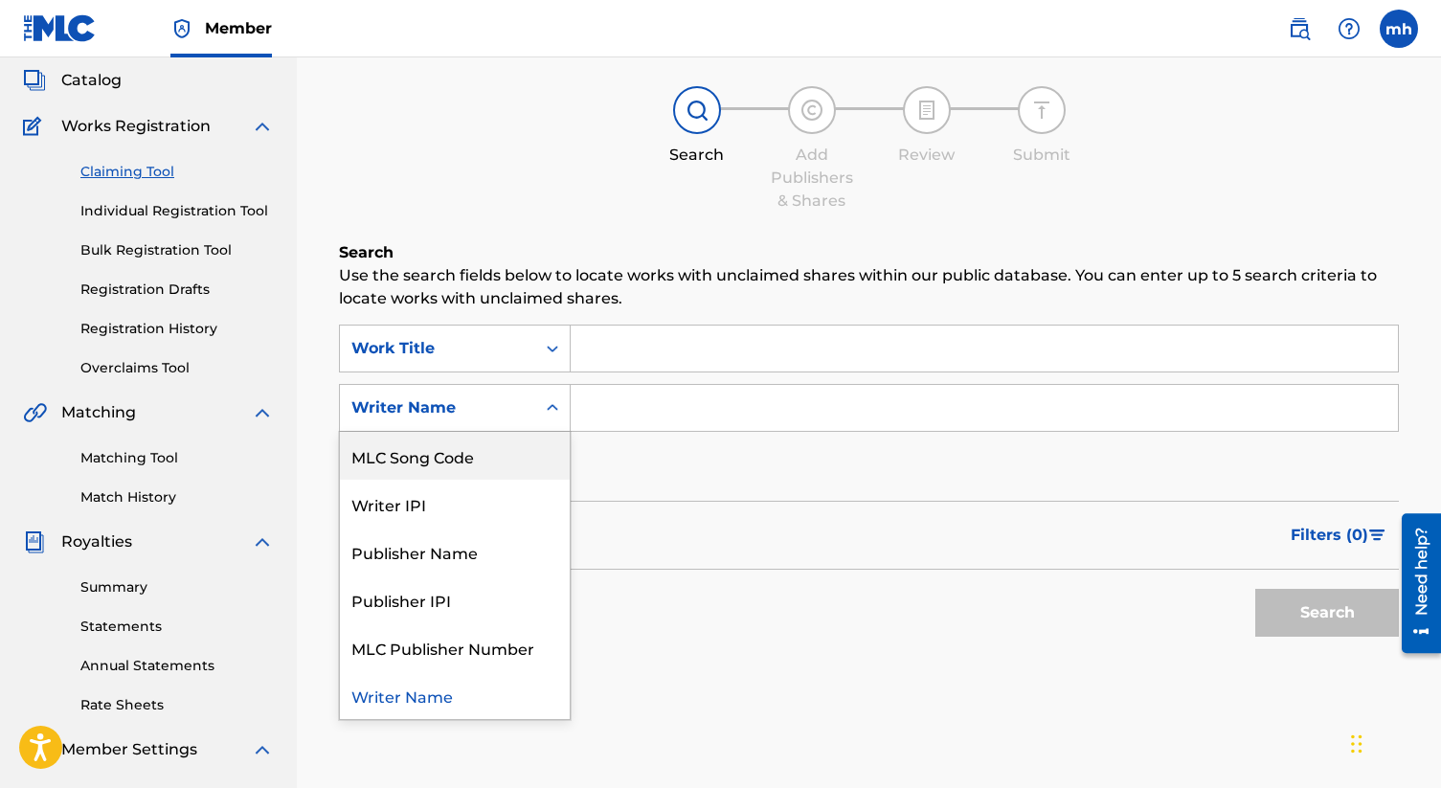
click at [600, 416] on input "Search Form" at bounding box center [984, 408] width 827 height 46
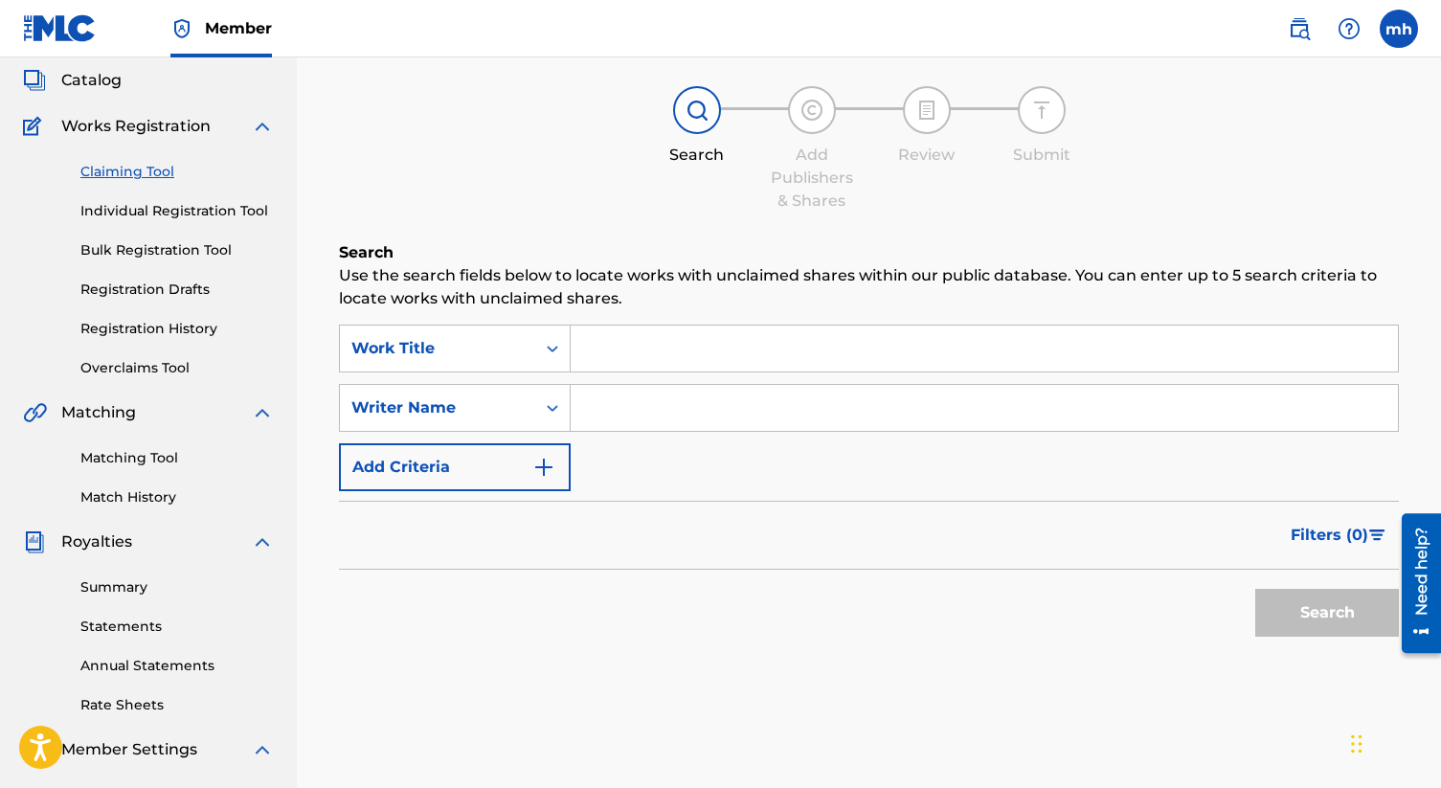
click at [547, 456] on img "Search Form" at bounding box center [543, 467] width 23 height 23
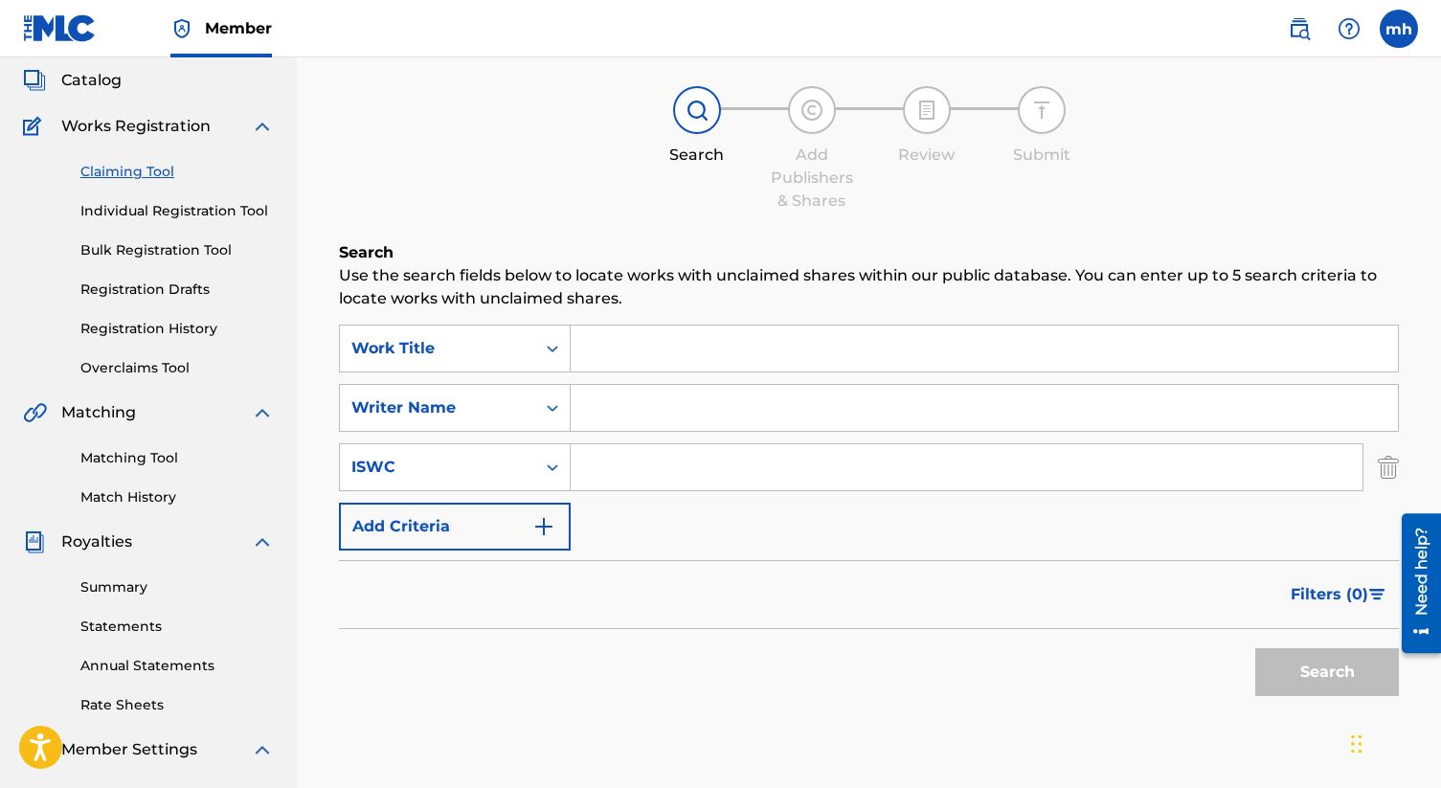
click at [639, 455] on input "Search Form" at bounding box center [967, 467] width 792 height 46
paste input "T3313943323"
type input "T3313943323"
click at [1284, 660] on button "Search" at bounding box center [1327, 672] width 144 height 48
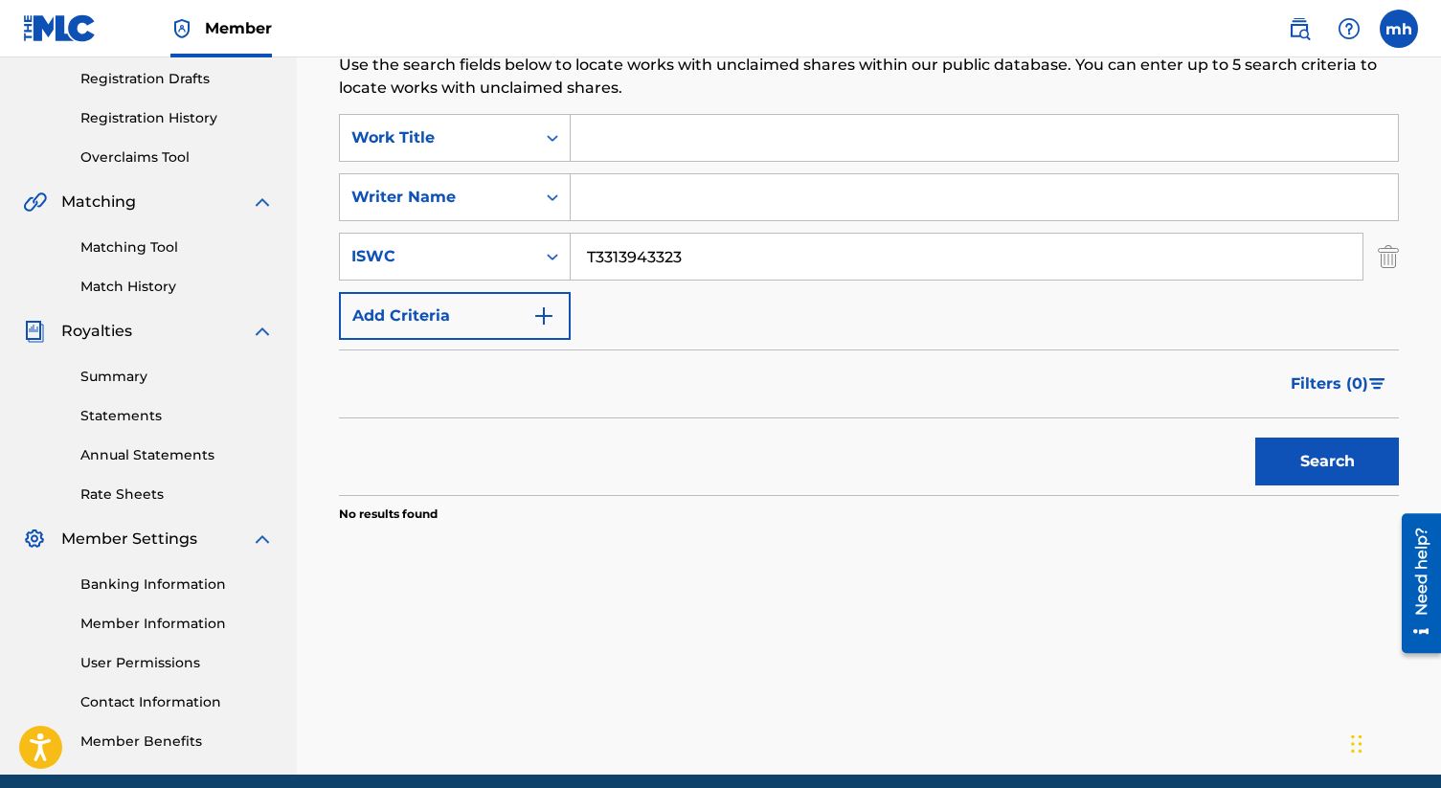
scroll to position [327, 0]
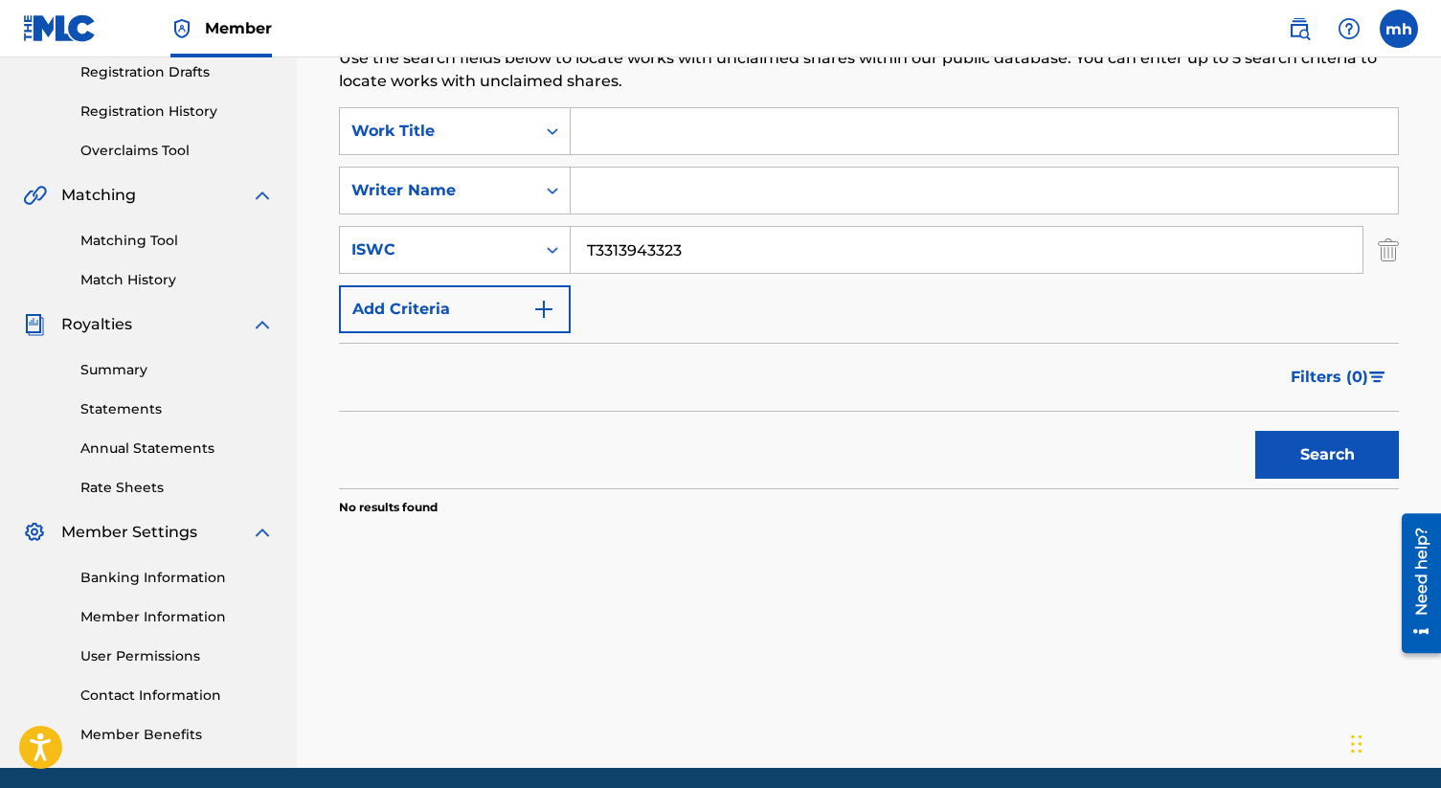
click at [117, 372] on link "Summary" at bounding box center [176, 370] width 193 height 20
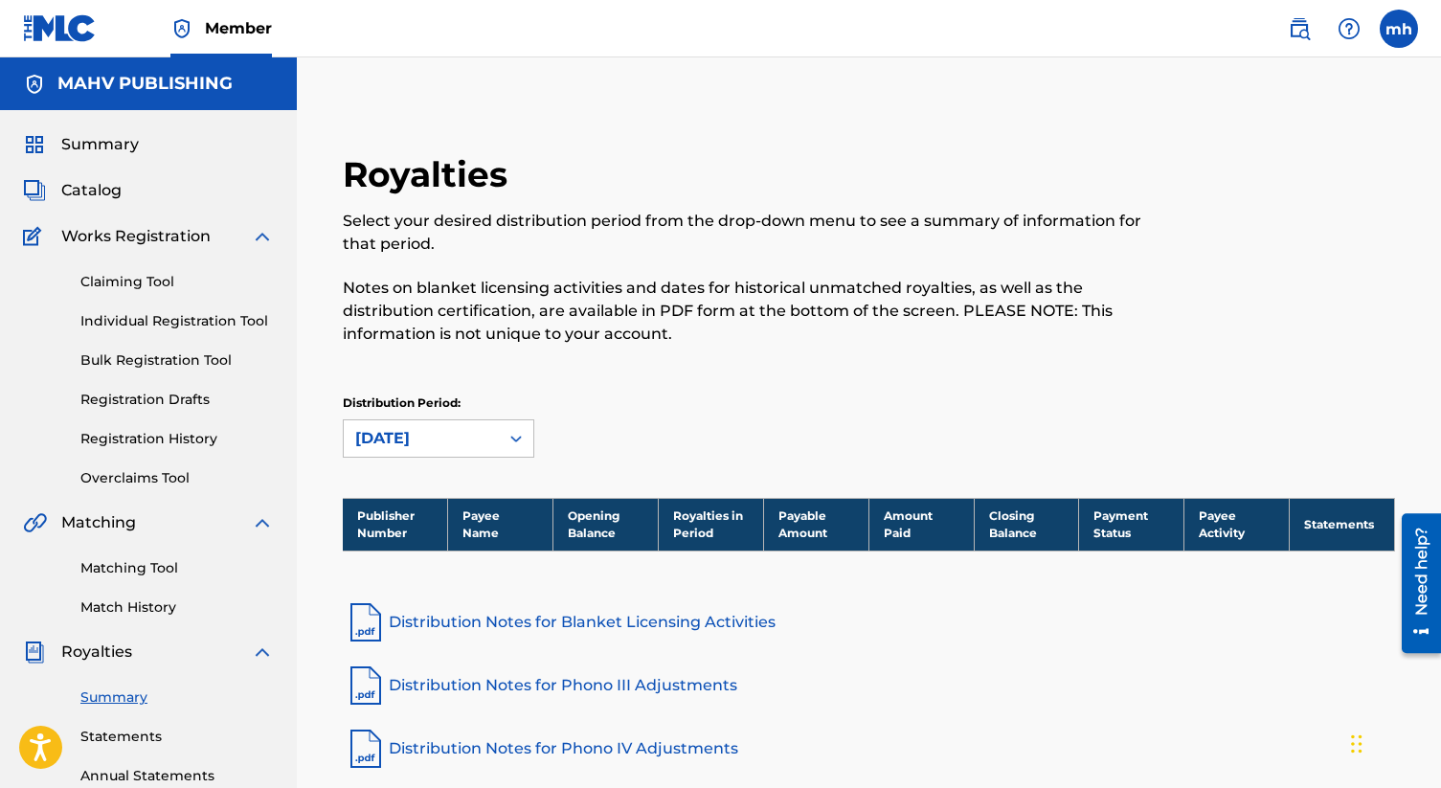
click at [109, 150] on span "Summary" at bounding box center [100, 144] width 78 height 23
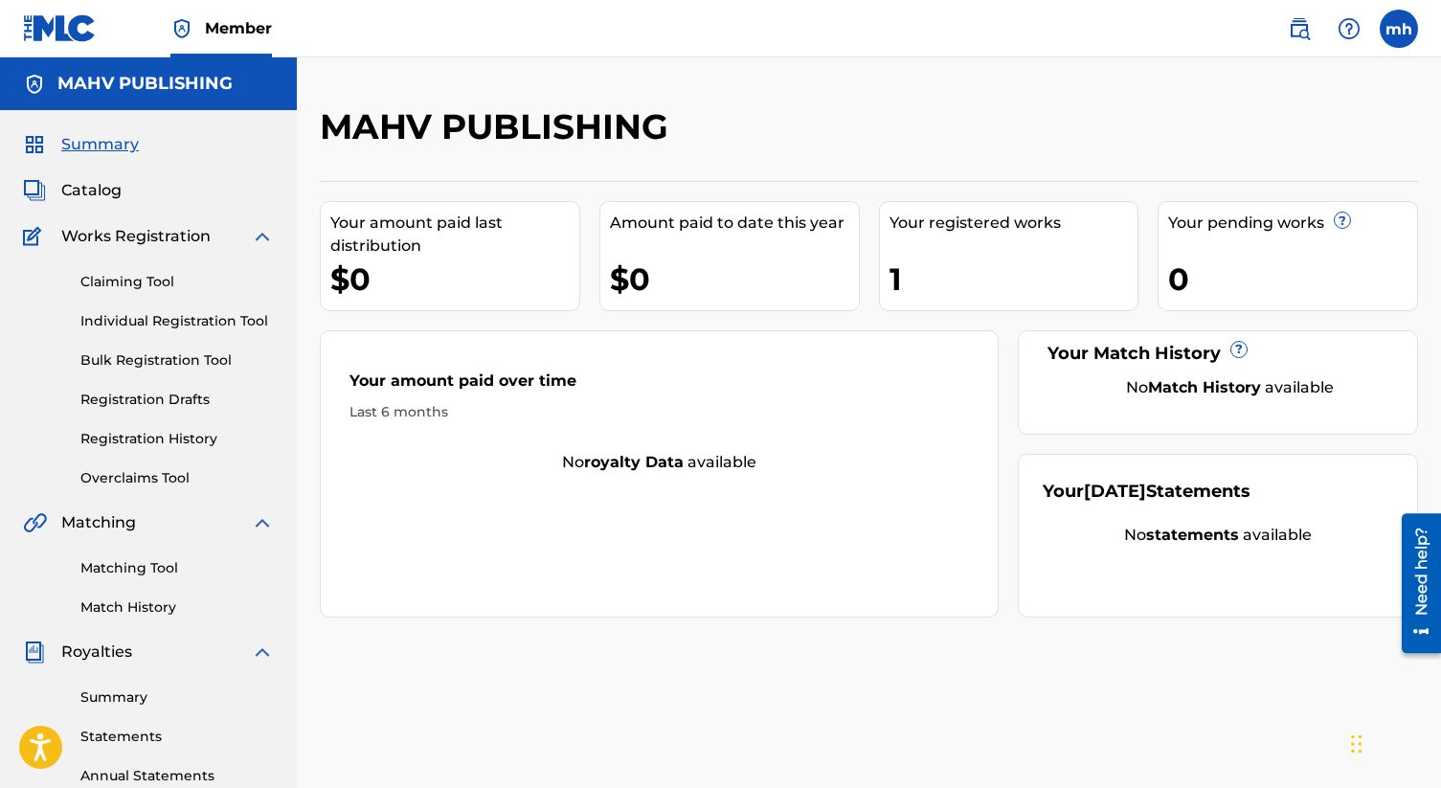
click at [717, 163] on div "MAHV PUBLISHING Your amount paid last distribution $0 Amount paid to date this …" at bounding box center [869, 361] width 1098 height 512
click at [717, 208] on div "Amount paid to date this year $0" at bounding box center [729, 256] width 260 height 110
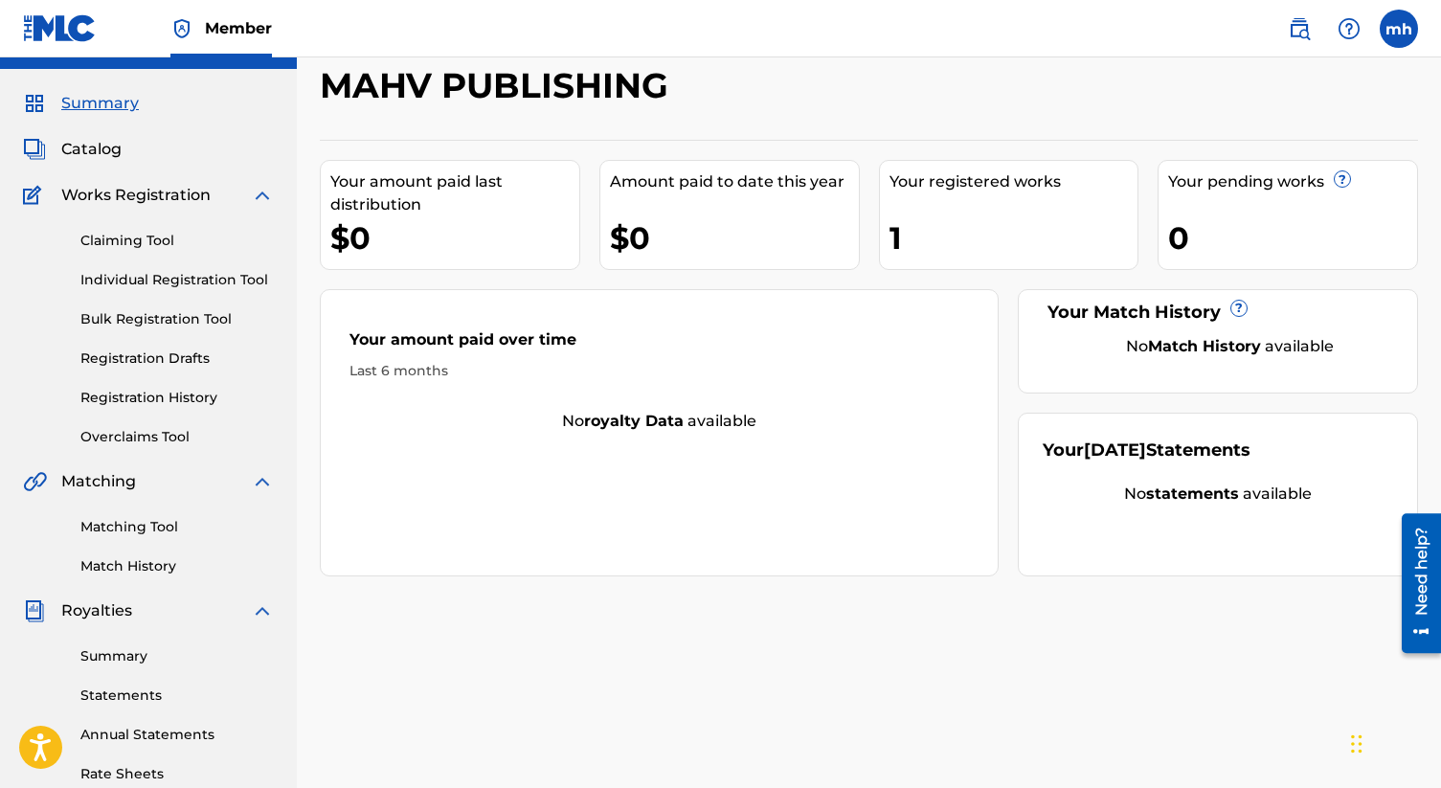
click at [171, 526] on link "Matching Tool" at bounding box center [176, 527] width 193 height 20
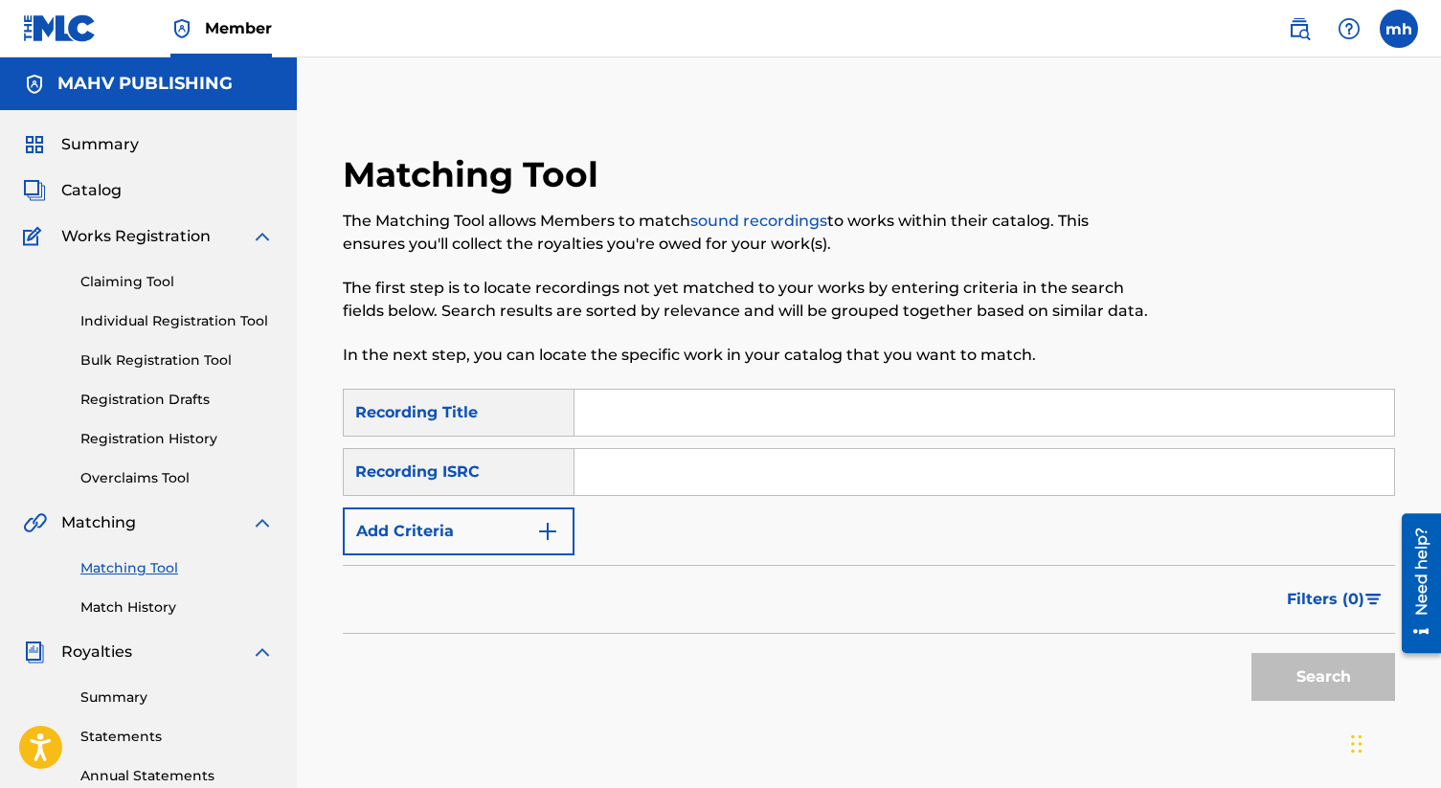
click at [464, 527] on button "Add Criteria" at bounding box center [459, 531] width 232 height 48
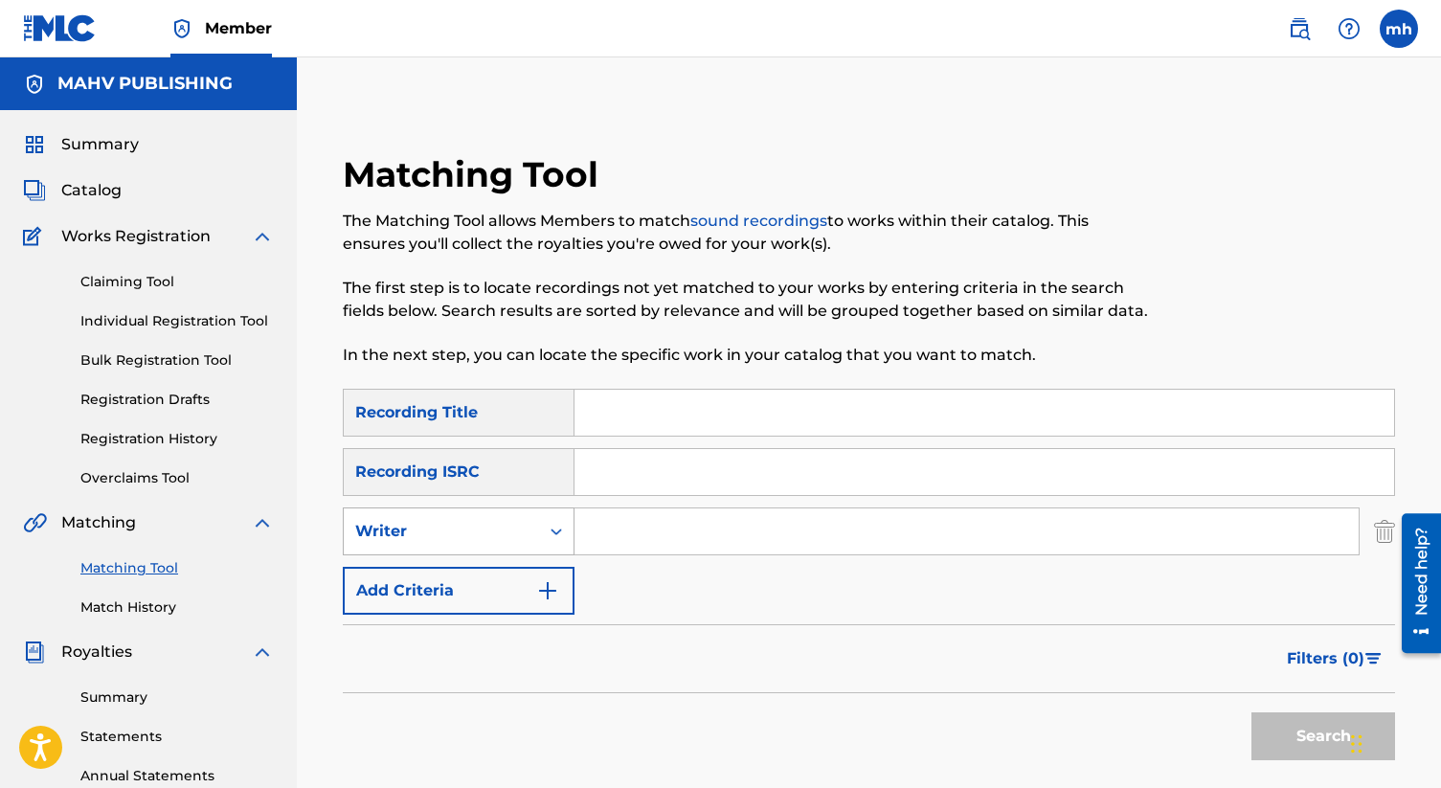
click at [472, 539] on div "Writer" at bounding box center [441, 531] width 172 height 23
click at [654, 526] on input "Search Form" at bounding box center [967, 531] width 784 height 46
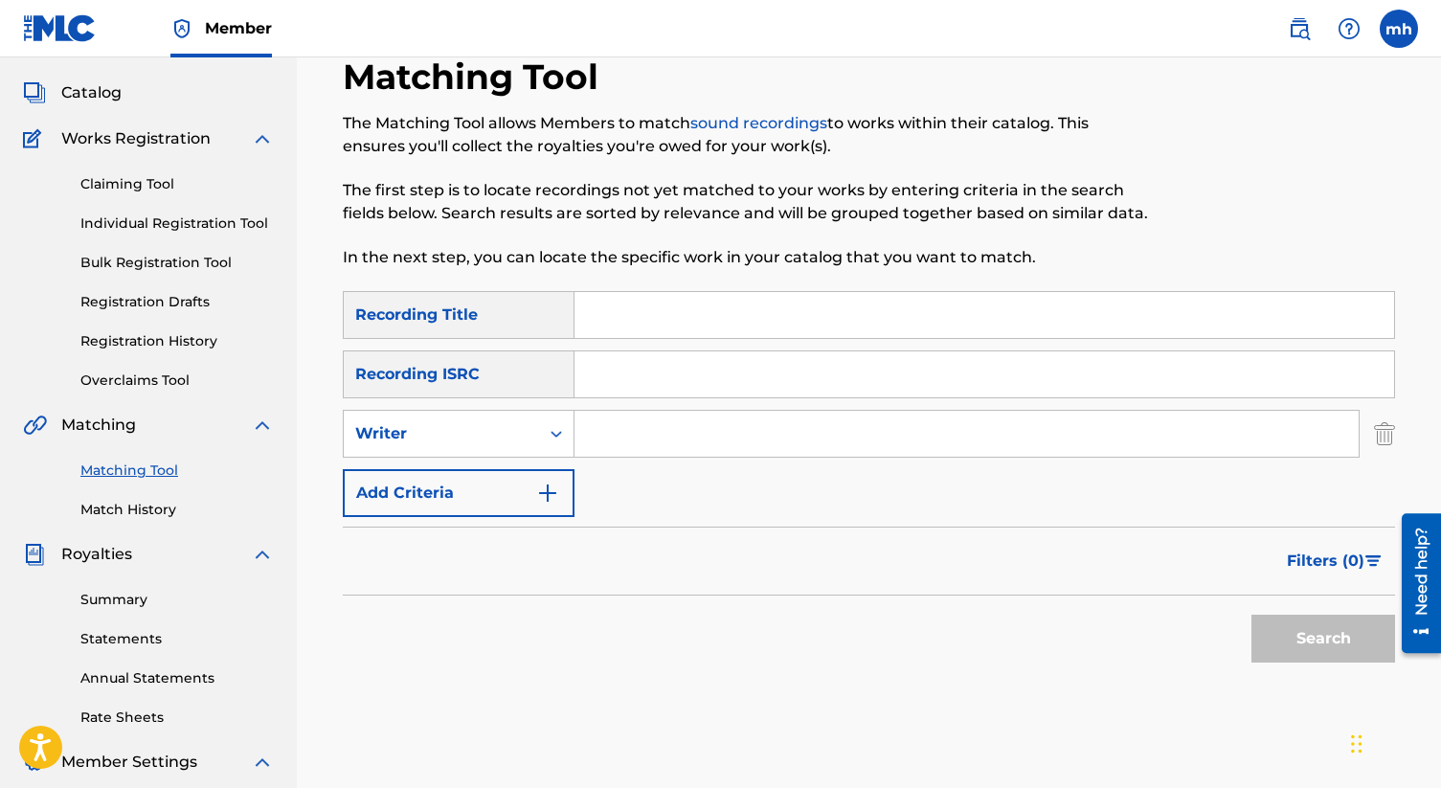
scroll to position [102, 0]
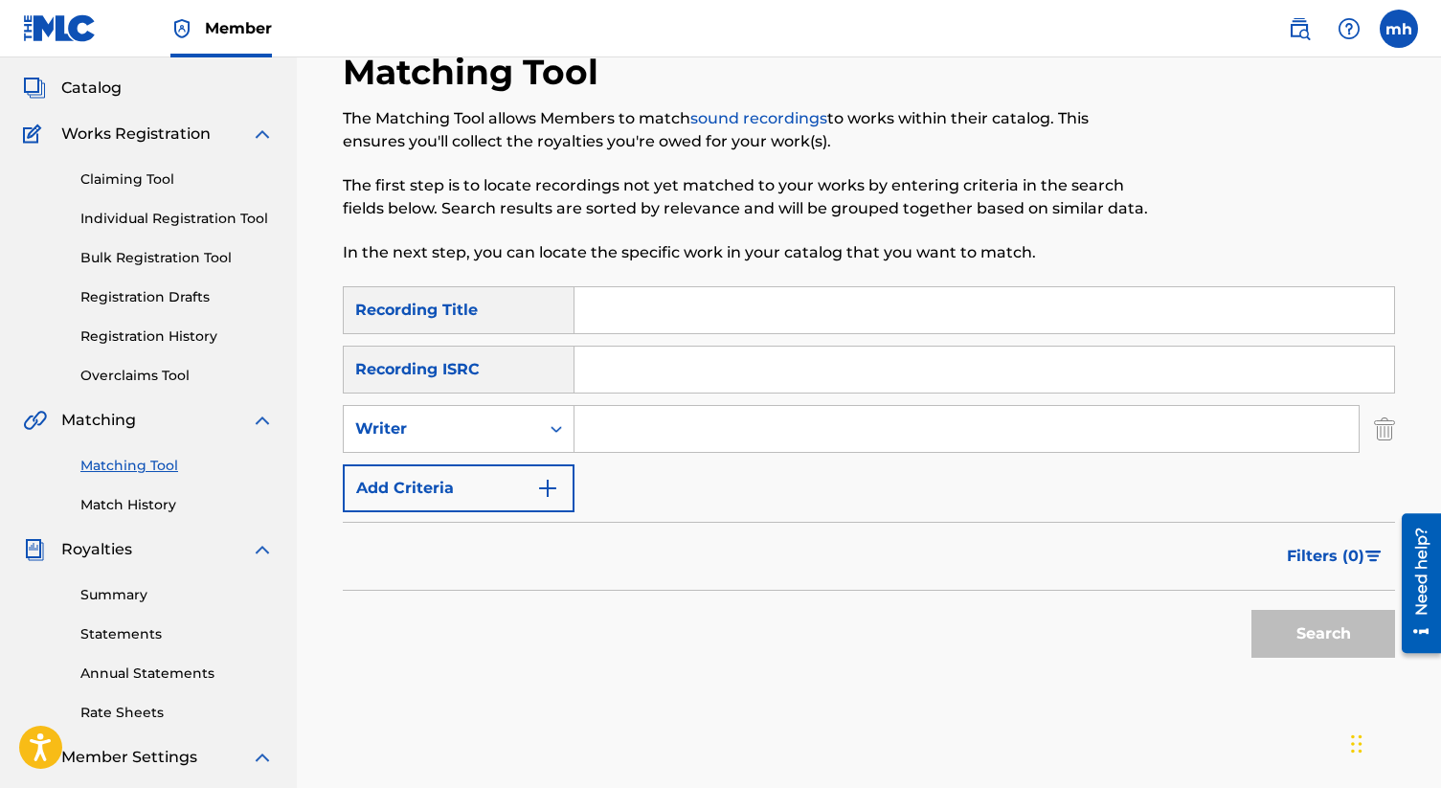
click at [732, 374] on input "Search Form" at bounding box center [985, 370] width 820 height 46
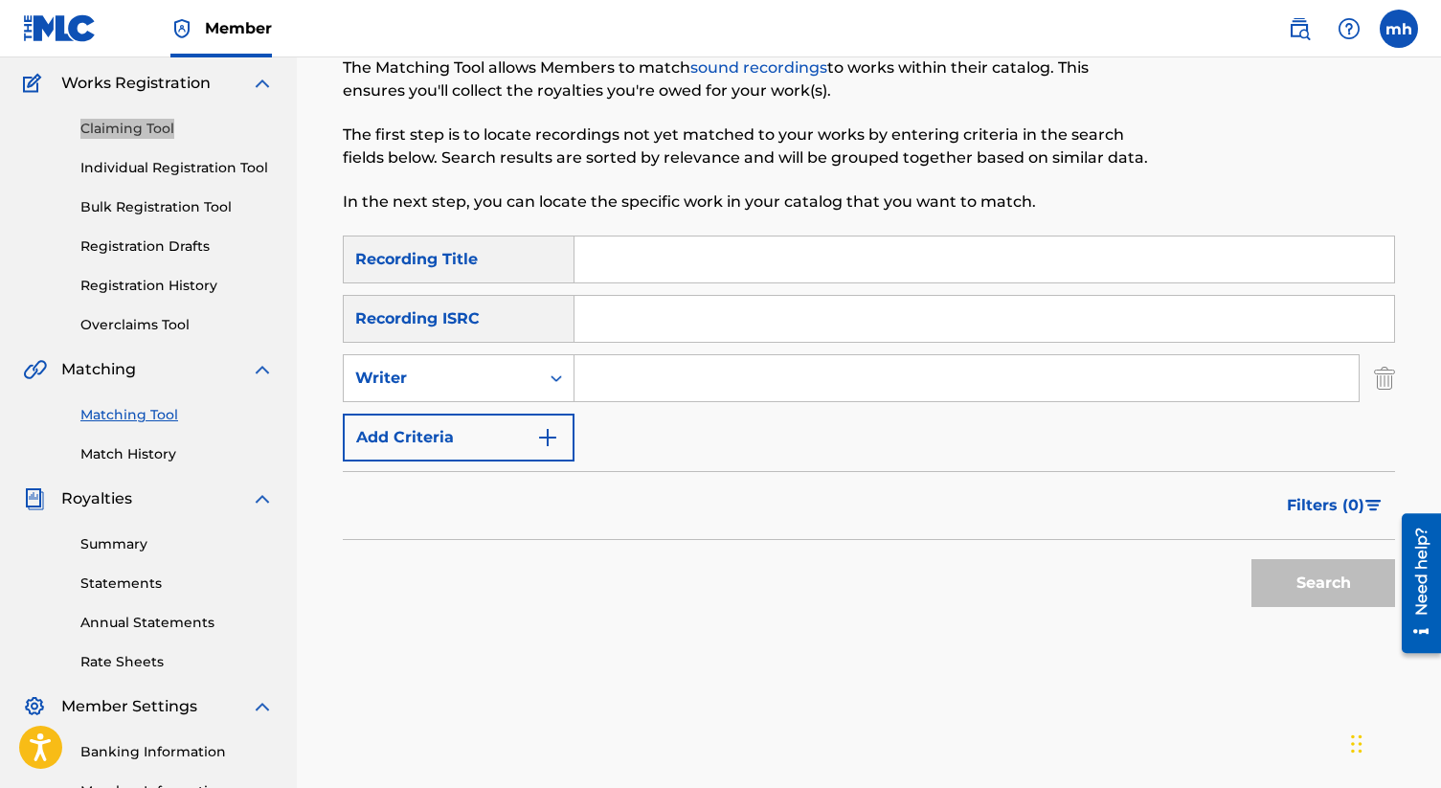
scroll to position [0, 0]
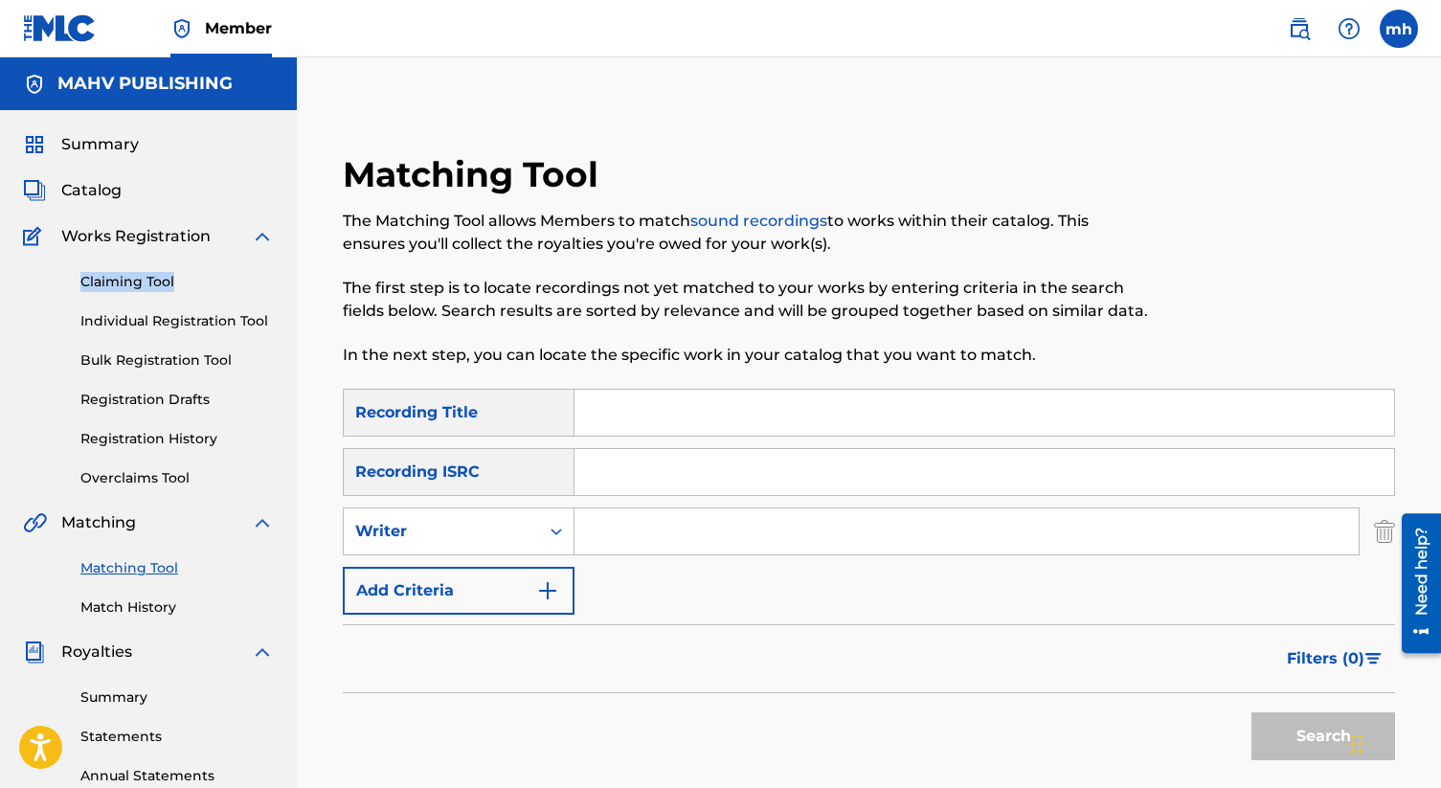
click at [187, 443] on link "Registration History" at bounding box center [176, 439] width 193 height 20
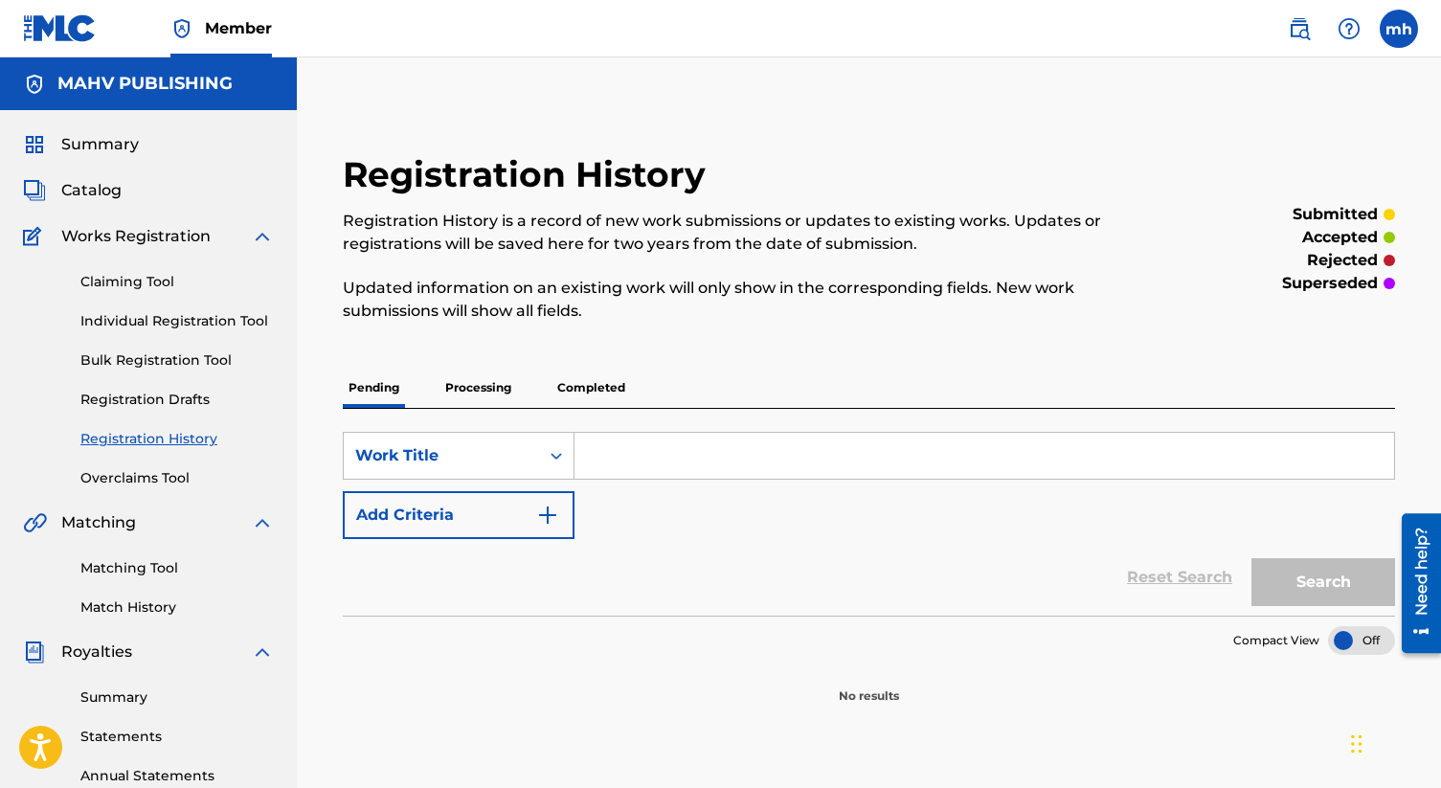
click at [595, 396] on p "Completed" at bounding box center [591, 388] width 79 height 40
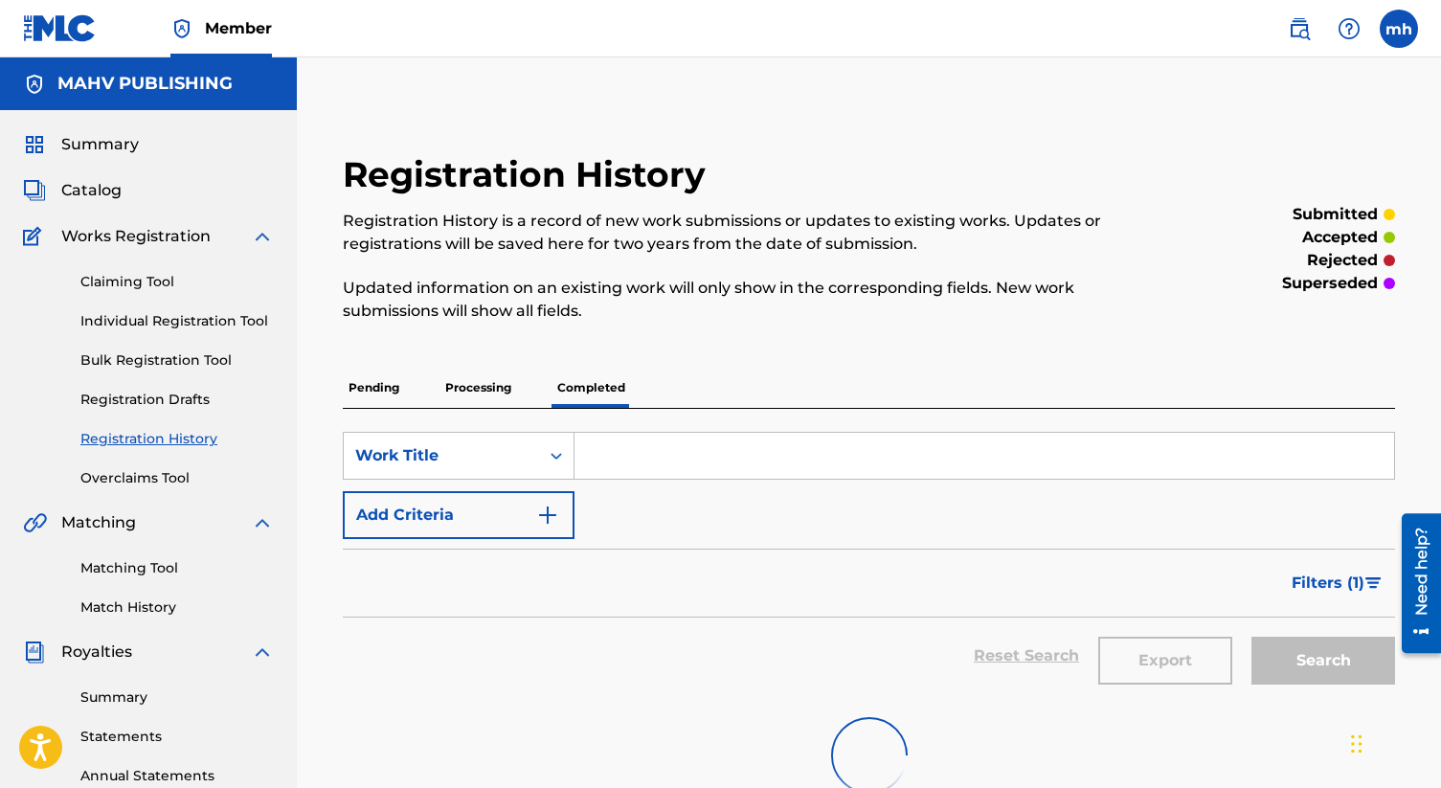
click at [502, 390] on p "Processing" at bounding box center [478, 388] width 78 height 40
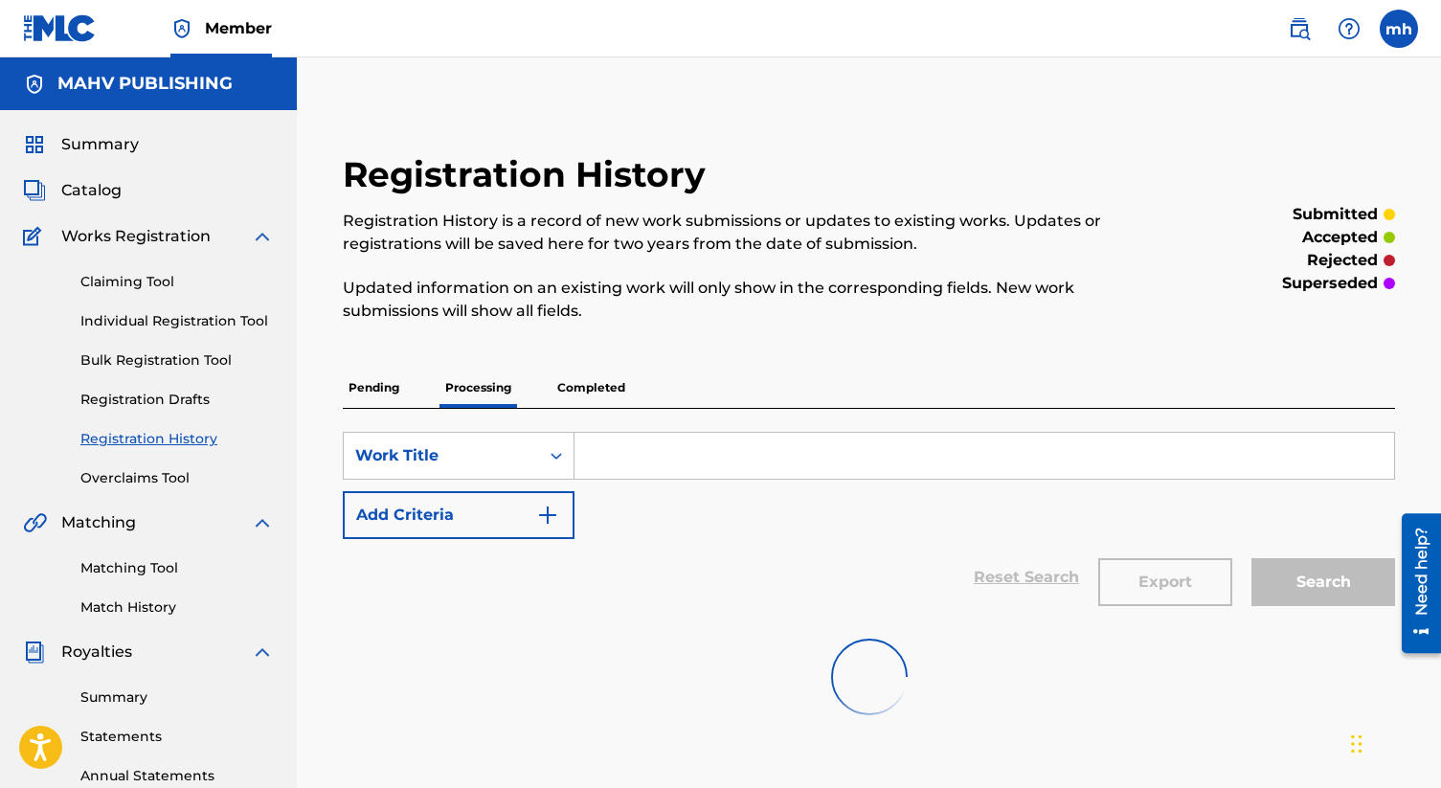
scroll to position [129, 0]
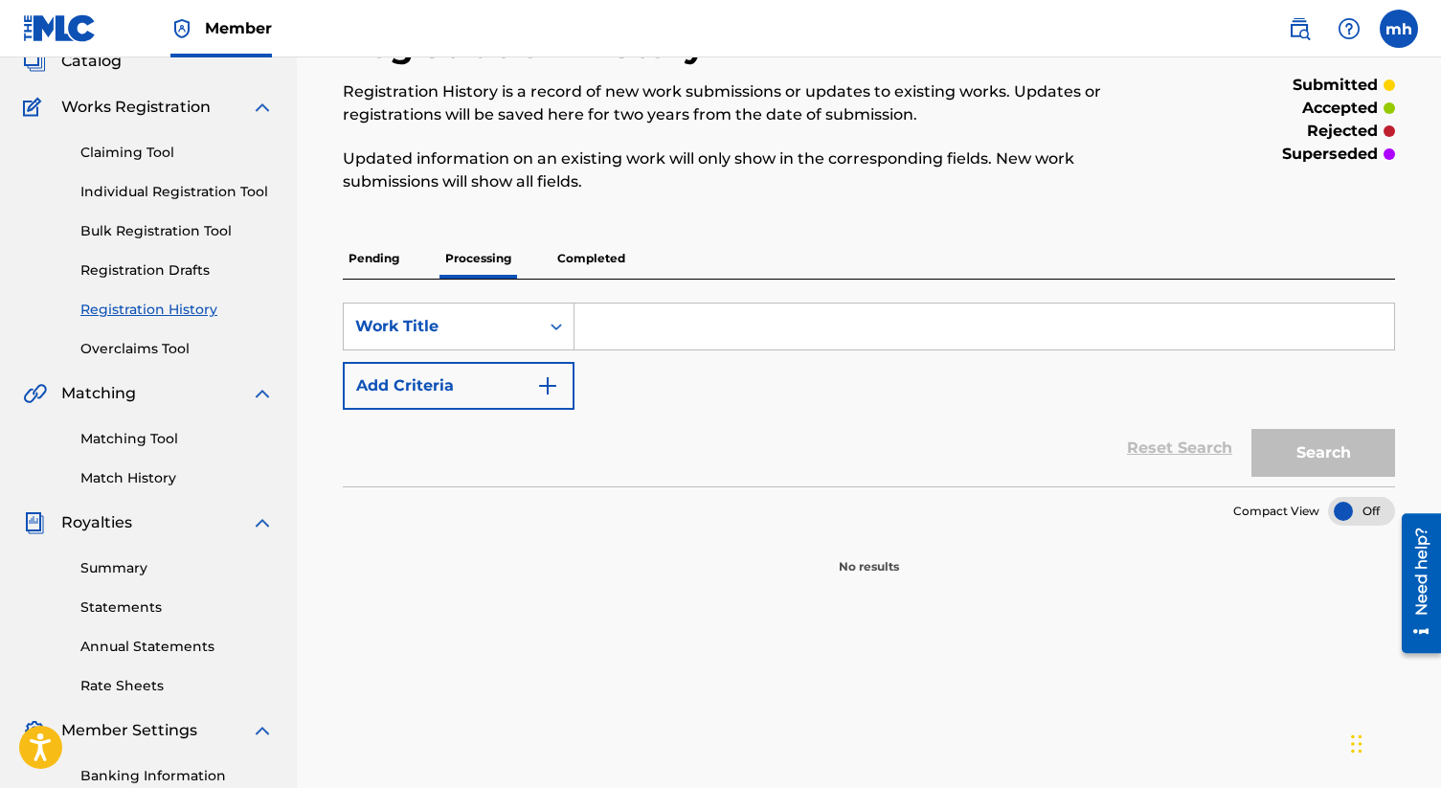
click at [588, 261] on p "Completed" at bounding box center [591, 258] width 79 height 40
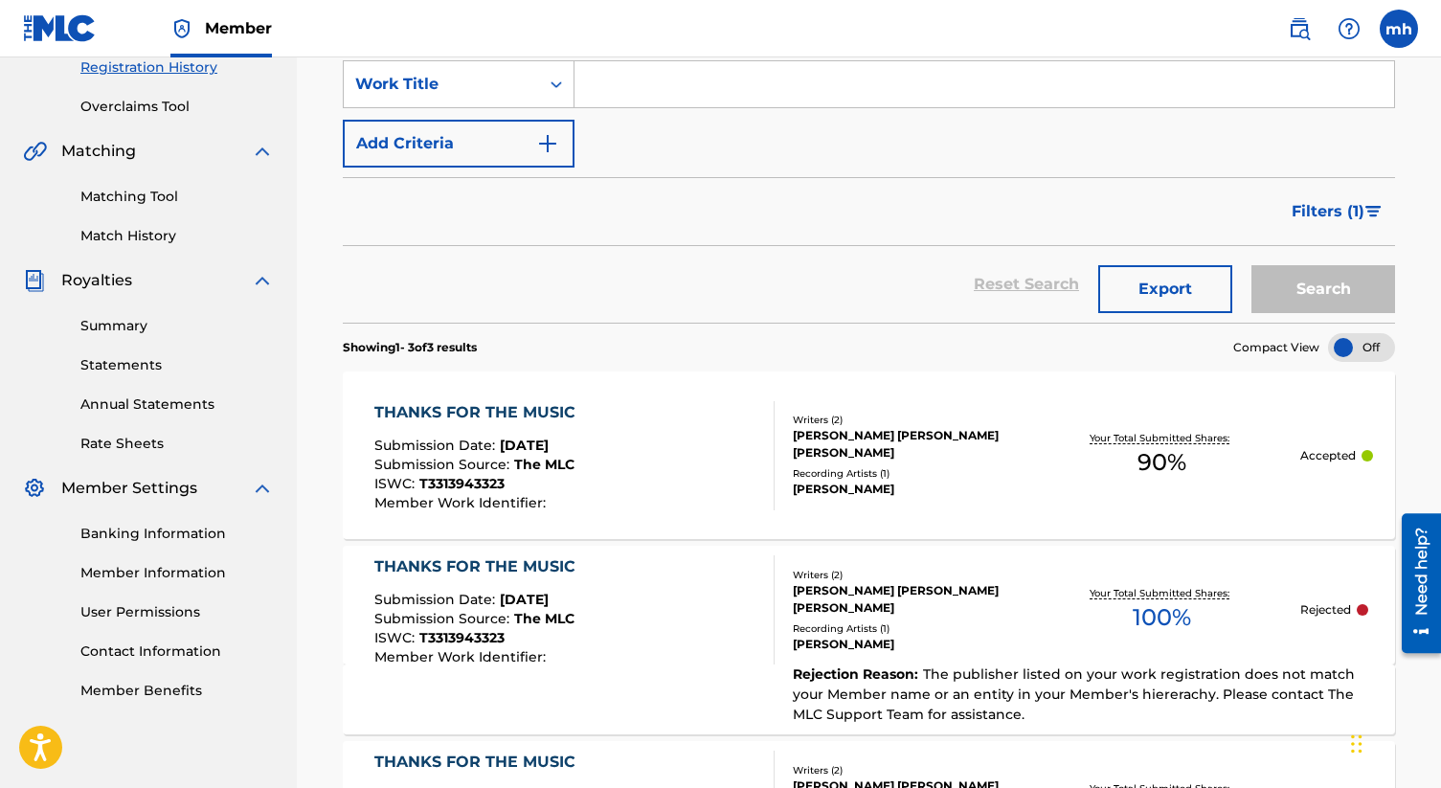
scroll to position [393, 0]
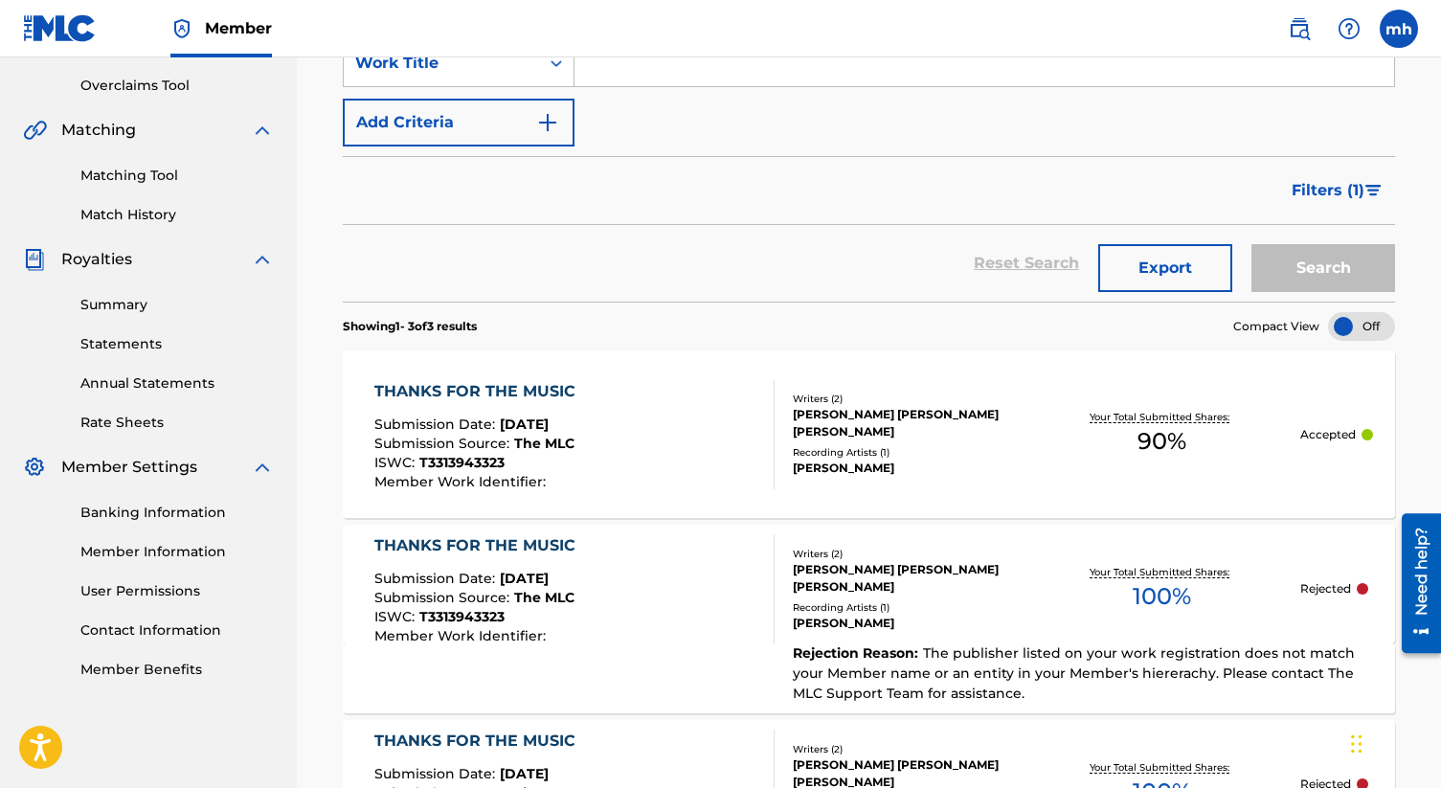
click at [615, 438] on div "THANKS FOR THE MUSIC Submission Date : Jul 30, 2025 Submission Source : The MLC…" at bounding box center [574, 434] width 400 height 109
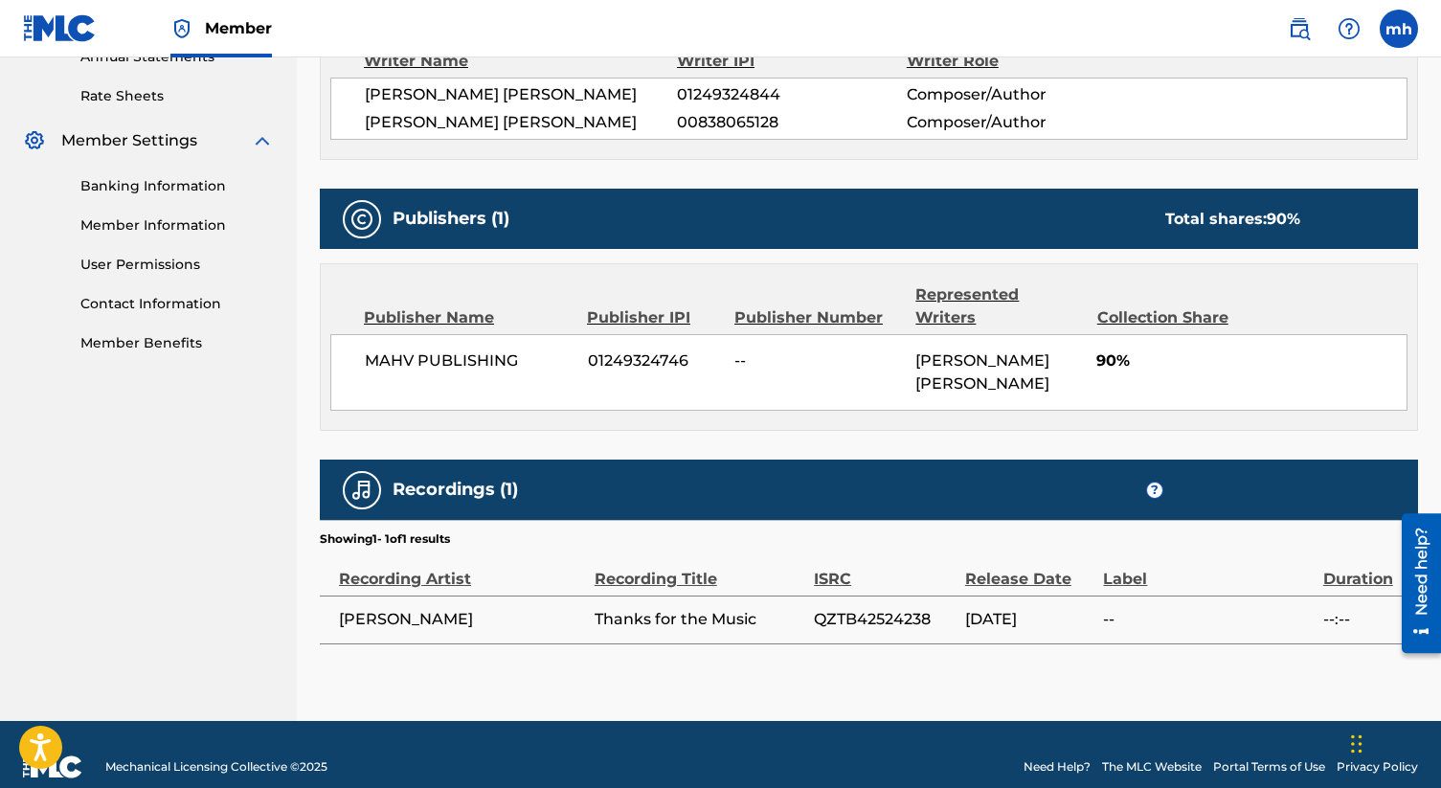
scroll to position [729, 0]
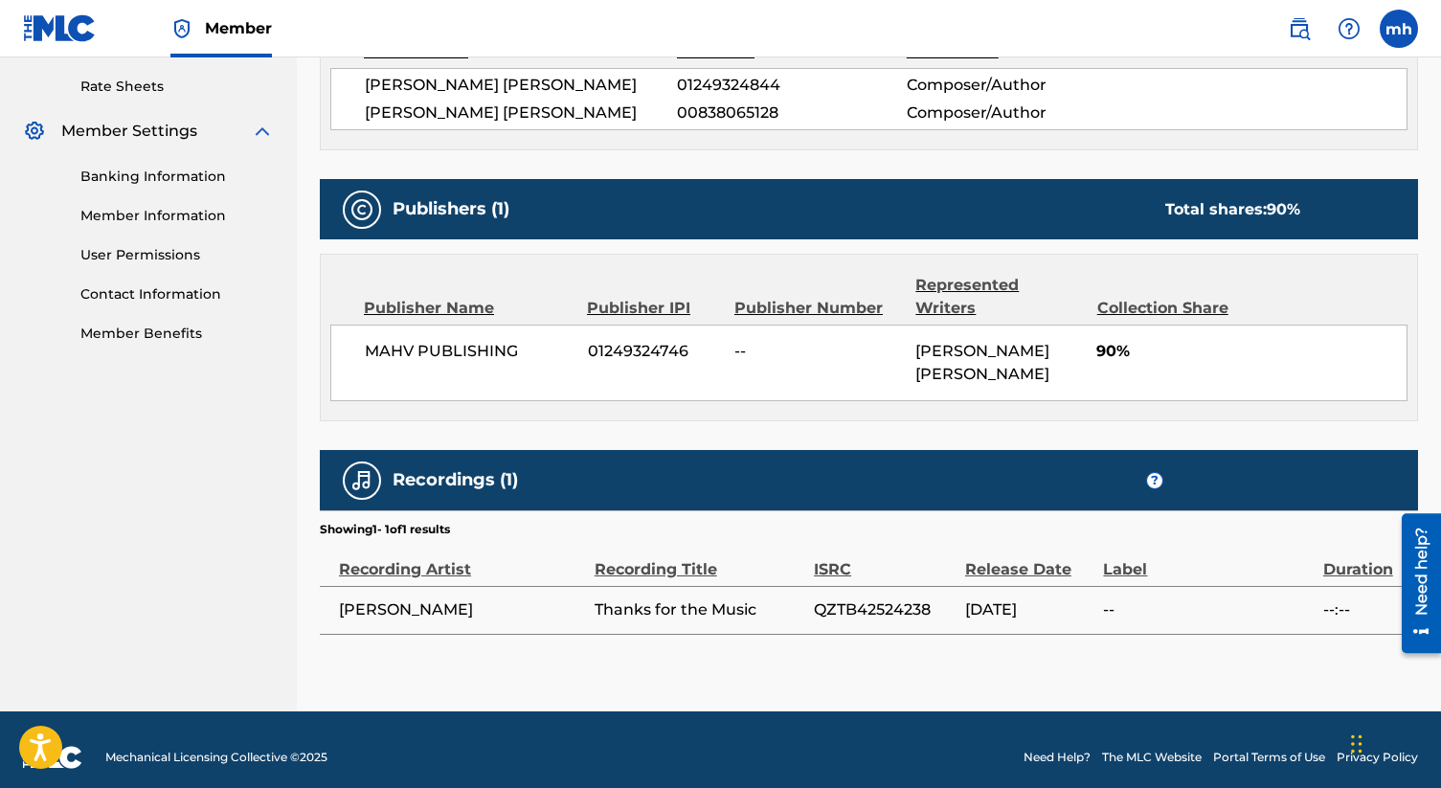
click at [872, 608] on span "QZTB42524238" at bounding box center [885, 609] width 142 height 23
click at [871, 608] on span "QZTB42524238" at bounding box center [885, 609] width 142 height 23
copy span "QZTB42524238"
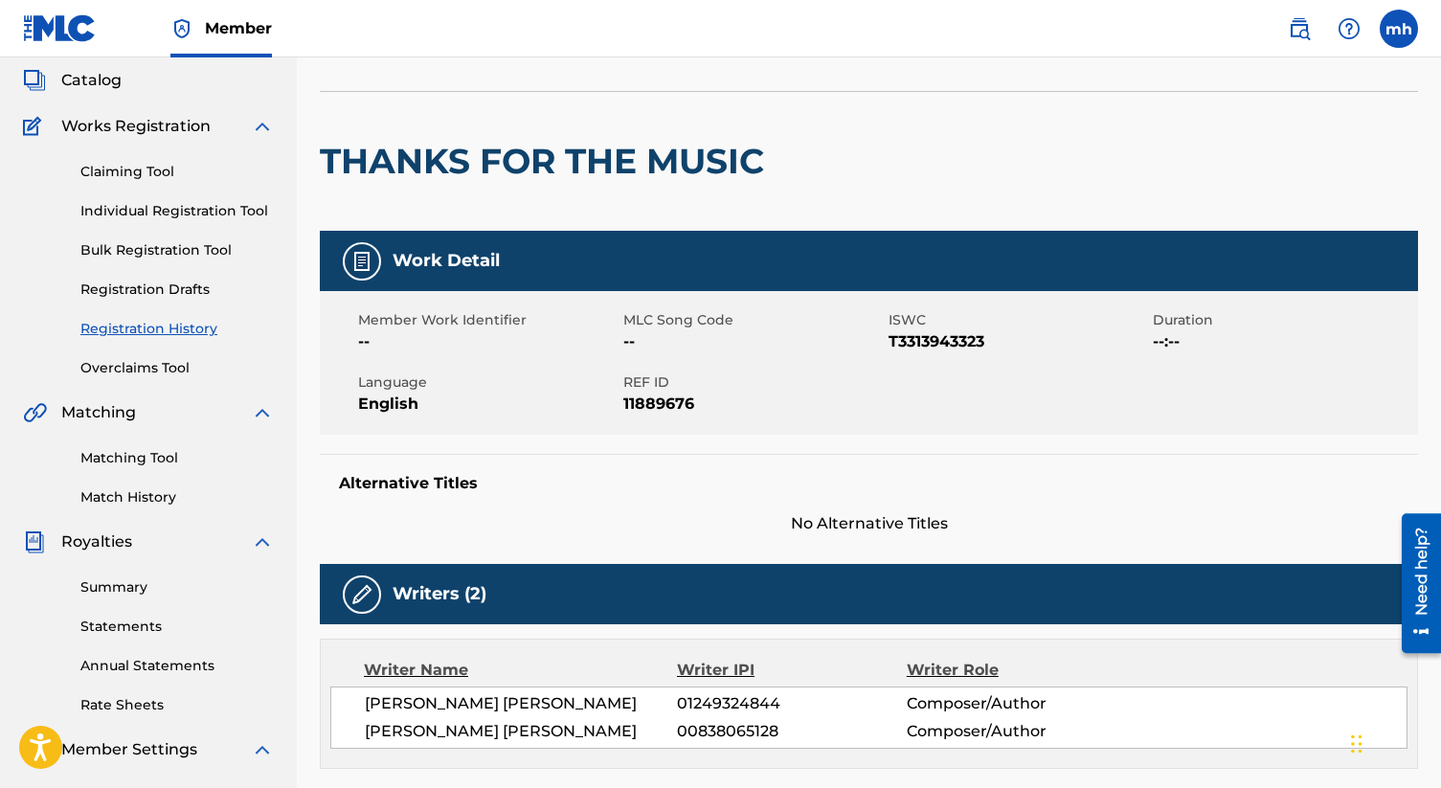
scroll to position [0, 0]
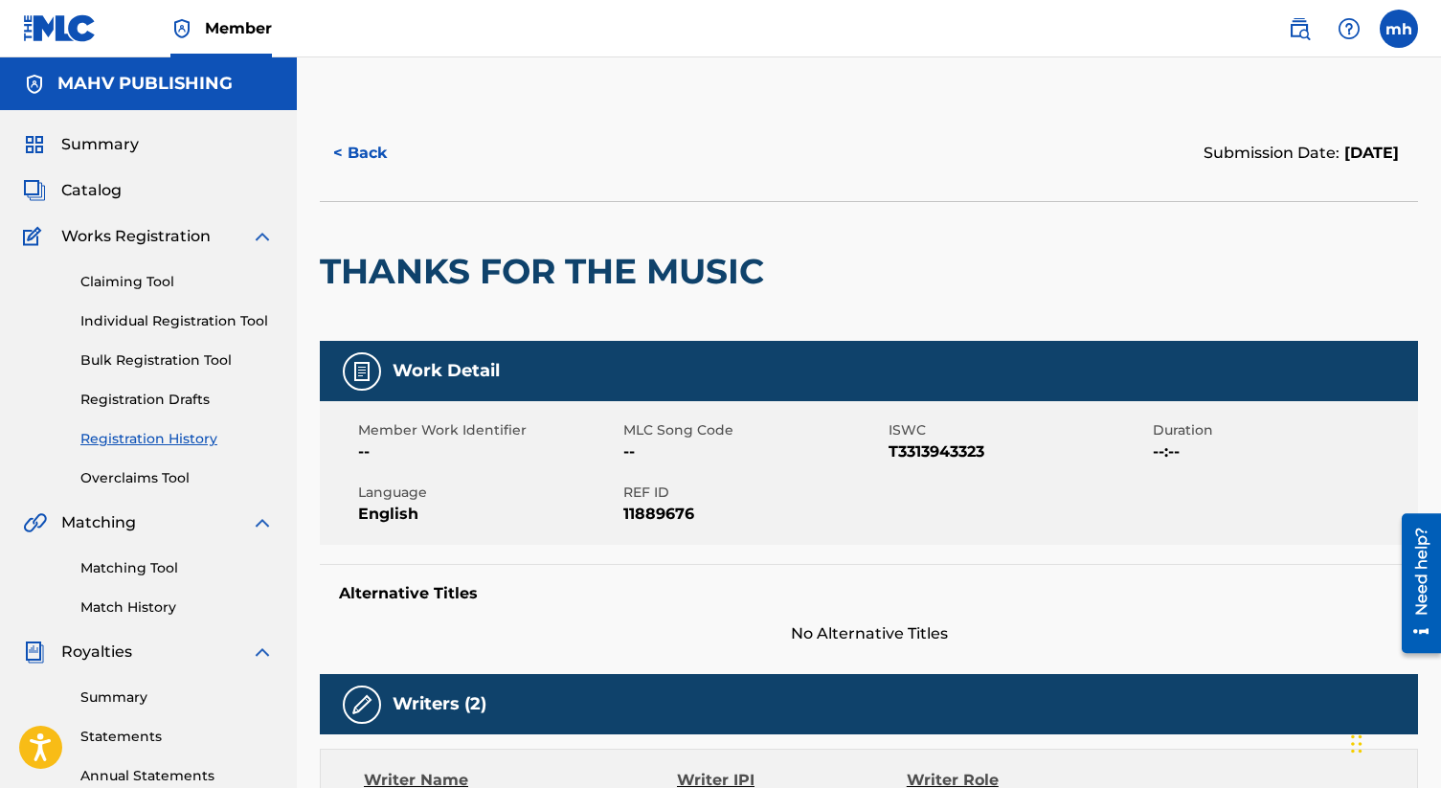
click at [902, 460] on span "T3313943323" at bounding box center [1019, 451] width 260 height 23
copy span "T3313943323"
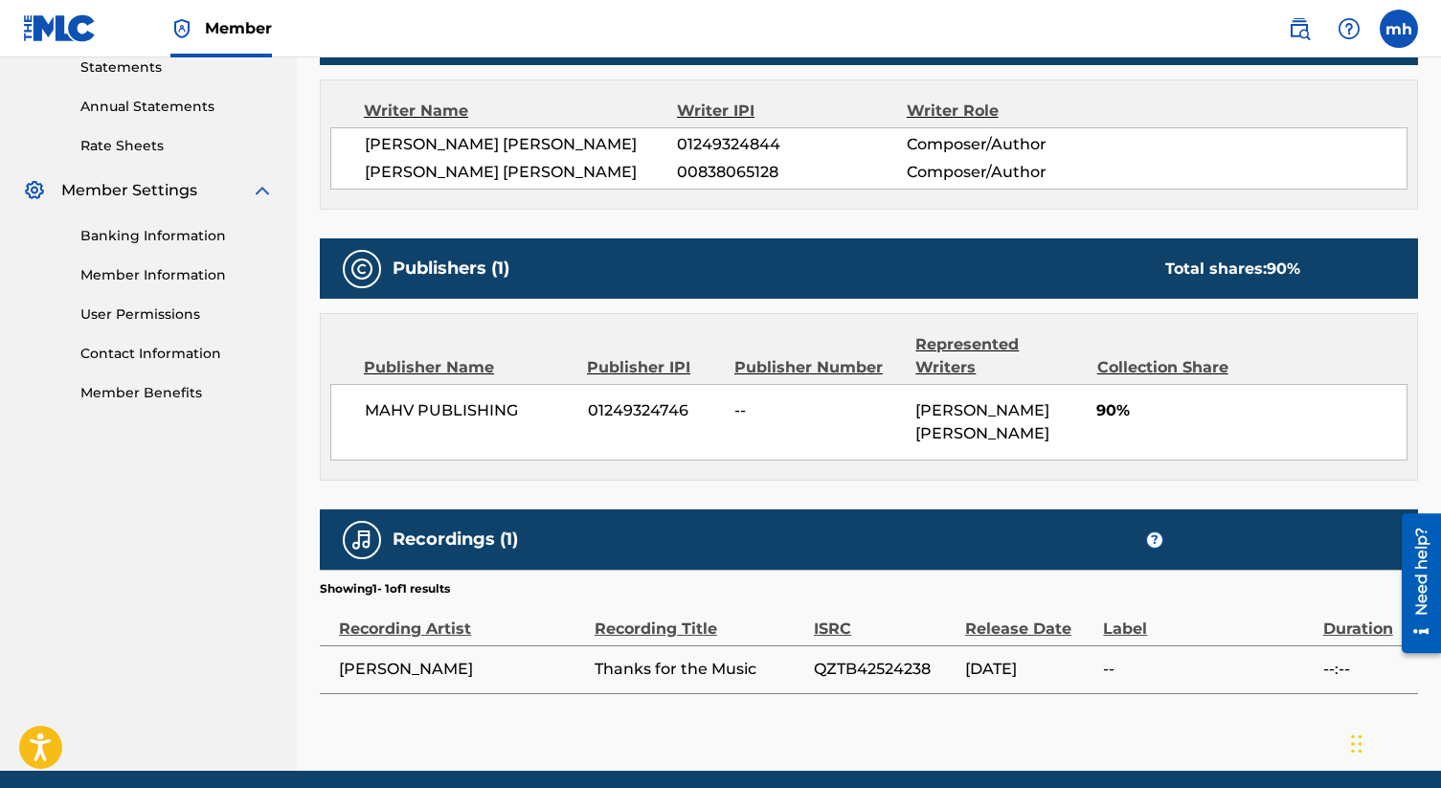
scroll to position [741, 0]
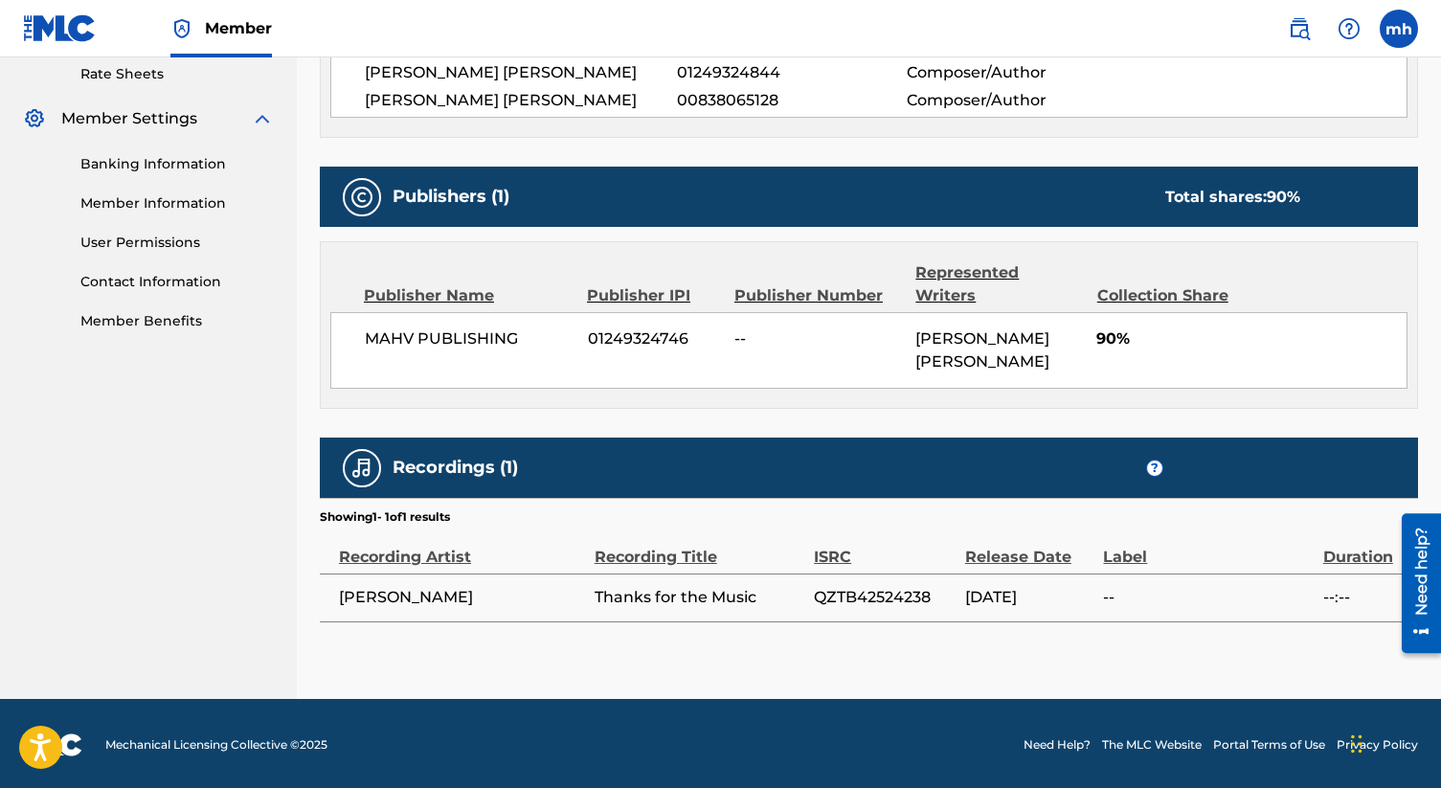
click at [603, 509] on section "Showing 1 - 1 of 1 results" at bounding box center [869, 512] width 1098 height 28
click at [874, 594] on span "QZTB42524238" at bounding box center [885, 597] width 142 height 23
copy span "QZTB42524238"
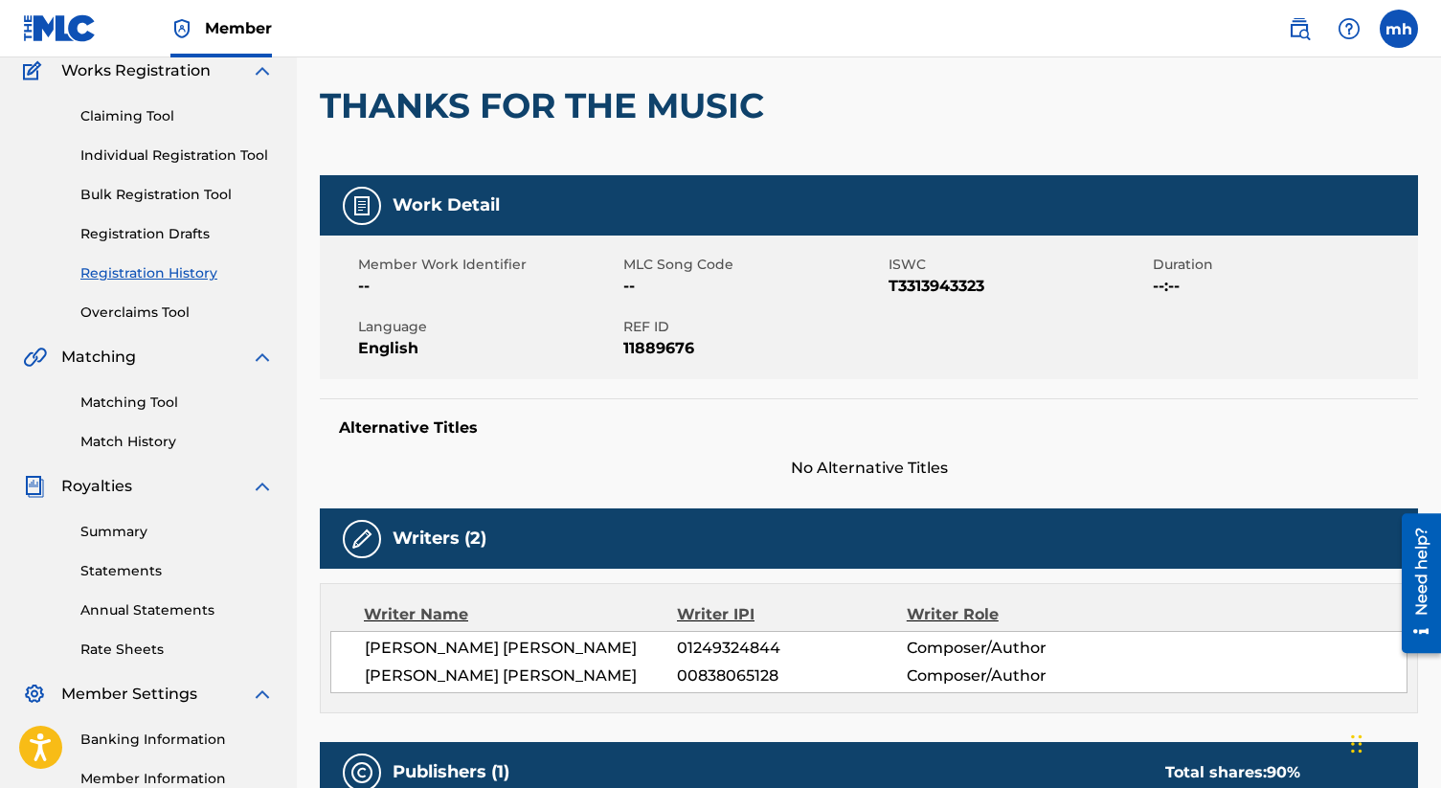
scroll to position [0, 0]
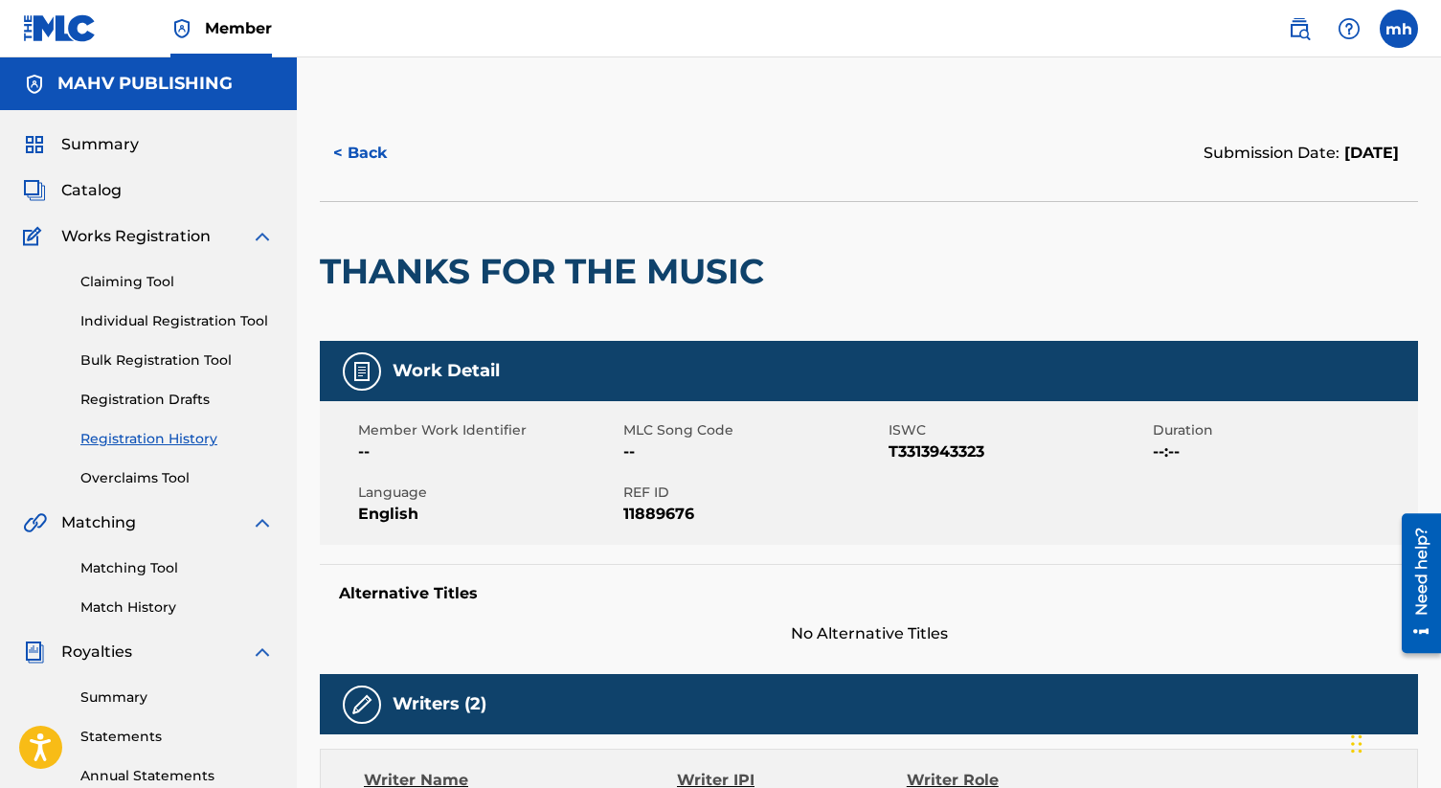
click at [934, 260] on div at bounding box center [900, 271] width 253 height 139
click at [91, 30] on img at bounding box center [60, 28] width 74 height 28
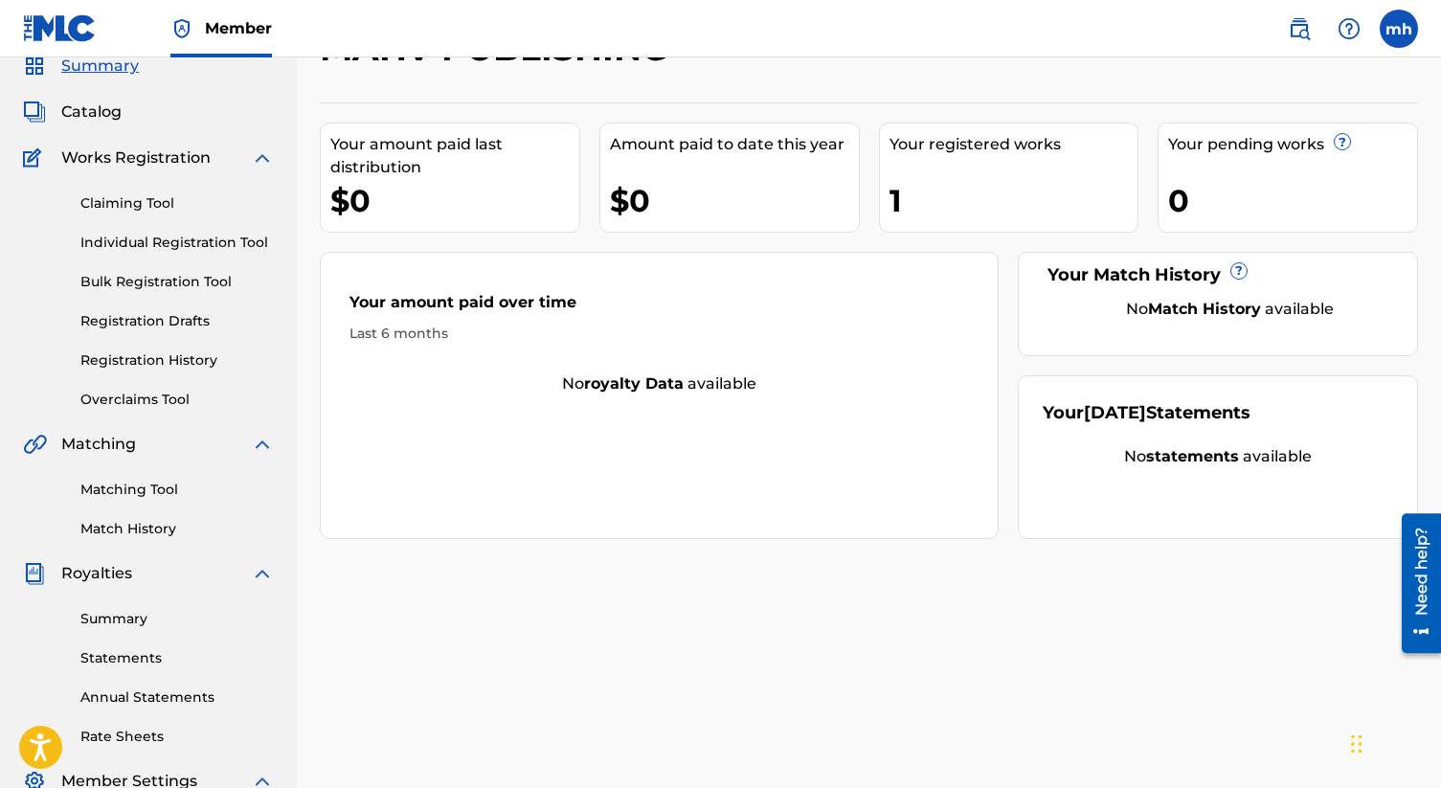
scroll to position [99, 0]
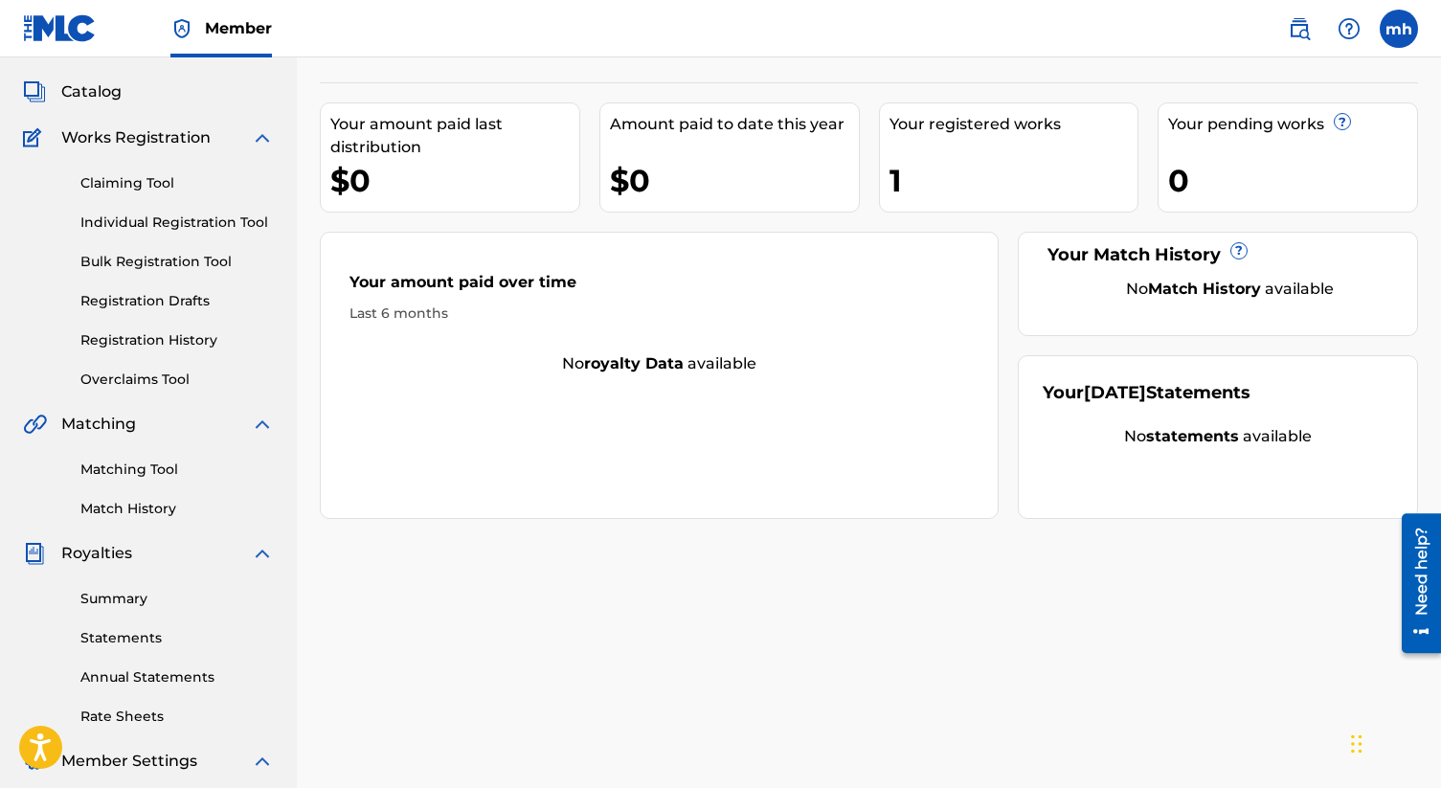
click at [124, 92] on div "Catalog" at bounding box center [148, 91] width 251 height 23
click at [107, 96] on span "Catalog" at bounding box center [91, 91] width 60 height 23
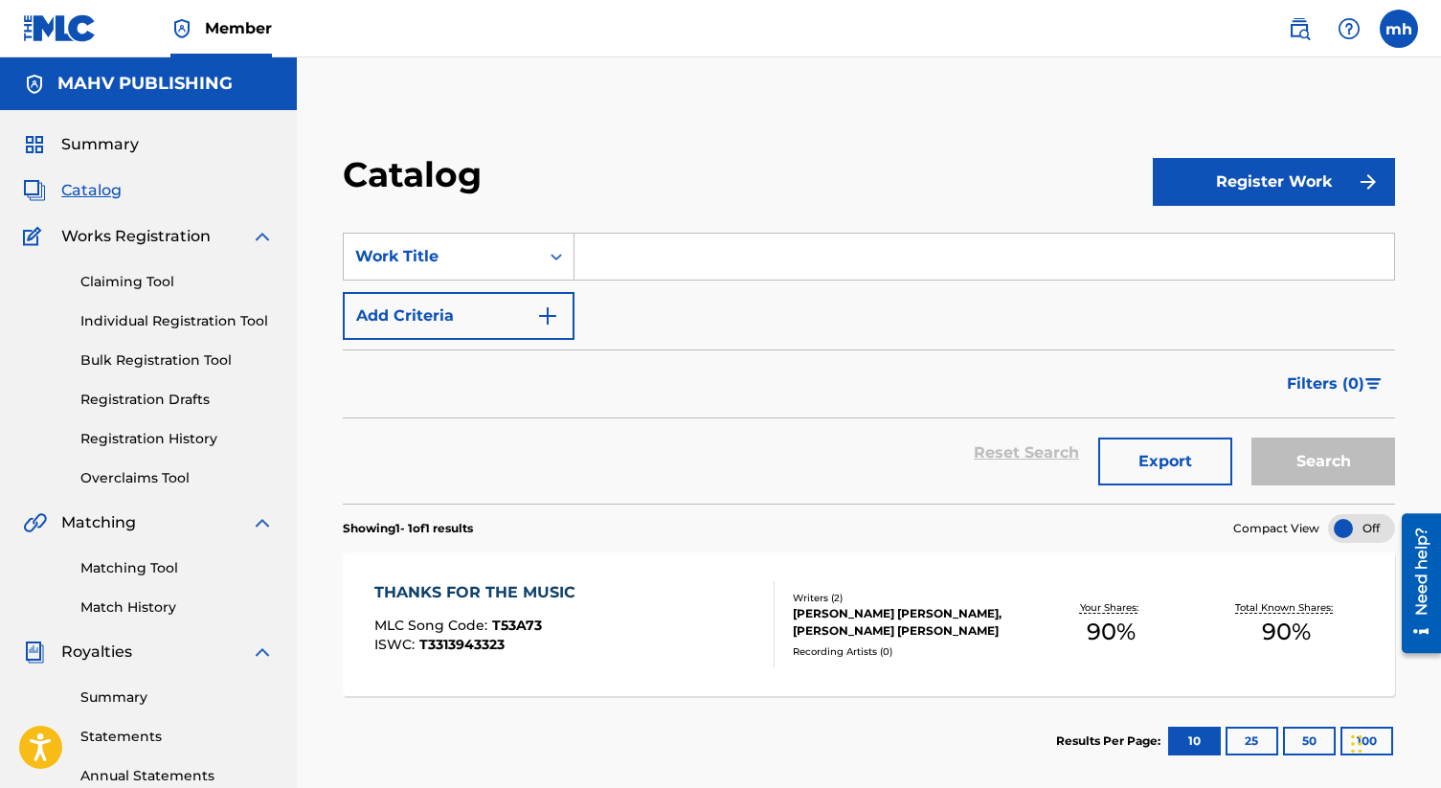
scroll to position [83, 0]
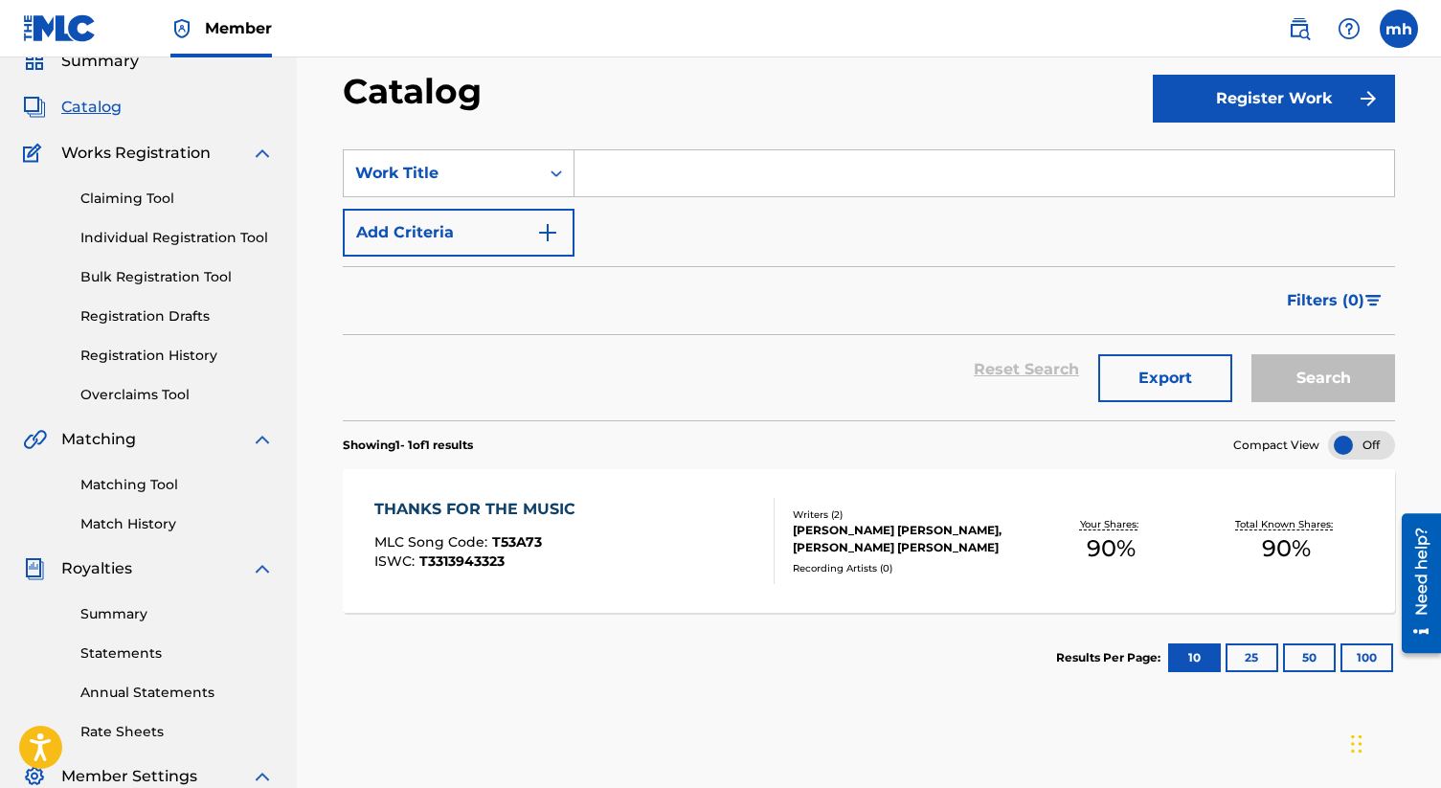
click at [709, 551] on div "THANKS FOR THE MUSIC MLC Song Code : T53A73 ISWC : T3313943323" at bounding box center [574, 541] width 400 height 86
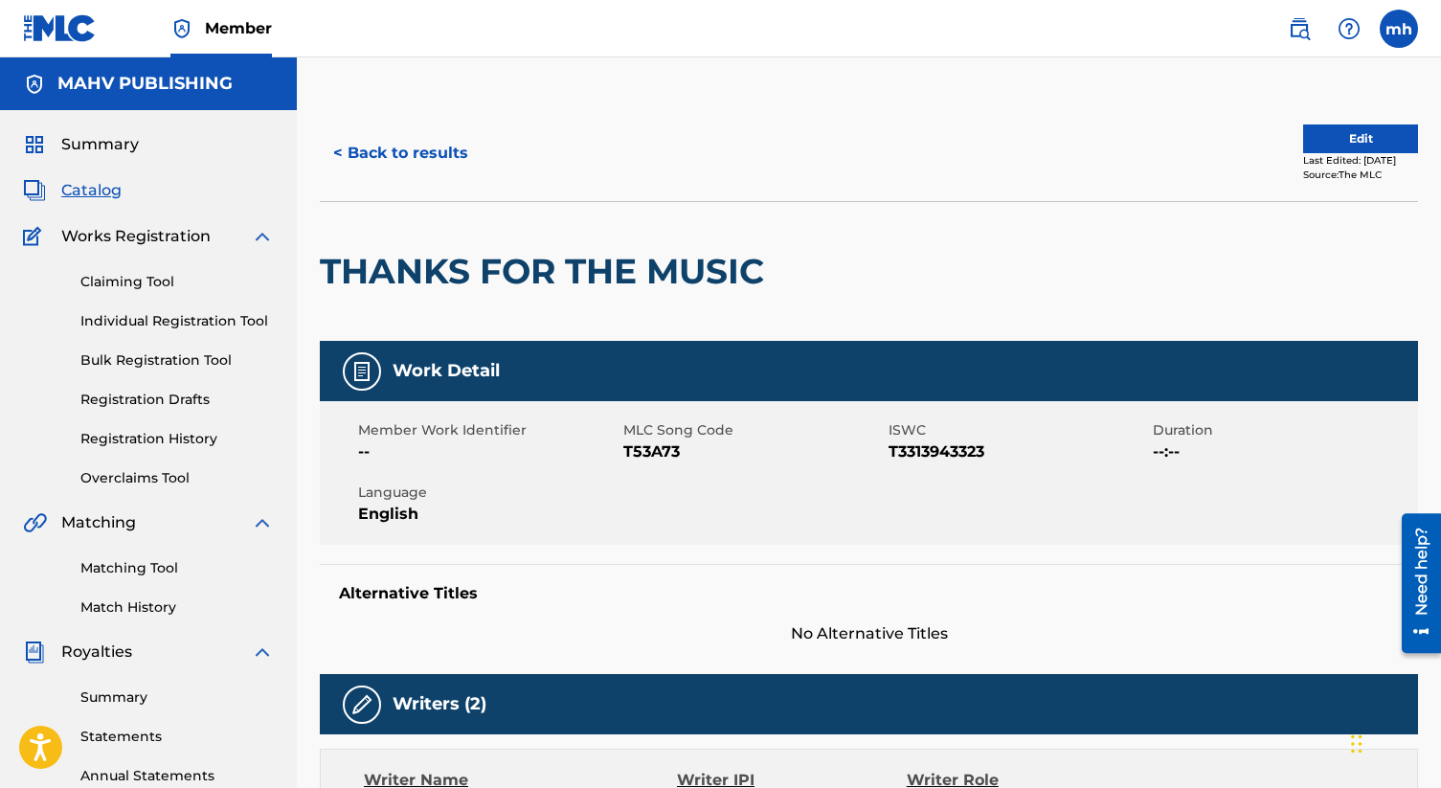
click at [421, 149] on button "< Back to results" at bounding box center [401, 153] width 162 height 48
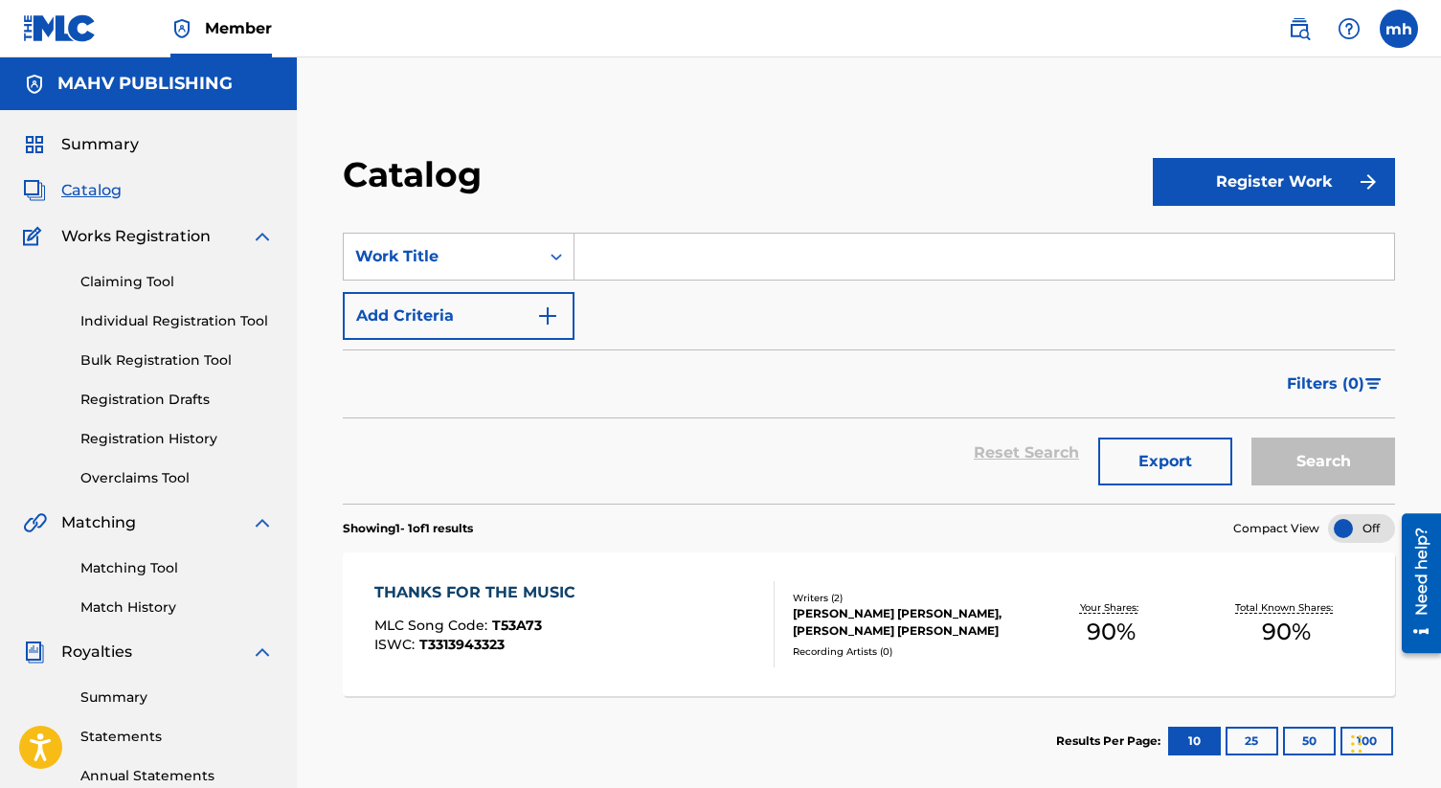
click at [575, 430] on div "Reset Search Export Search" at bounding box center [869, 452] width 1052 height 69
click at [572, 395] on div "Filters ( 0 )" at bounding box center [869, 383] width 1052 height 69
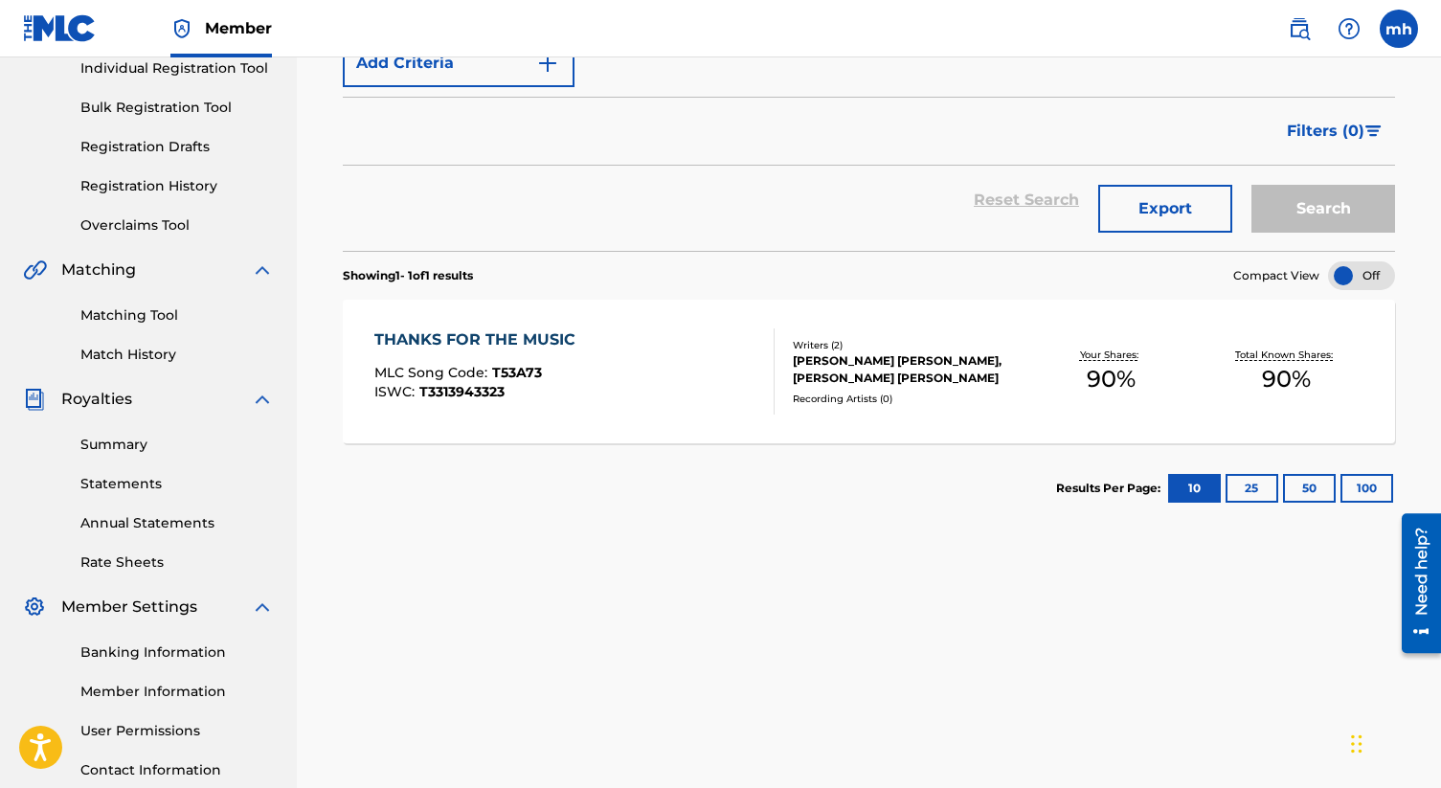
scroll to position [387, 0]
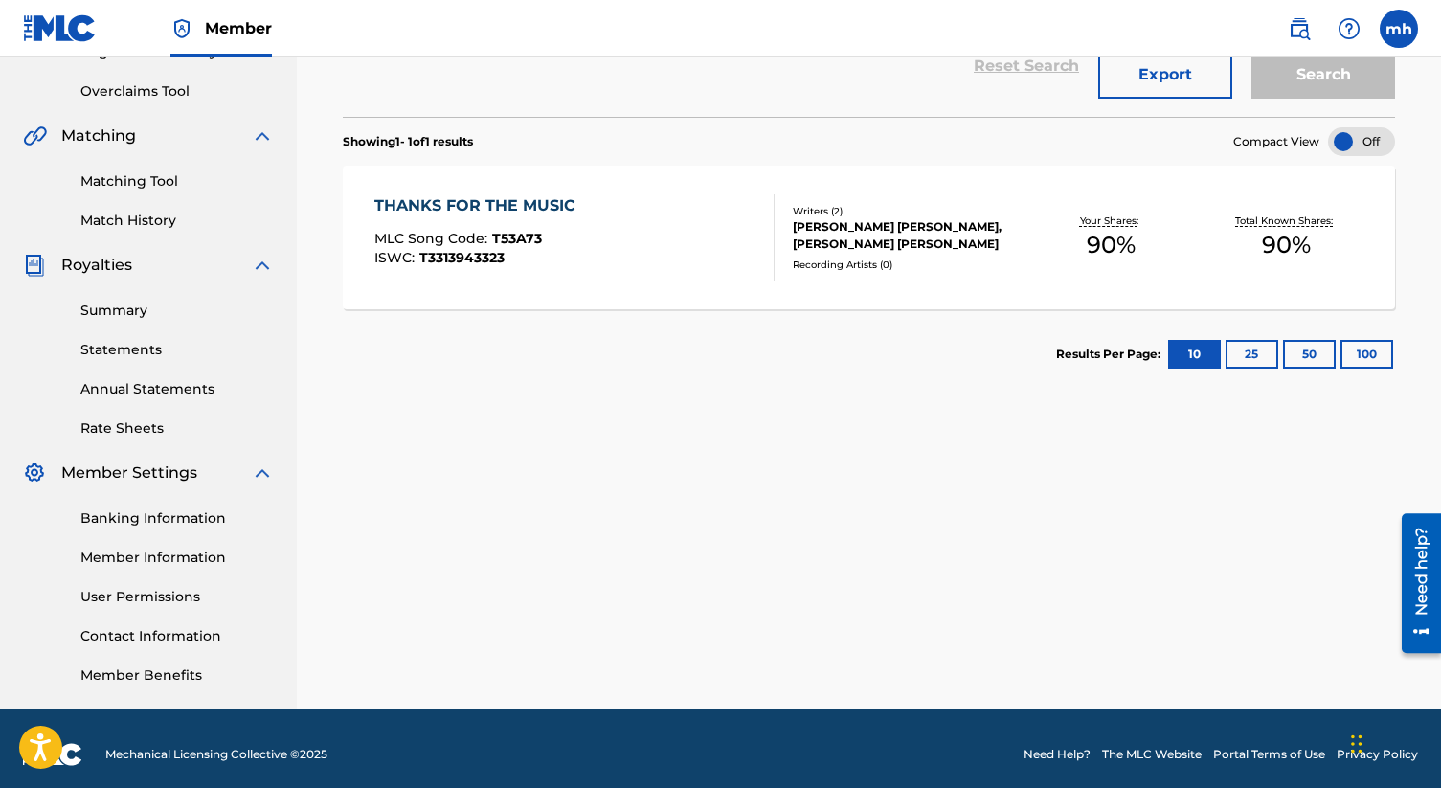
click at [451, 462] on div "Catalog Register Work SearchWithCriteria641cf99c-694e-47cc-856d-5f8abf413d62 Wo…" at bounding box center [869, 213] width 1144 height 990
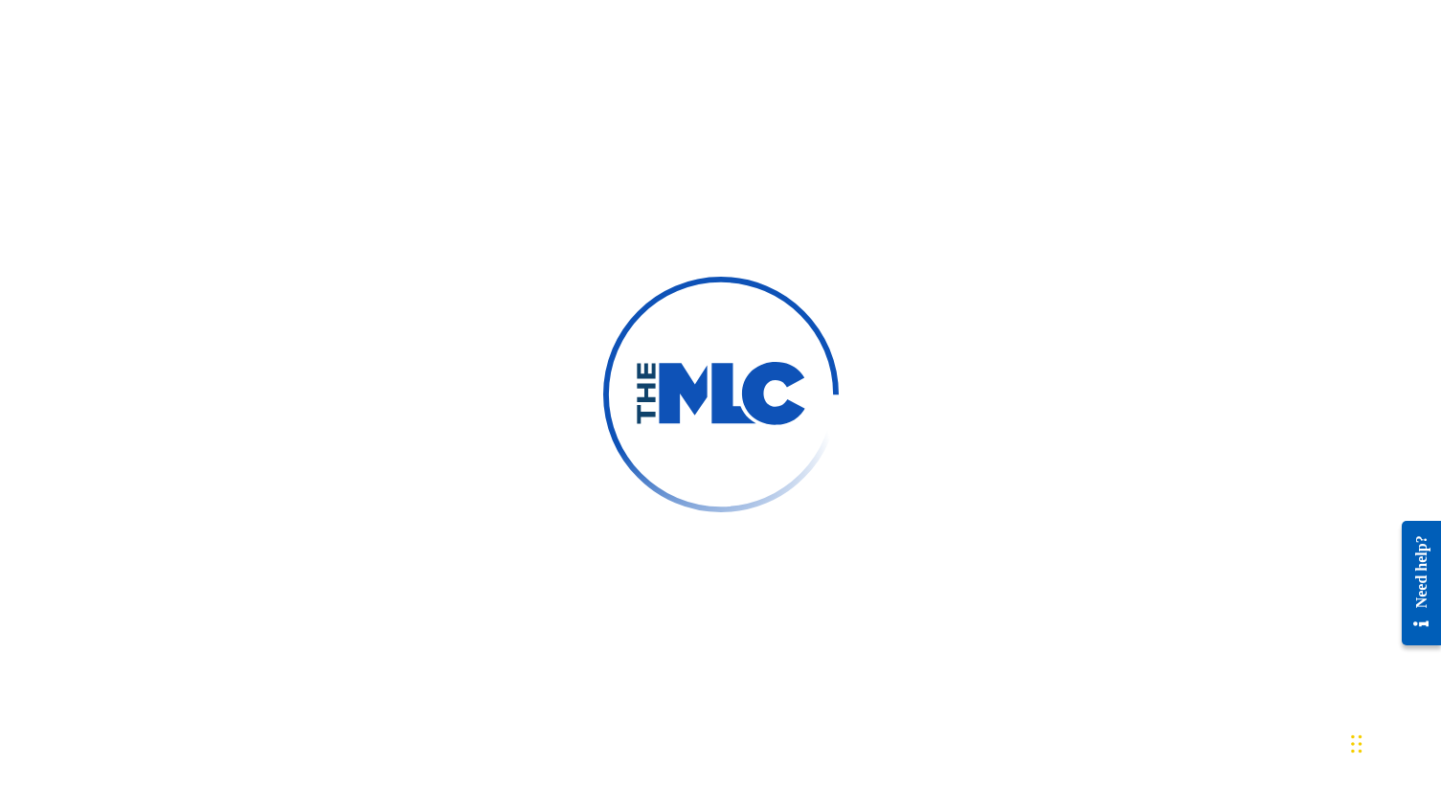
click at [565, 369] on div at bounding box center [720, 394] width 1441 height 788
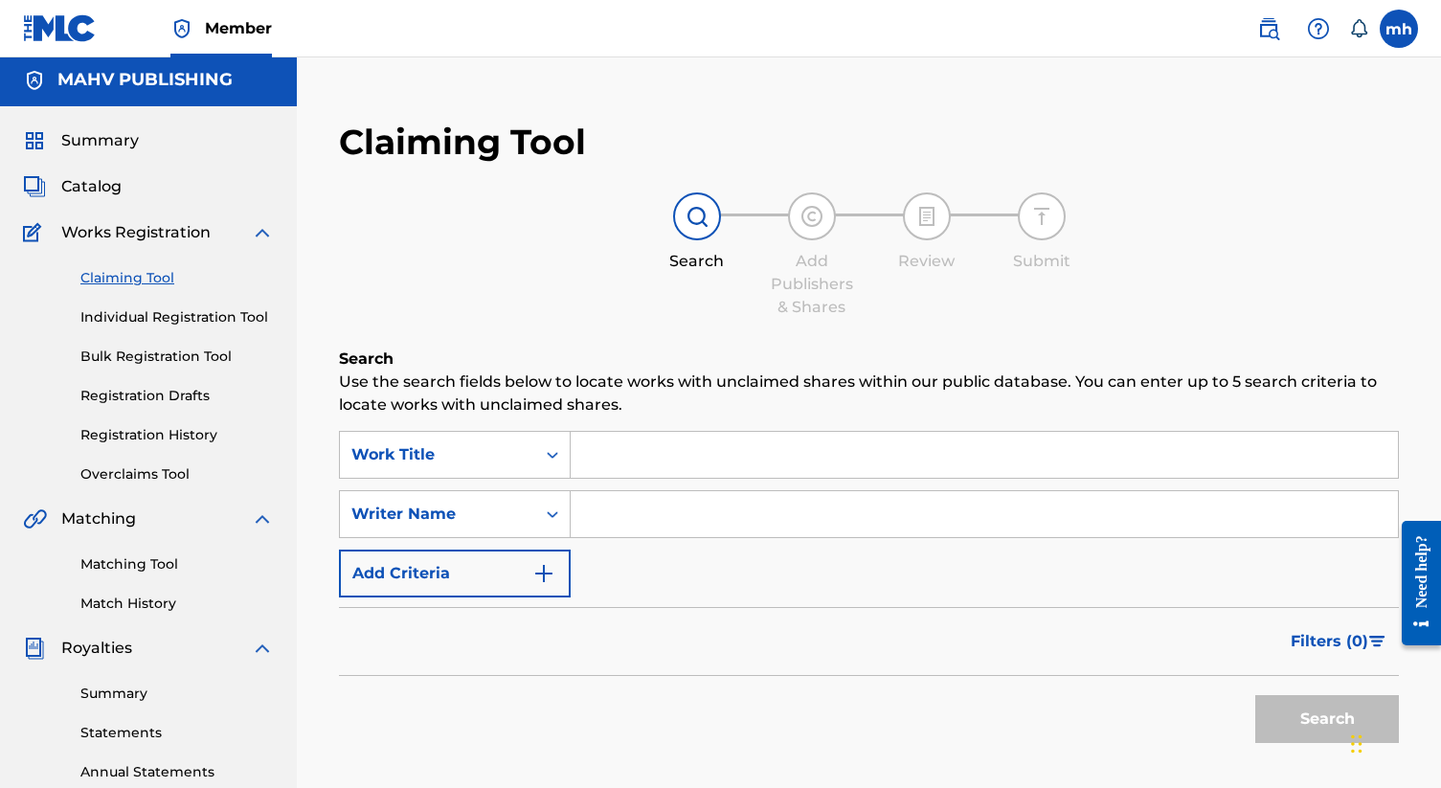
scroll to position [60, 0]
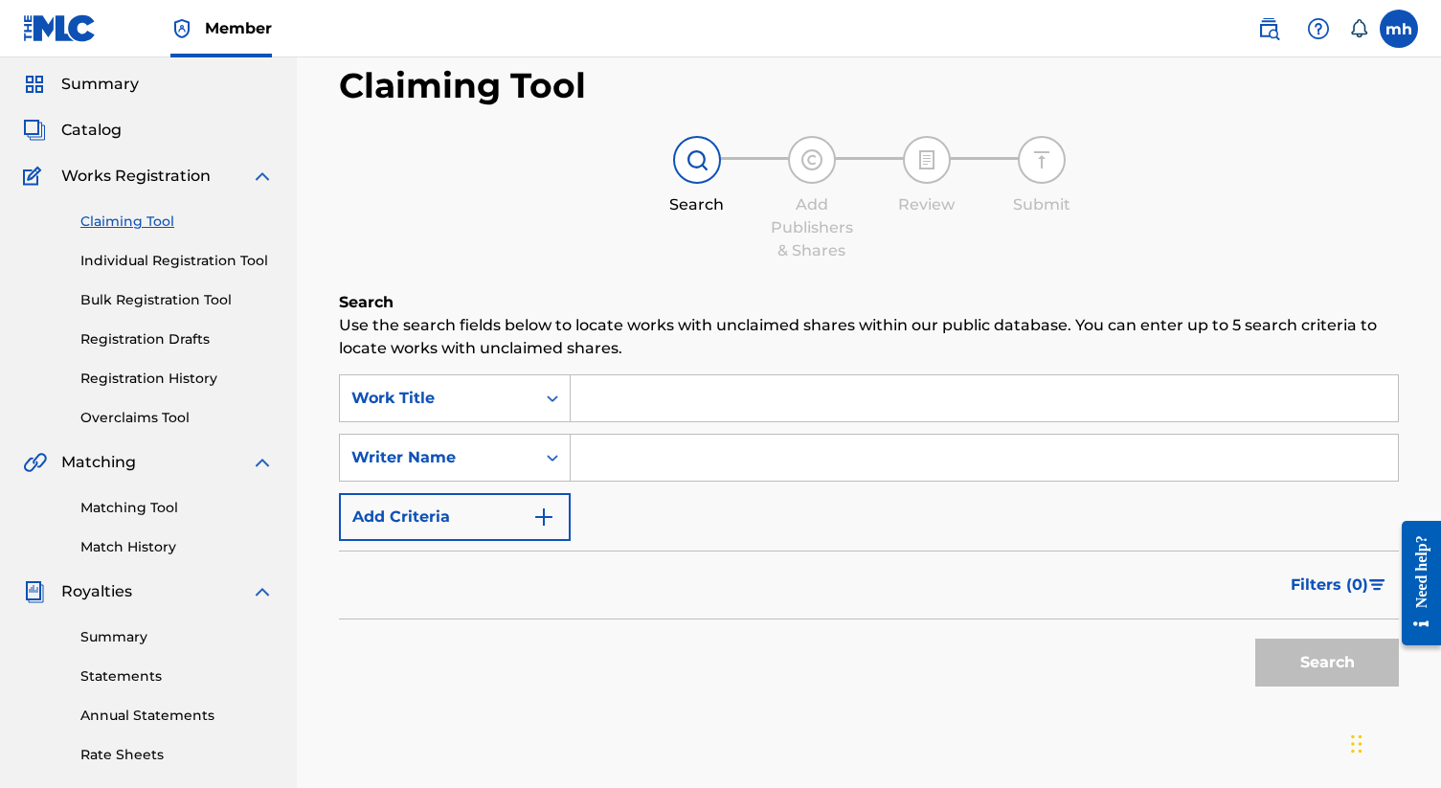
click at [454, 511] on button "Add Criteria" at bounding box center [455, 517] width 232 height 48
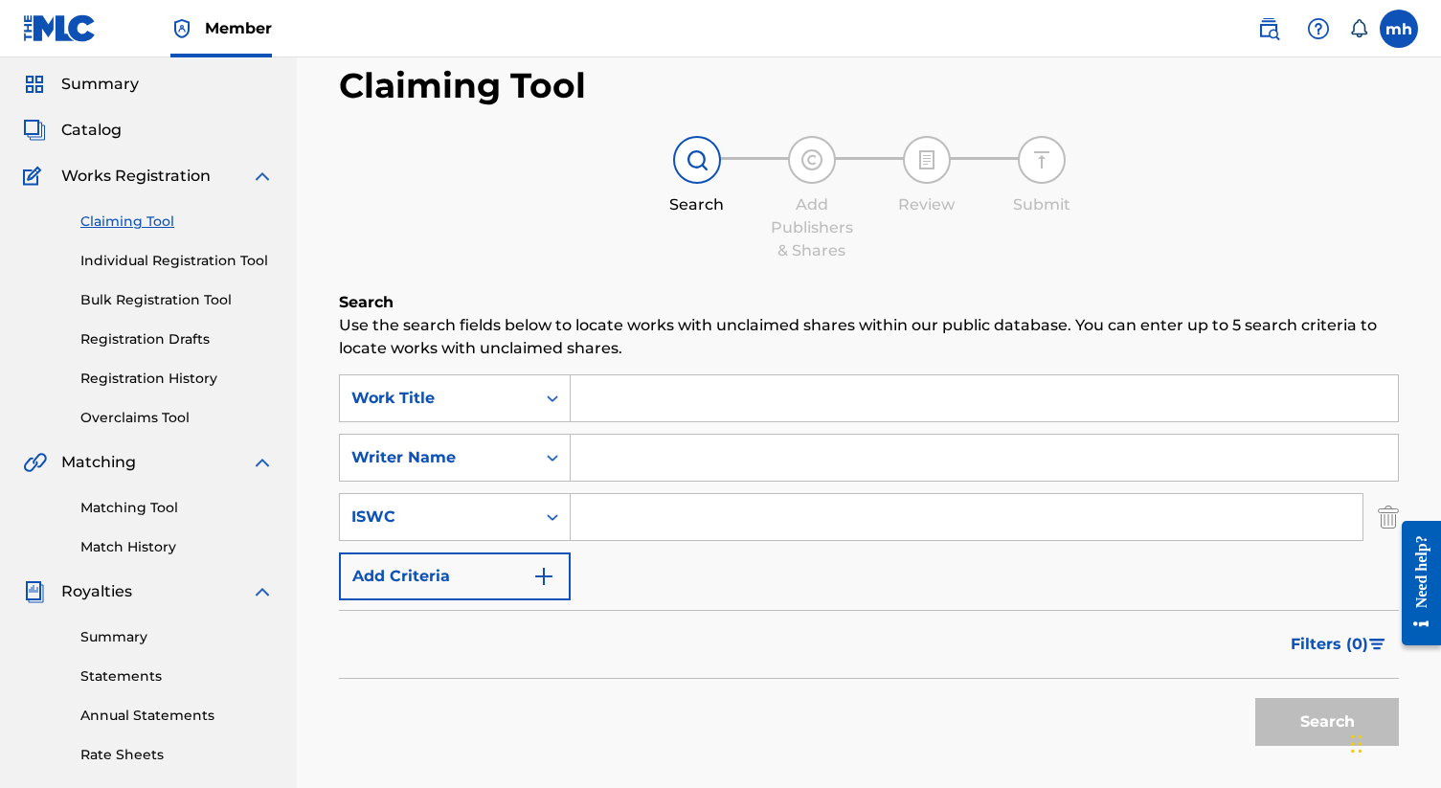
scroll to position [159, 0]
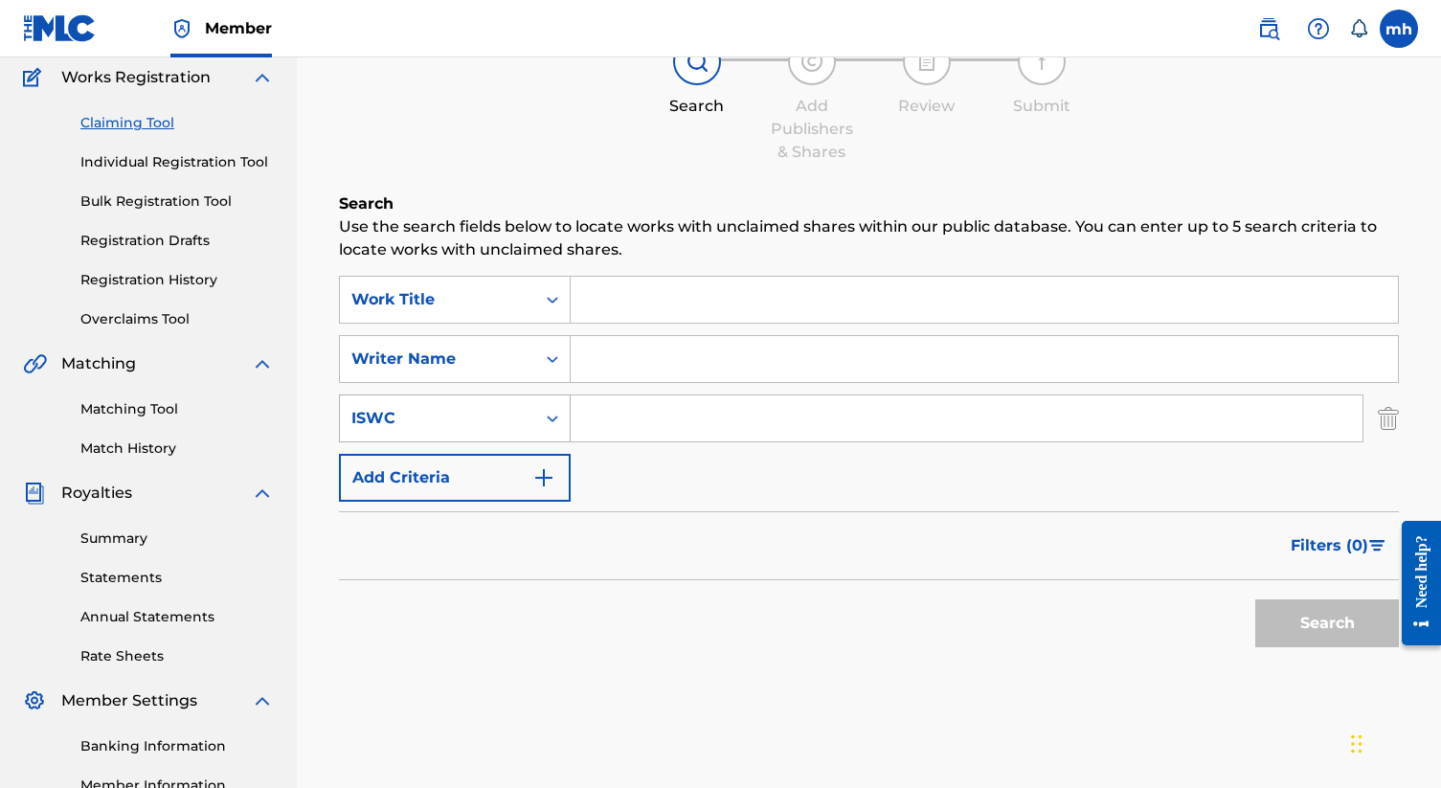
click at [536, 411] on div "Search Form" at bounding box center [552, 418] width 34 height 34
click at [653, 407] on input "Search Form" at bounding box center [967, 418] width 792 height 46
paste input "T3313943323"
type input "T3313943323"
click at [1313, 633] on button "Search" at bounding box center [1327, 623] width 144 height 48
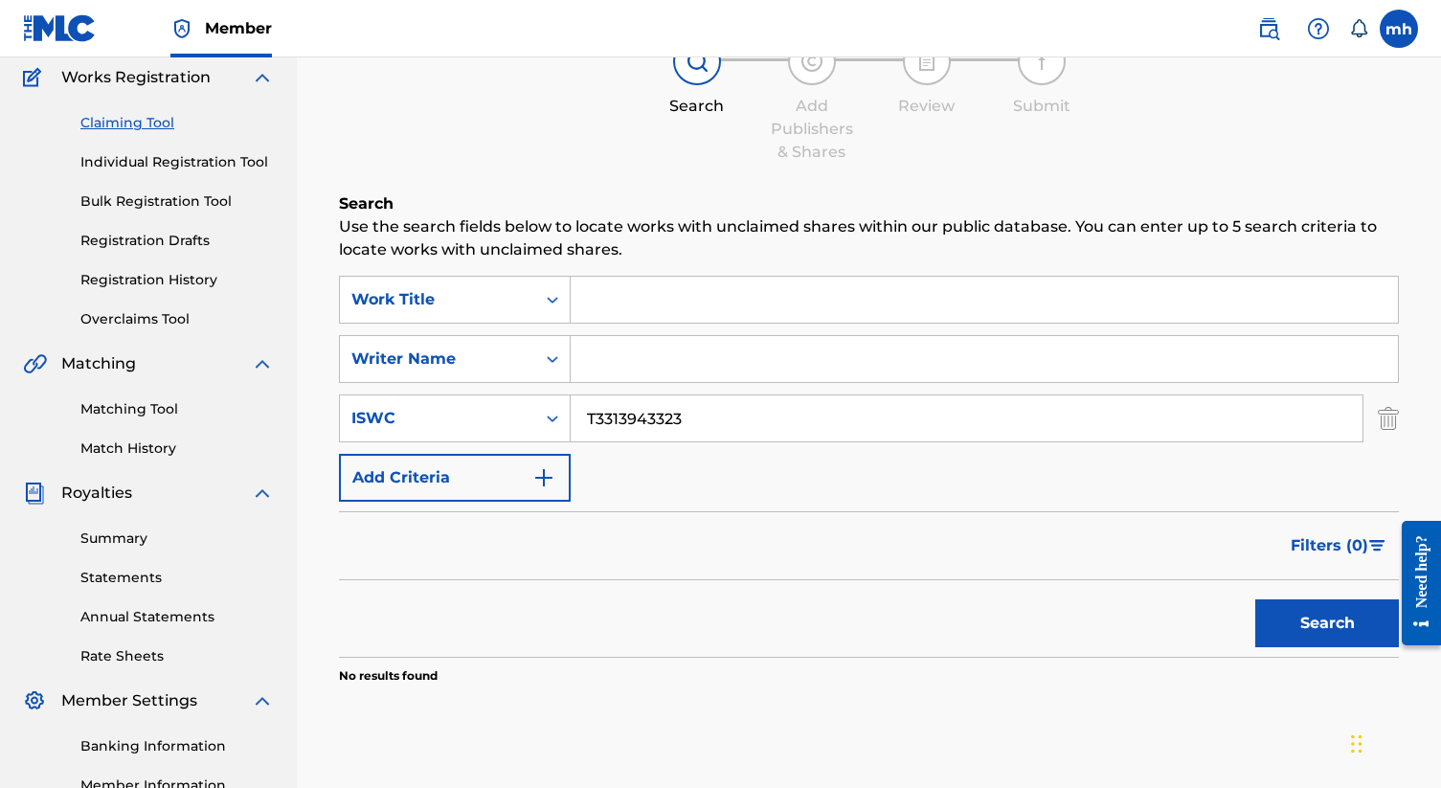
scroll to position [0, 0]
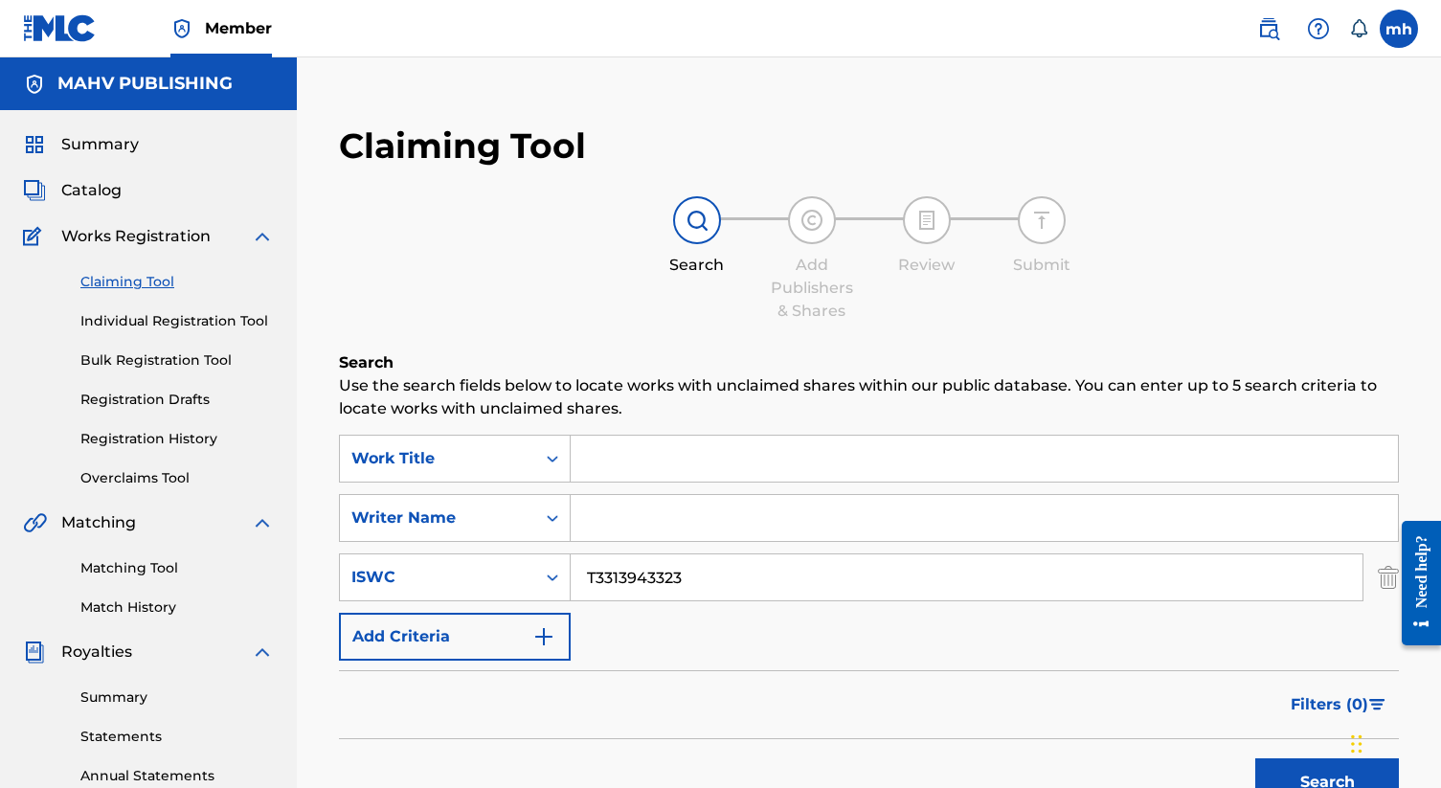
click at [592, 304] on div "Search Add Publishers & Shares Review Submit" at bounding box center [869, 259] width 1060 height 126
click at [600, 259] on div "Search Add Publishers & Shares Review Submit" at bounding box center [869, 259] width 1060 height 126
click at [158, 566] on link "Matching Tool" at bounding box center [176, 568] width 193 height 20
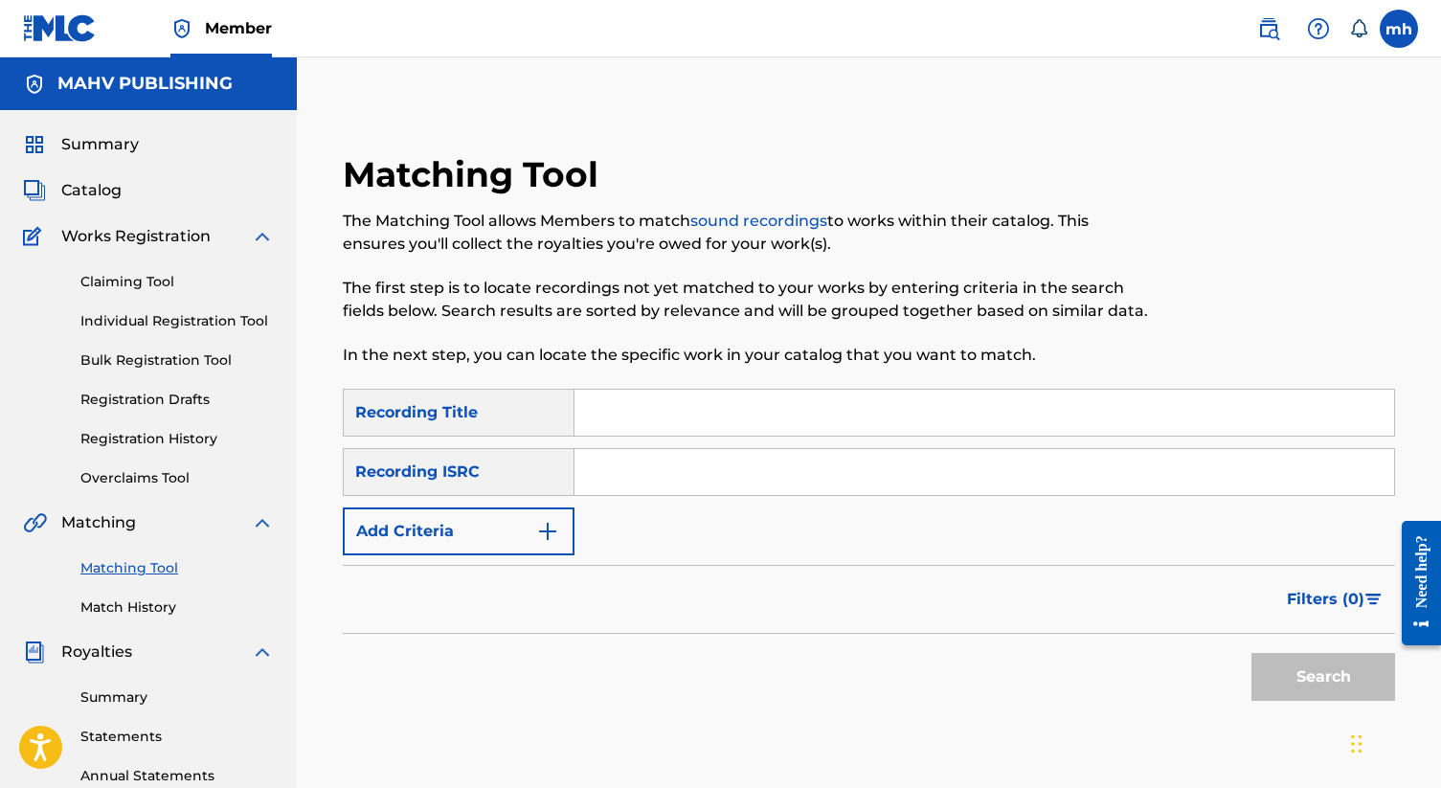
click at [604, 482] on input "Search Form" at bounding box center [985, 472] width 820 height 46
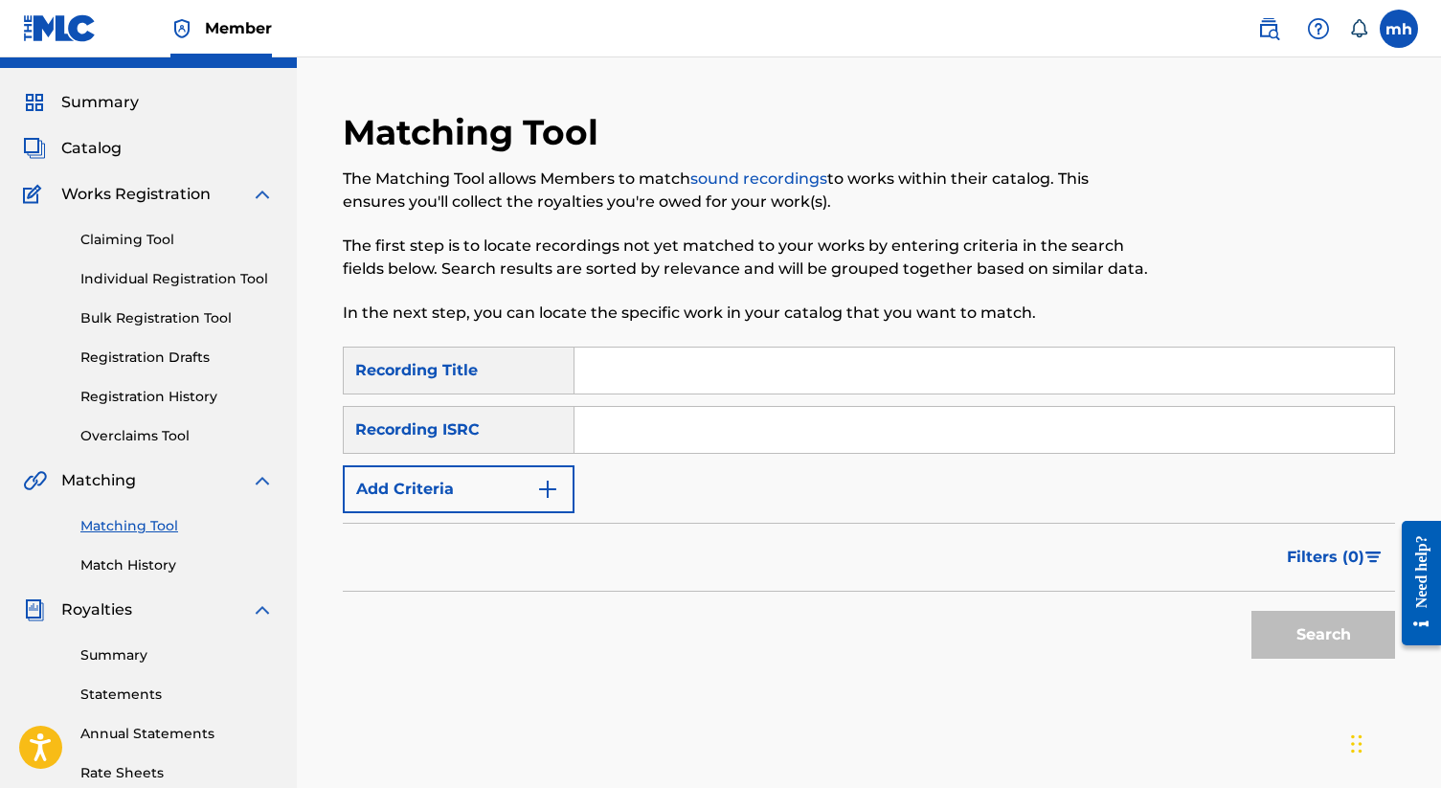
paste input "T3313943323"
type input "T3313943323"
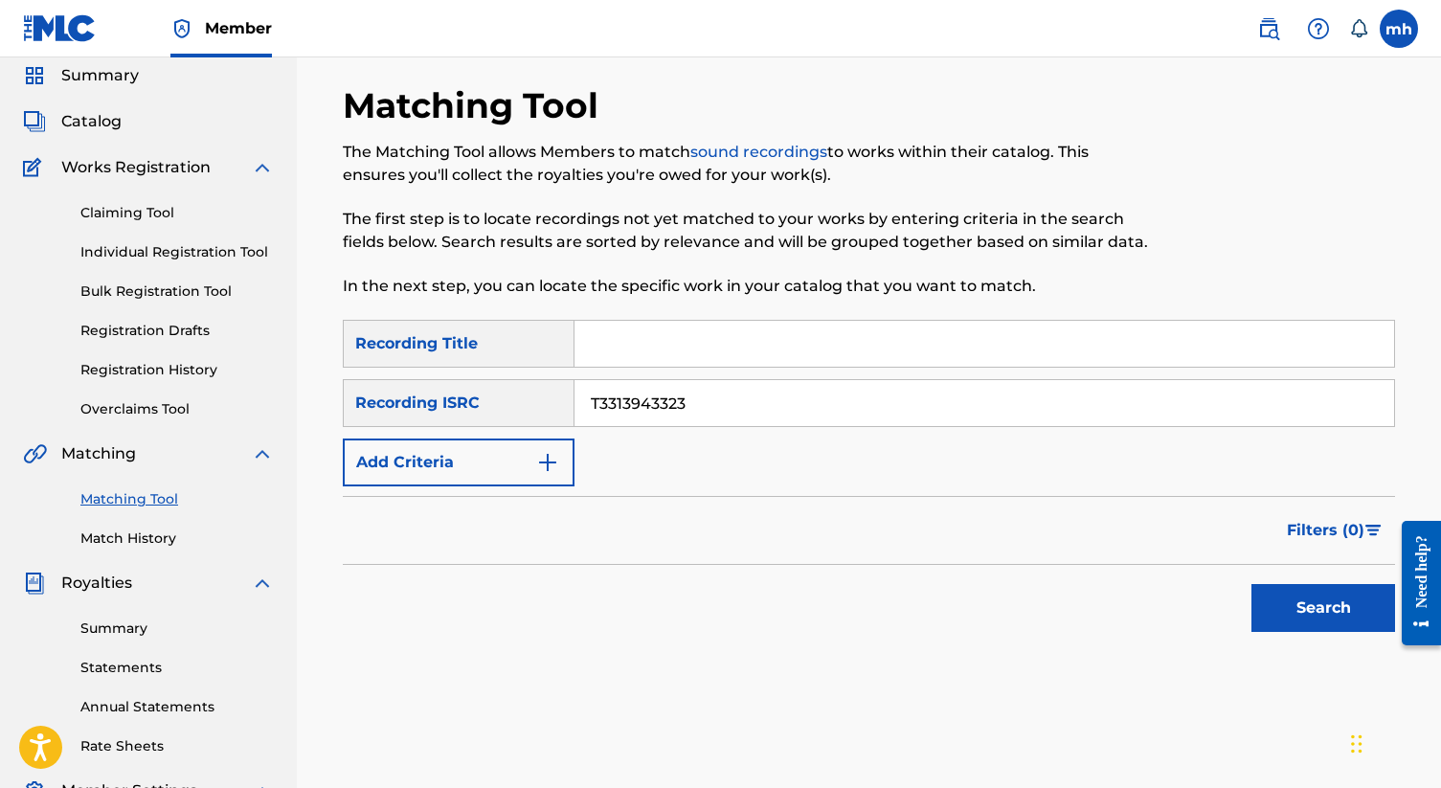
scroll to position [72, 0]
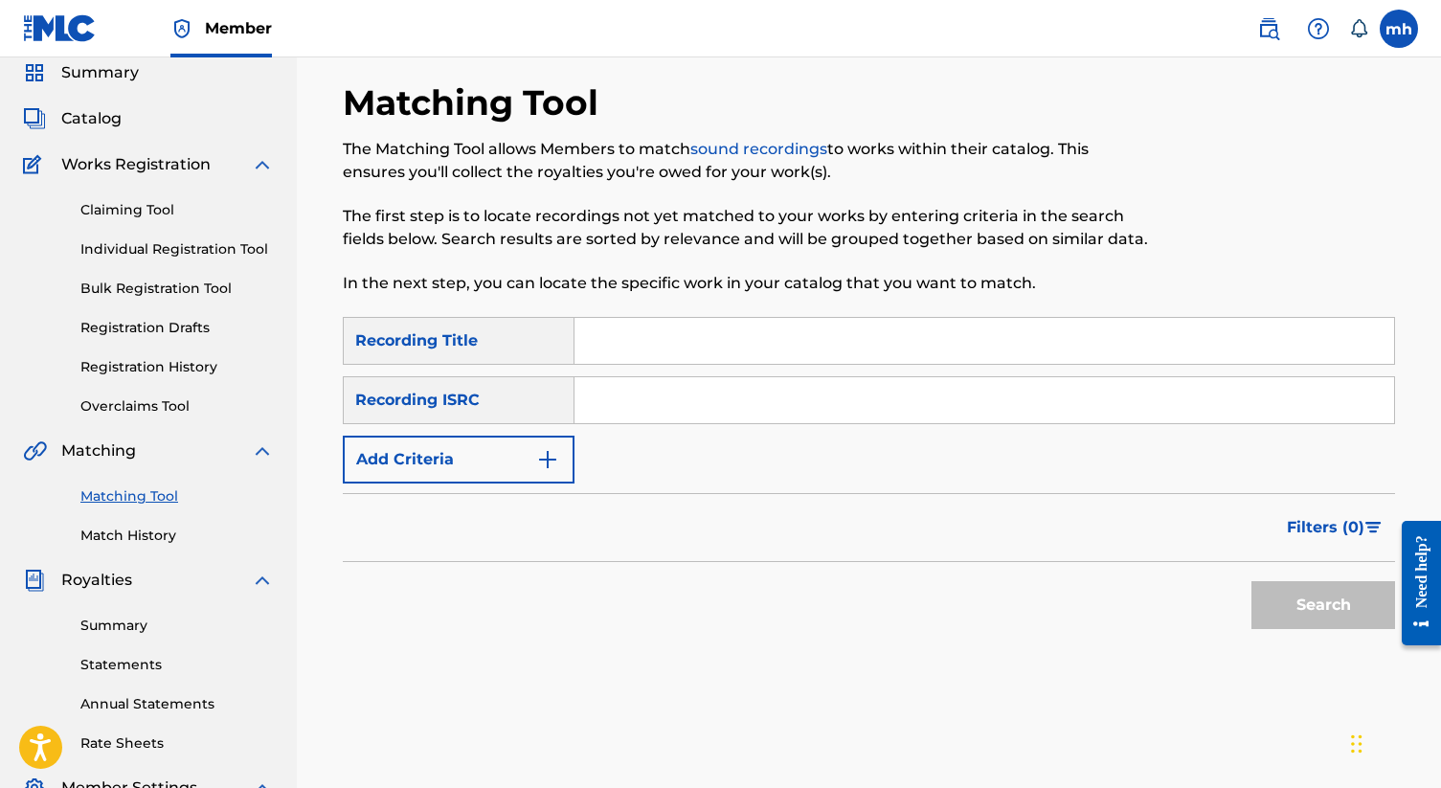
paste input "QZTB42524238"
type input "QZTB42524238"
click at [1263, 612] on button "Search" at bounding box center [1323, 605] width 144 height 48
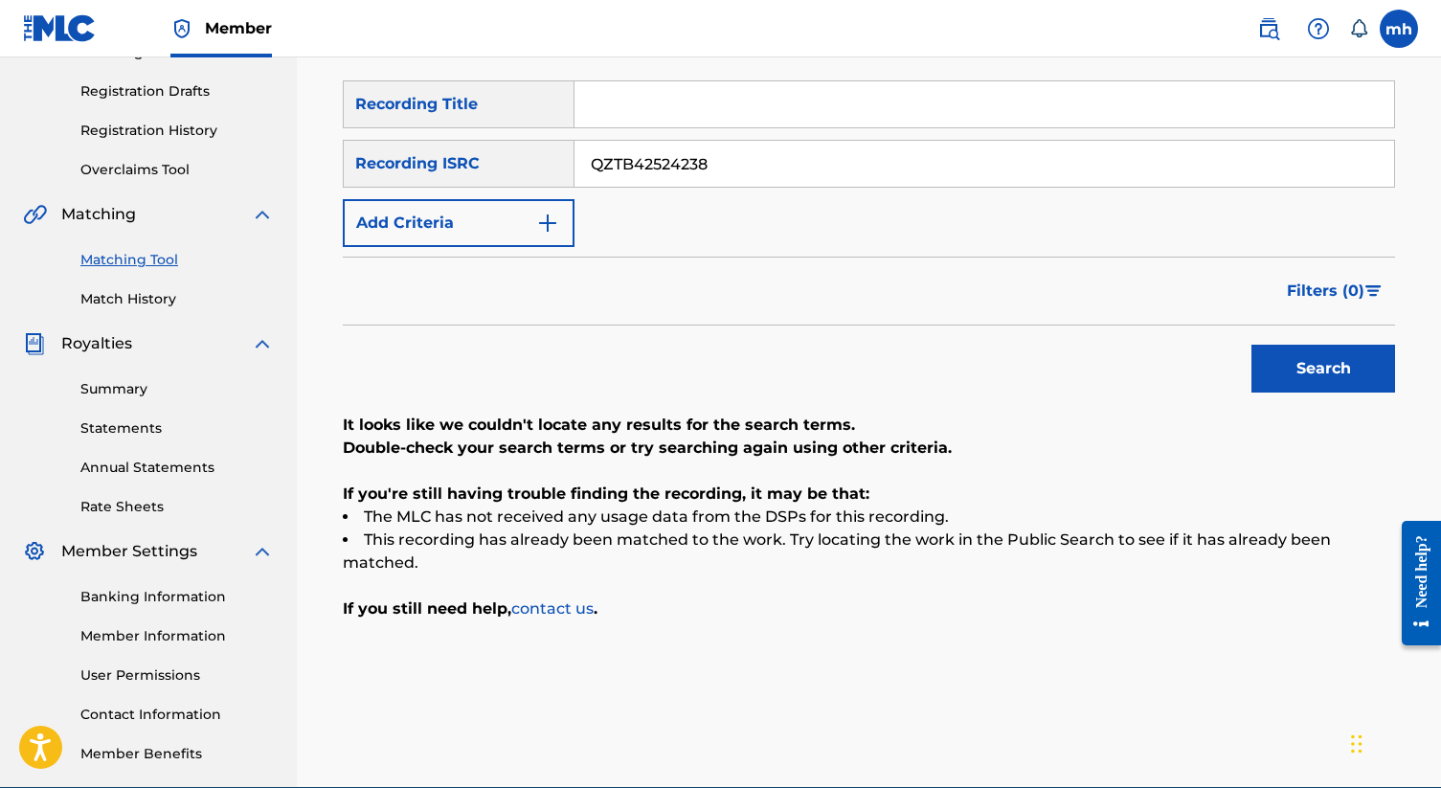
scroll to position [273, 0]
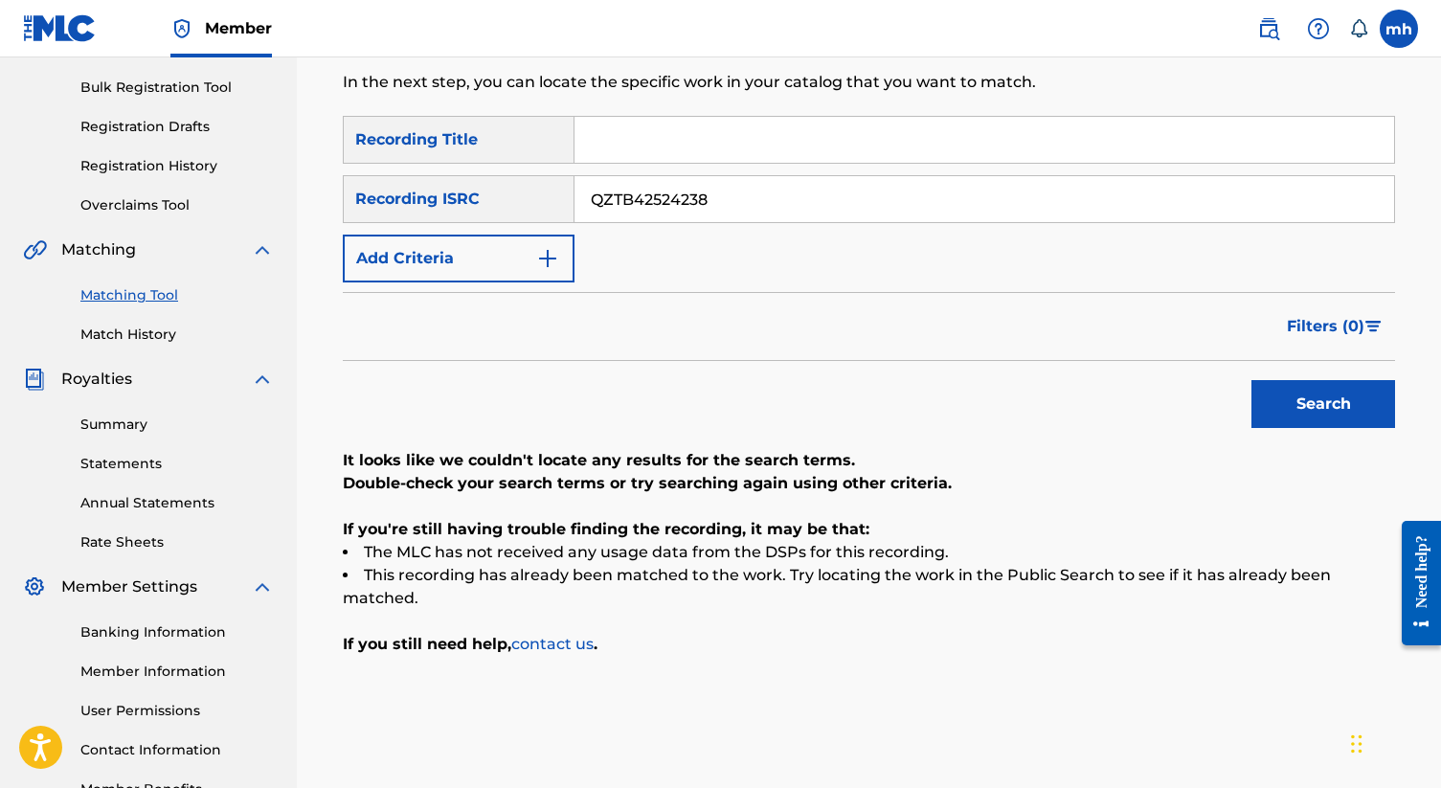
click at [660, 140] on input "Search Form" at bounding box center [985, 140] width 820 height 46
type input "thanks for the music"
click at [1326, 408] on button "Search" at bounding box center [1323, 404] width 144 height 48
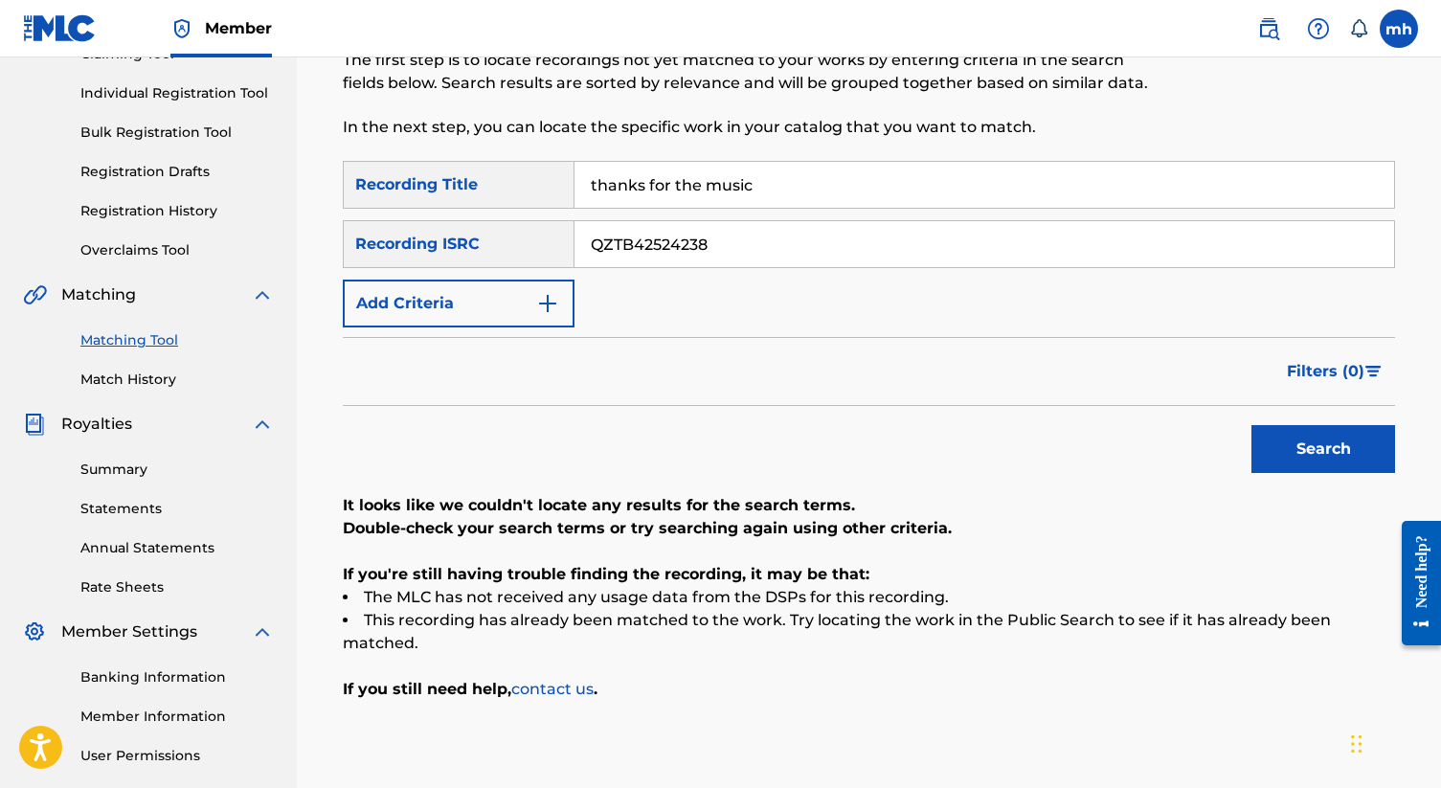
scroll to position [0, 0]
